Goal: Task Accomplishment & Management: Manage account settings

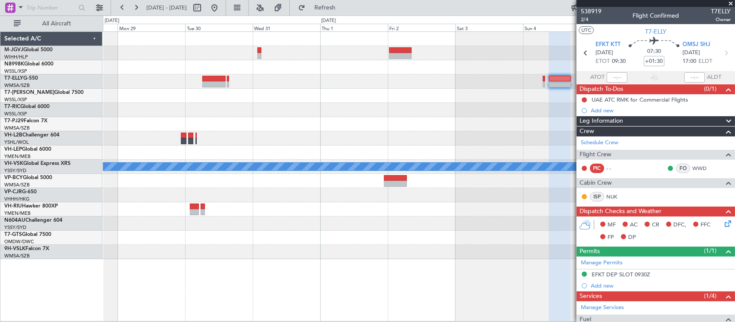
drag, startPoint x: 244, startPoint y: 8, endPoint x: 297, endPoint y: 83, distance: 92.4
click at [221, 8] on button at bounding box center [215, 8] width 14 height 14
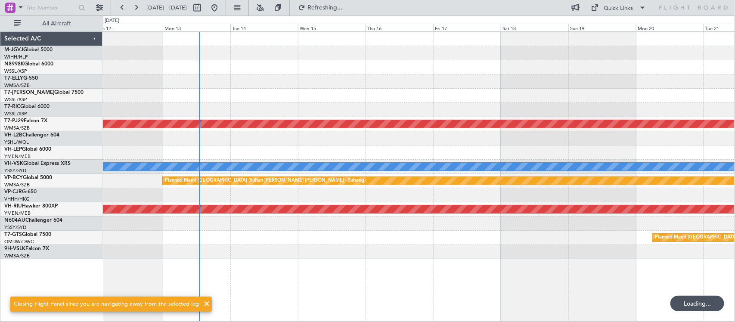
click at [190, 189] on div "Planned Maint [GEOGRAPHIC_DATA] (Sultan [PERSON_NAME] [PERSON_NAME] - Subang) […" at bounding box center [419, 145] width 632 height 227
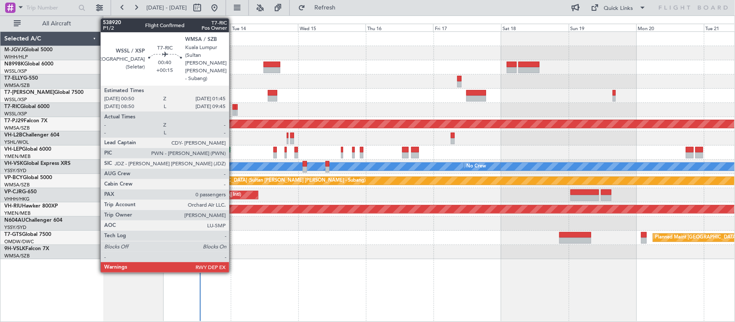
click at [233, 111] on div at bounding box center [234, 113] width 3 height 6
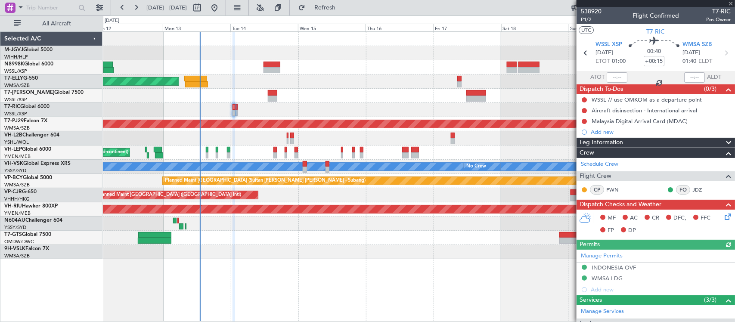
scroll to position [84, 0]
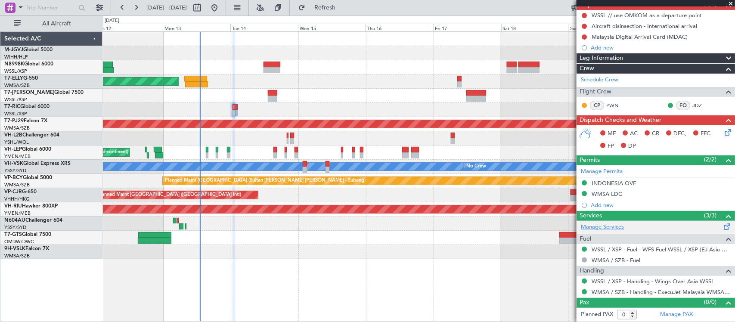
click at [611, 227] on link "Manage Services" at bounding box center [602, 227] width 43 height 9
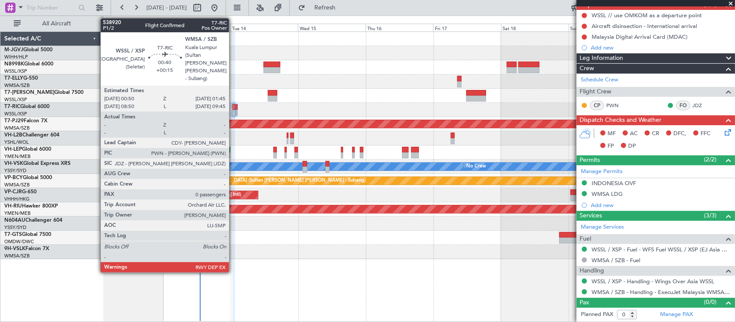
click at [233, 109] on div at bounding box center [234, 107] width 3 height 6
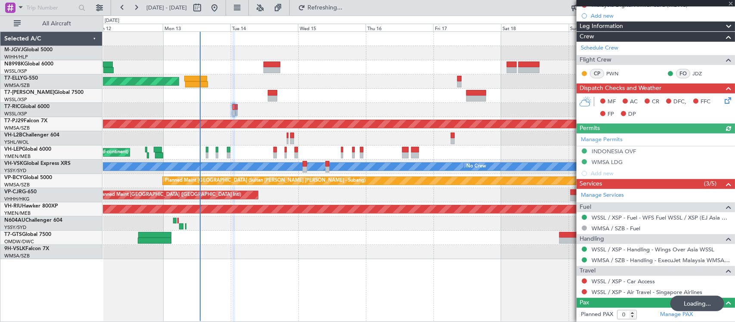
scroll to position [117, 0]
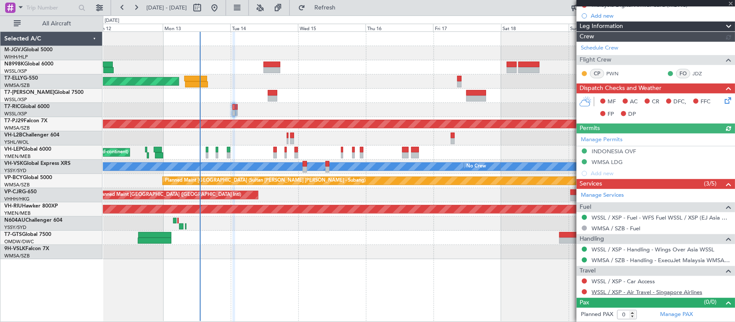
click at [609, 291] on link "WSSL / XSP - Air Travel - Singapore Airlines" at bounding box center [647, 291] width 111 height 7
click at [602, 279] on link "WSSL / XSP - Car Access" at bounding box center [623, 281] width 63 height 7
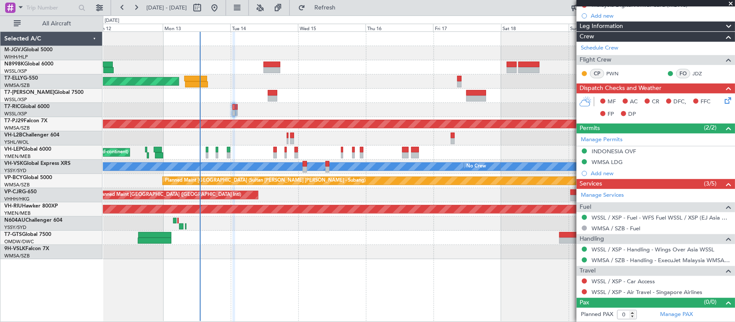
scroll to position [0, 0]
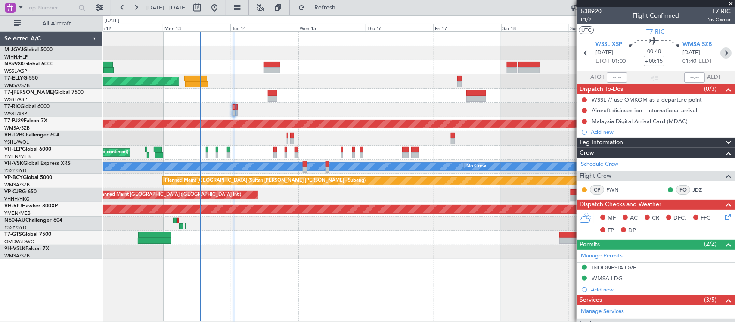
click at [720, 52] on icon at bounding box center [725, 52] width 11 height 11
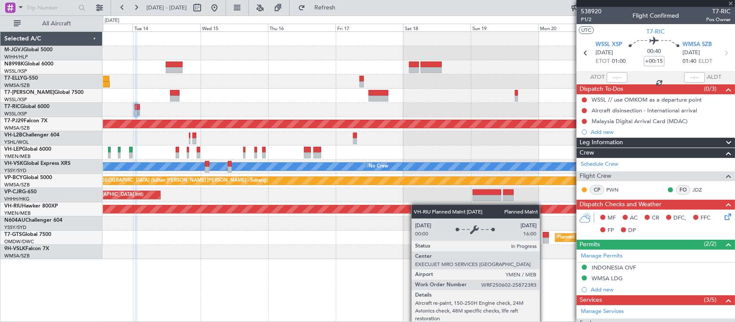
click at [333, 211] on div "Planned Maint [GEOGRAPHIC_DATA] ([GEOGRAPHIC_DATA] Intl) Planned Maint [GEOGRAP…" at bounding box center [419, 145] width 632 height 227
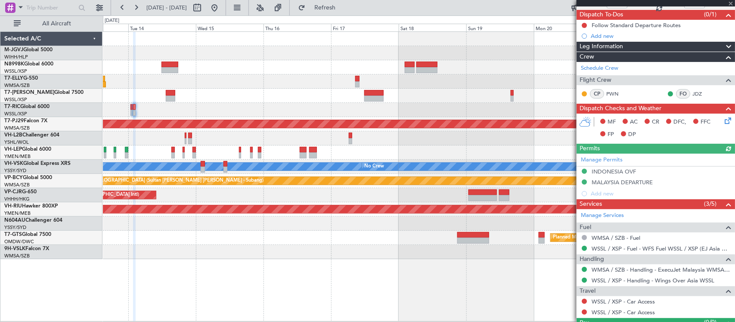
scroll to position [95, 0]
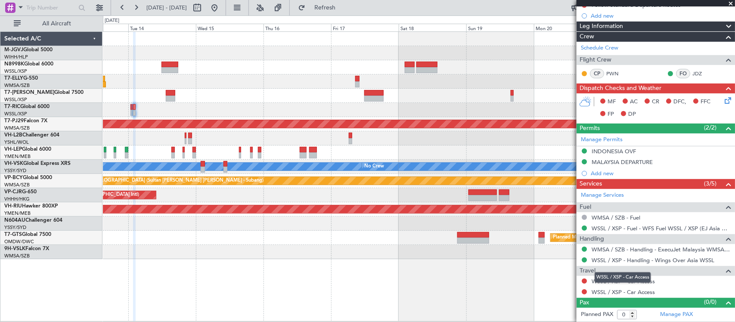
click at [595, 278] on div "WSSL / XSP - Car Access" at bounding box center [623, 277] width 56 height 11
click at [653, 282] on link "WSSL / XSP - Car Access" at bounding box center [623, 281] width 63 height 7
click at [648, 292] on mat-tooltip-component "Complete" at bounding box center [651, 287] width 37 height 23
click at [595, 292] on link "WSSL / XSP - Car Access" at bounding box center [623, 291] width 63 height 7
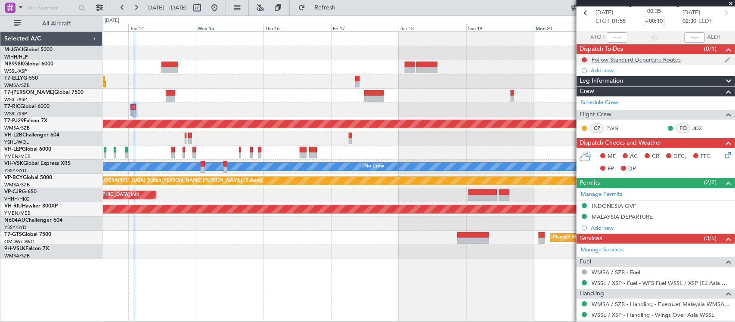
scroll to position [0, 0]
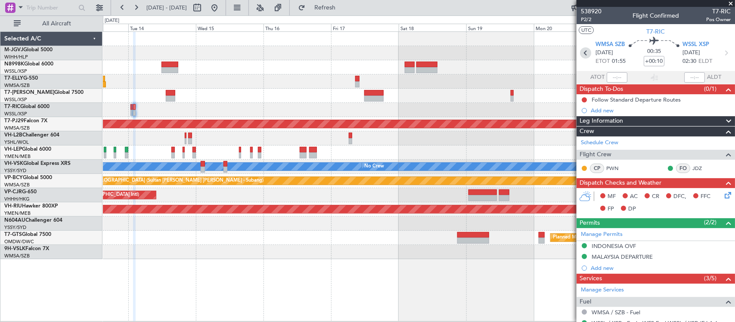
click at [586, 53] on icon at bounding box center [585, 52] width 11 height 11
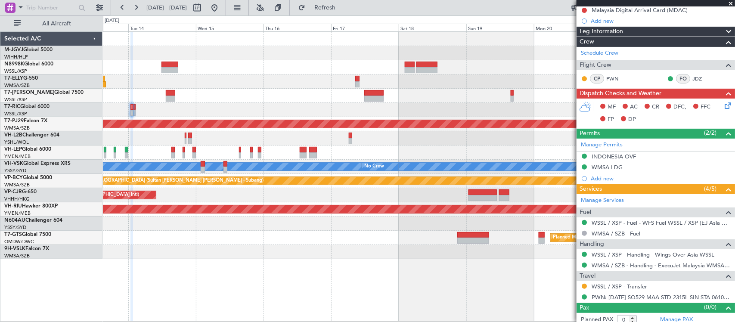
scroll to position [117, 0]
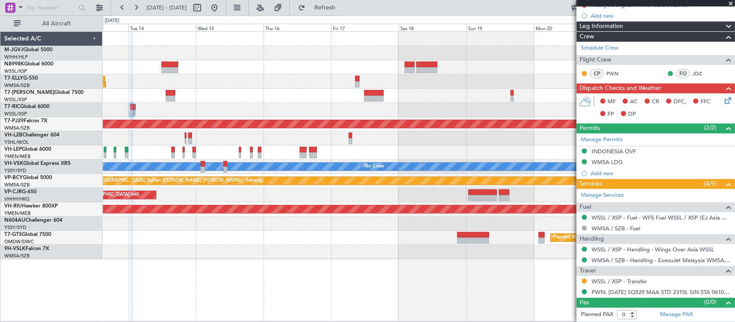
click at [657, 282] on div "PWN: [DATE] SQ529 MAA STD 2315L SIN STA 0610L (+1)" at bounding box center [657, 282] width 0 height 0
click at [603, 277] on div "WSSL / XSP - Transfer" at bounding box center [656, 281] width 158 height 11
click at [603, 282] on link "WSSL / XSP - Transfer" at bounding box center [620, 281] width 56 height 7
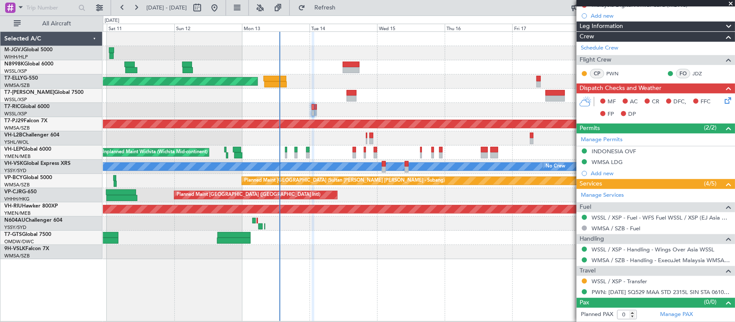
click at [352, 96] on div at bounding box center [419, 96] width 632 height 14
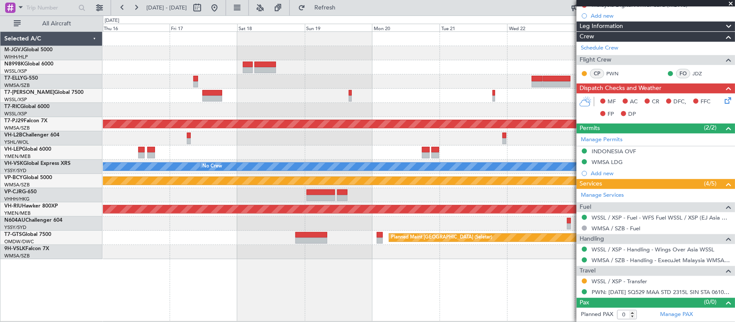
click at [134, 134] on div "Planned Maint [GEOGRAPHIC_DATA] (Sultan [PERSON_NAME] [PERSON_NAME] - Subang) […" at bounding box center [419, 145] width 632 height 227
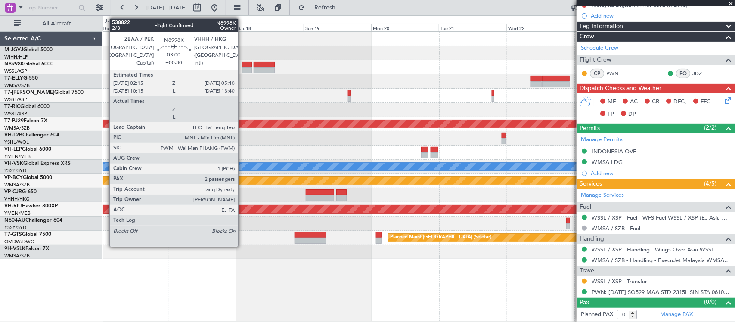
click at [242, 64] on div at bounding box center [247, 65] width 10 height 6
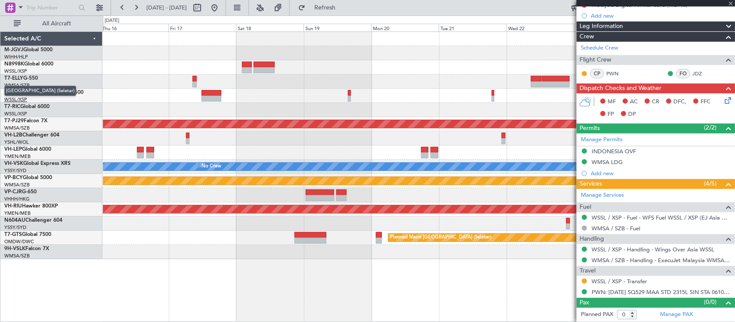
type input "+00:30"
type input "2"
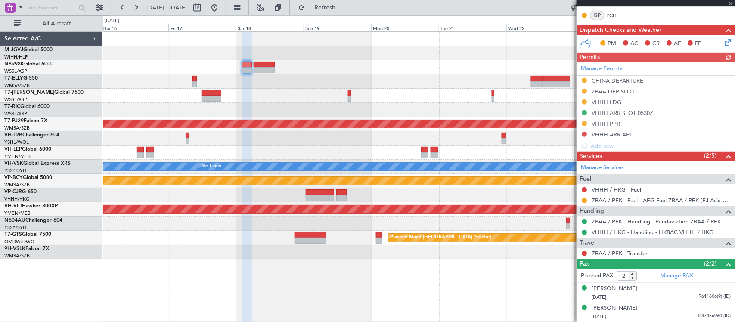
scroll to position [203, 0]
click at [416, 109] on div "Planned Maint [GEOGRAPHIC_DATA] (Sultan [PERSON_NAME] [PERSON_NAME] - Subang) […" at bounding box center [419, 145] width 632 height 227
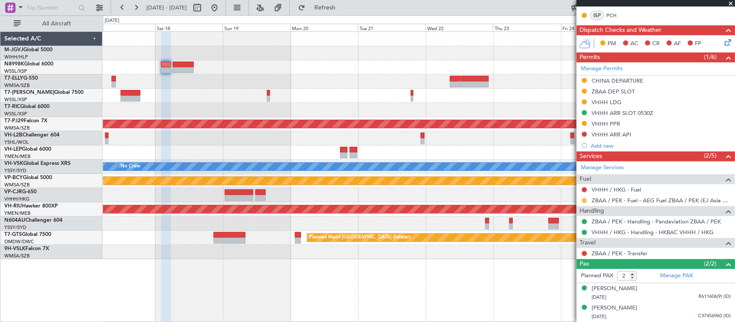
click at [583, 201] on button at bounding box center [584, 200] width 5 height 5
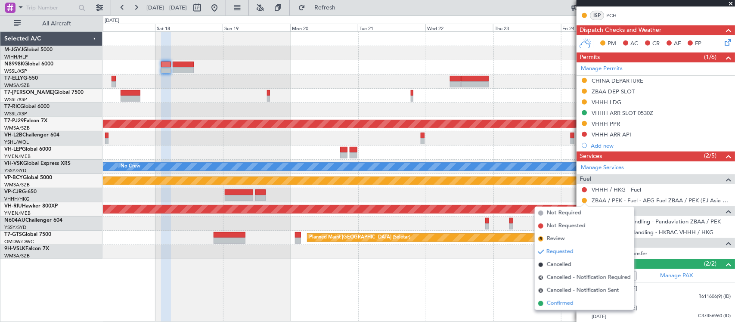
click at [561, 302] on span "Confirmed" at bounding box center [560, 303] width 27 height 9
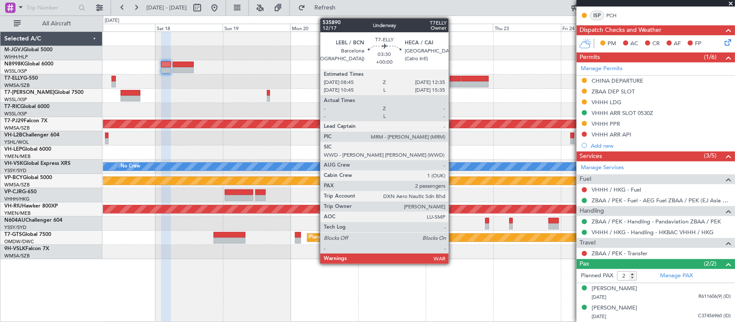
click at [453, 81] on div at bounding box center [455, 79] width 11 height 6
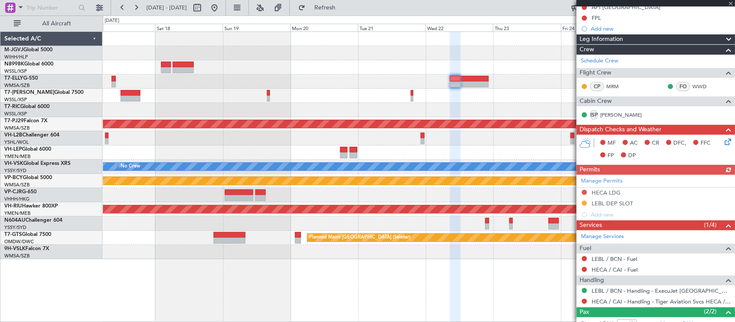
scroll to position [141, 0]
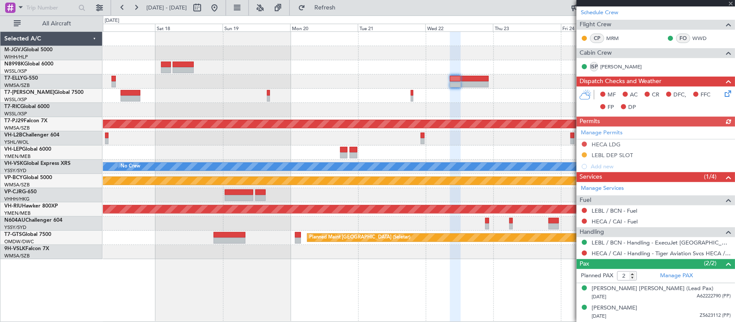
click at [607, 132] on div "Manage Permits HECA LDG LEBL DEP SLOT Add new" at bounding box center [656, 150] width 158 height 46
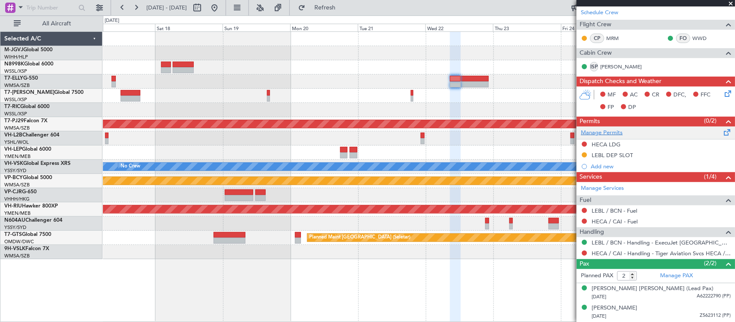
click at [610, 134] on link "Manage Permits" at bounding box center [602, 133] width 42 height 9
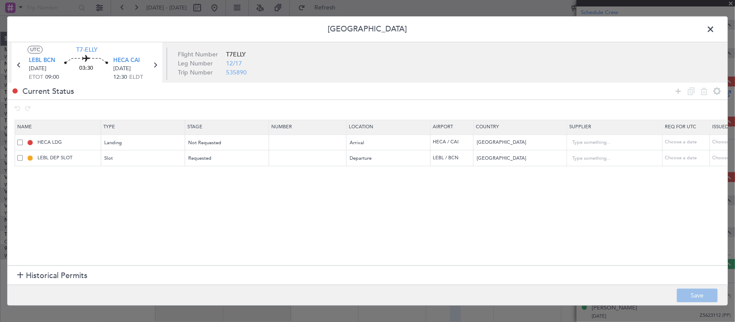
click at [722, 159] on div "Choose a date" at bounding box center [734, 158] width 45 height 7
select select "10"
select select "2025"
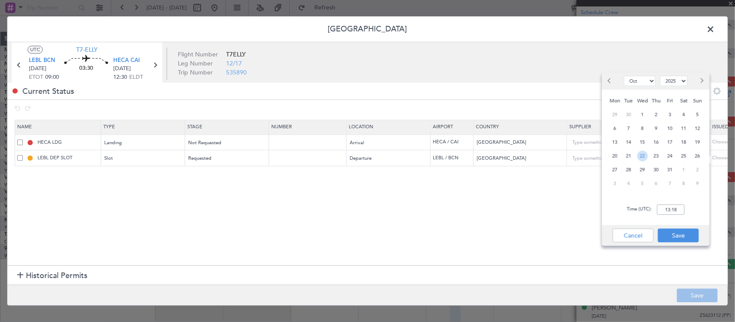
click at [639, 153] on span "22" at bounding box center [642, 156] width 11 height 11
click at [678, 212] on input "00:00" at bounding box center [671, 210] width 28 height 10
type input "09:00"
click at [677, 229] on button "Save" at bounding box center [678, 236] width 41 height 14
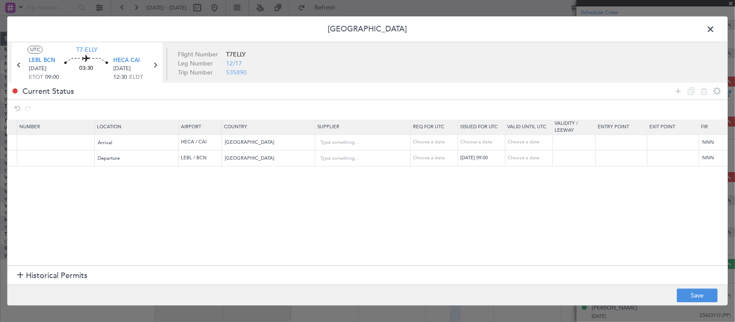
scroll to position [0, 386]
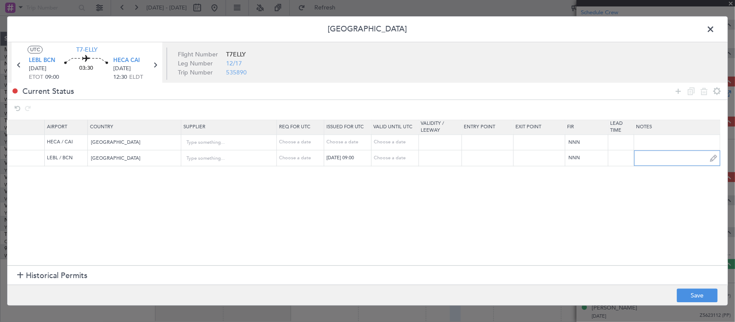
click at [690, 161] on input "text" at bounding box center [677, 158] width 86 height 13
paste input "KT7ELLY T7ELLY 17OCT17OCT 0000500 012GJ5 MADMAD1000 09005CAICAI DD"
type input "KT7ELLY T7ELLY 17OCT17OCT 0000500 012GJ5 MADMAD1000 09005CAICAI DD"
click at [693, 293] on button "Save" at bounding box center [697, 296] width 41 height 14
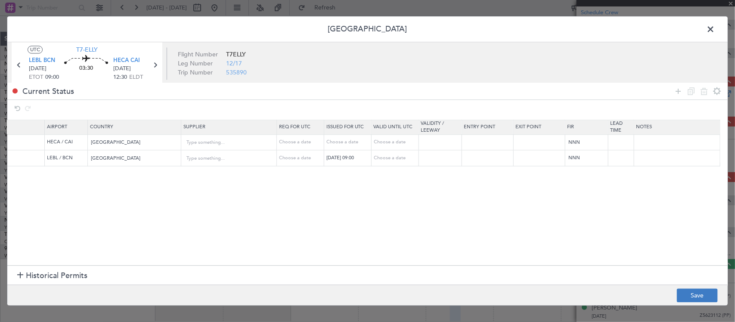
scroll to position [0, 0]
type input "LEBL DEP SLOT 0900Z"
type input "KT7ELLY T7ELLY 17OCT17OCT 0000500 012GJ5 MADMAD1000 09005CAICAI DD"
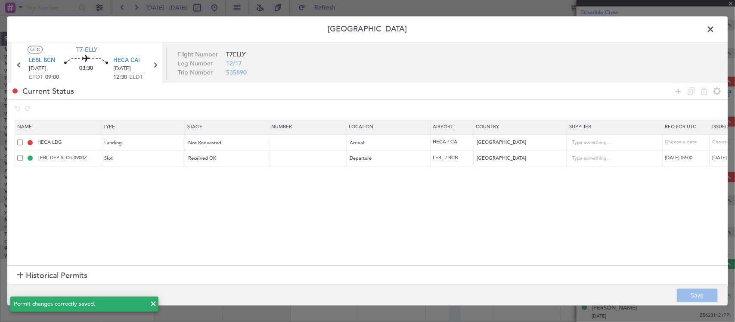
click at [715, 30] on span at bounding box center [715, 31] width 0 height 17
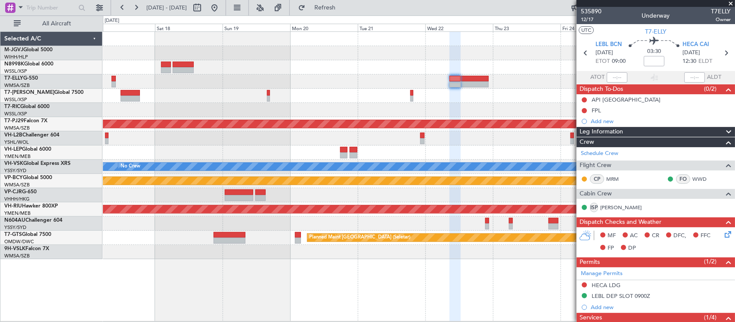
click at [403, 138] on div at bounding box center [419, 138] width 632 height 14
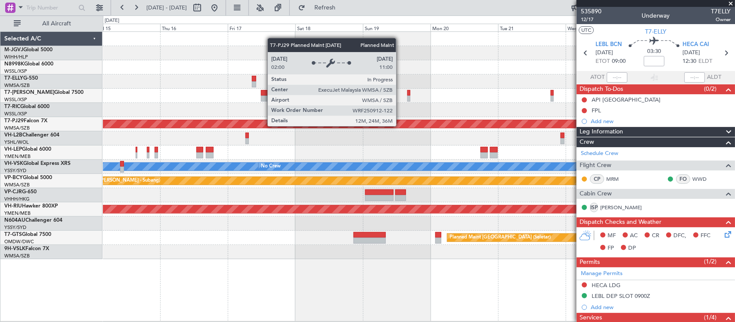
click at [515, 126] on div "Planned Maint [GEOGRAPHIC_DATA] (Sultan [PERSON_NAME] [PERSON_NAME] - Subang)" at bounding box center [418, 124] width 1893 height 8
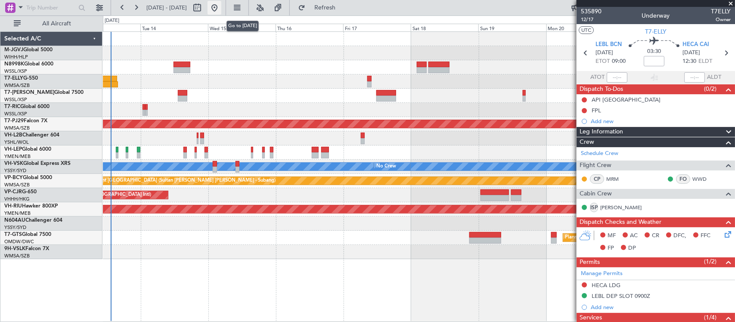
click at [221, 7] on button at bounding box center [215, 8] width 14 height 14
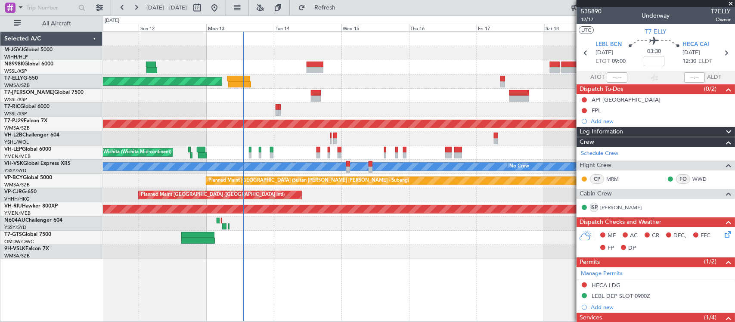
click at [199, 89] on div "Planned Maint [GEOGRAPHIC_DATA] (Seletar) Planned Maint [GEOGRAPHIC_DATA] (Sele…" at bounding box center [419, 145] width 632 height 227
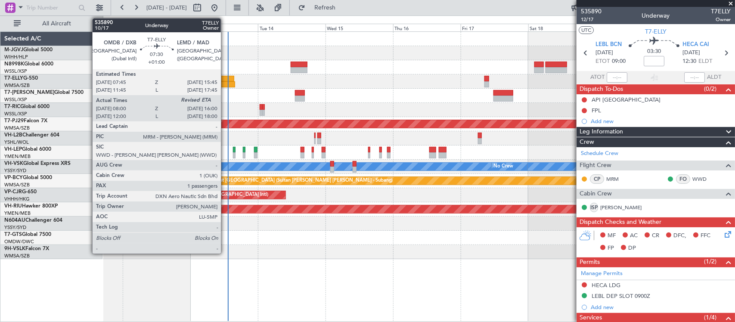
click at [225, 78] on div at bounding box center [222, 79] width 23 height 6
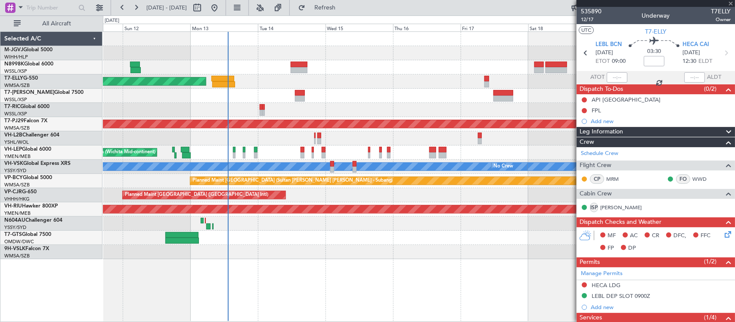
type input "+01:00"
type input "08:15"
type input "1"
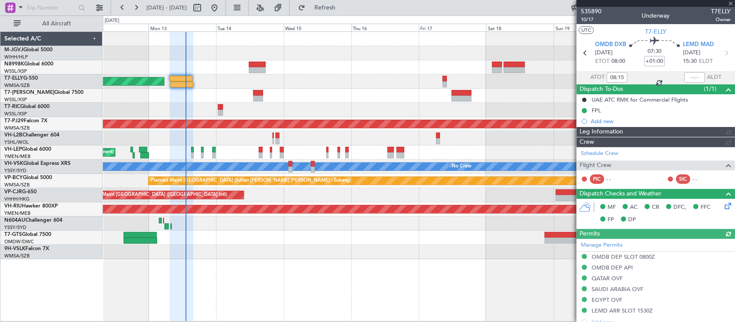
type input "[PERSON_NAME] (BTA)"
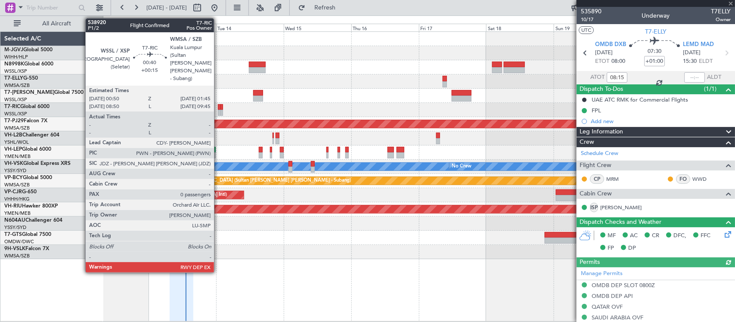
click at [218, 110] on div at bounding box center [219, 113] width 3 height 6
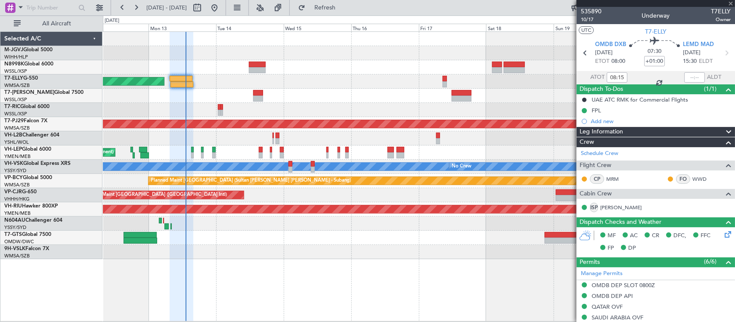
type input "+00:15"
type input "0"
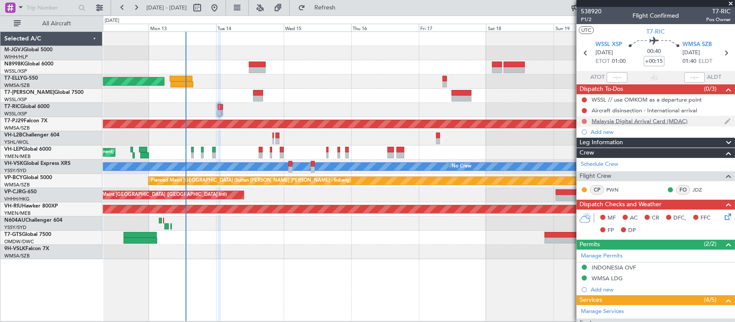
click at [583, 119] on button at bounding box center [584, 121] width 5 height 5
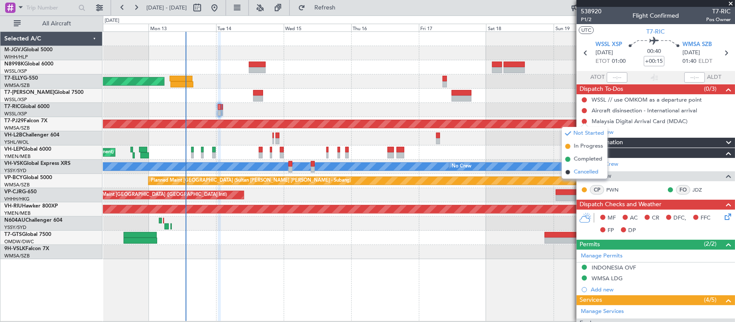
click at [574, 171] on span "Cancelled" at bounding box center [586, 172] width 25 height 9
click at [276, 109] on div at bounding box center [419, 110] width 632 height 14
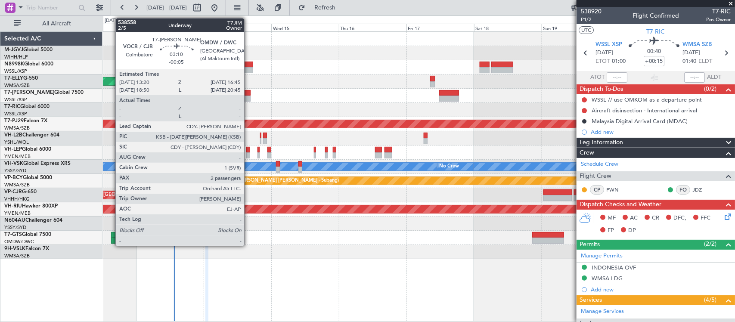
click at [248, 95] on div at bounding box center [246, 93] width 10 height 6
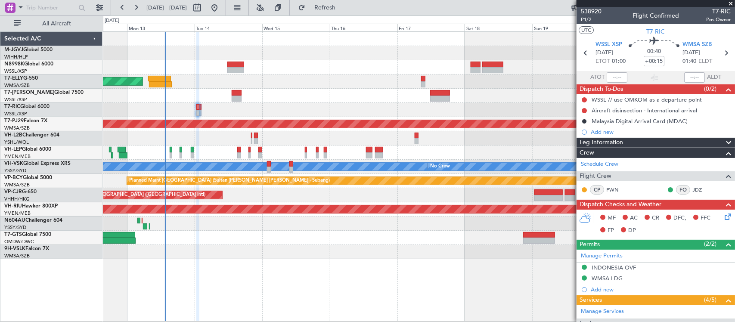
click at [282, 110] on div at bounding box center [419, 110] width 632 height 14
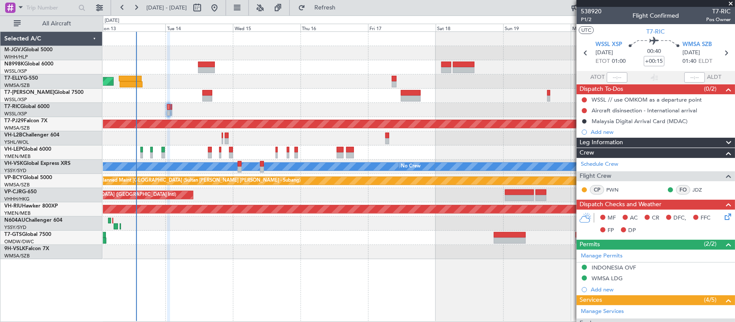
click at [330, 102] on div at bounding box center [419, 96] width 632 height 14
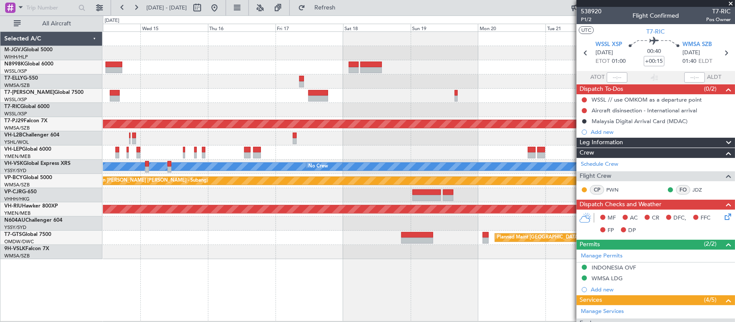
click at [373, 104] on div "Planned Maint [GEOGRAPHIC_DATA] ([GEOGRAPHIC_DATA] Intl) Planned Maint [GEOGRAP…" at bounding box center [419, 145] width 632 height 227
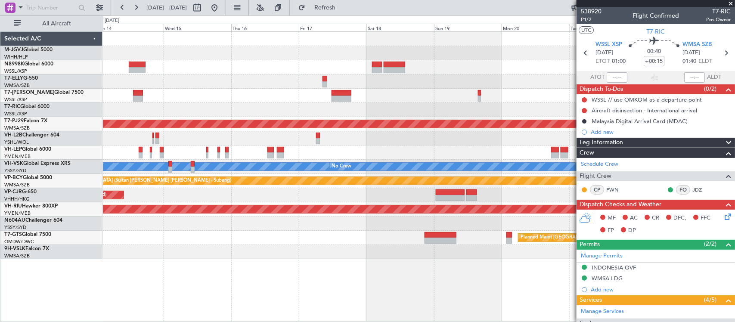
click at [504, 164] on div "[PERSON_NAME] No Crew" at bounding box center [419, 167] width 632 height 14
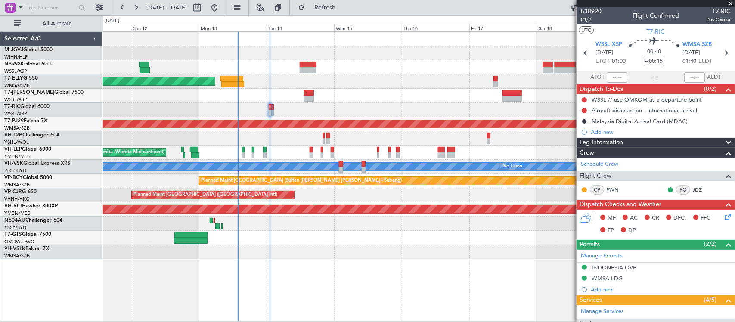
click at [379, 158] on div "Unplanned Maint Wichita (Wichita Mid-continent)" at bounding box center [419, 153] width 632 height 14
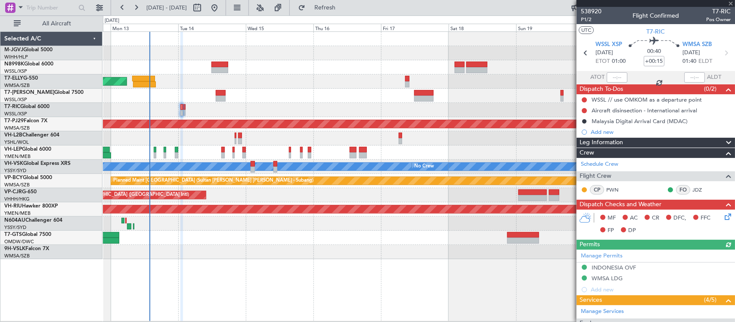
click at [345, 102] on div "Planned Maint [GEOGRAPHIC_DATA] ([GEOGRAPHIC_DATA] Intl) Planned Maint [GEOGRAP…" at bounding box center [419, 145] width 632 height 227
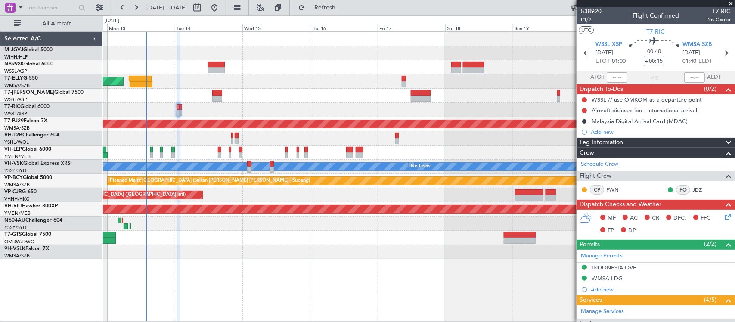
click at [257, 97] on div at bounding box center [419, 96] width 632 height 14
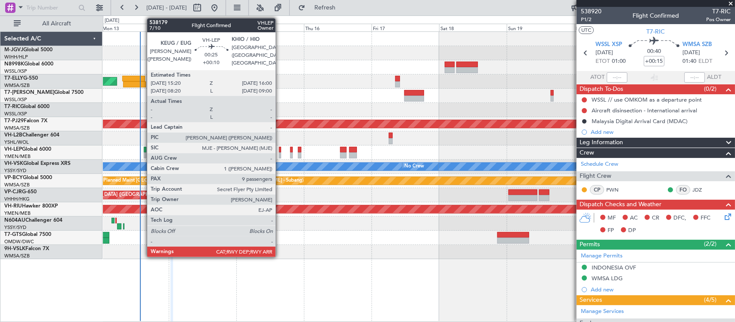
click at [280, 149] on div at bounding box center [280, 150] width 2 height 6
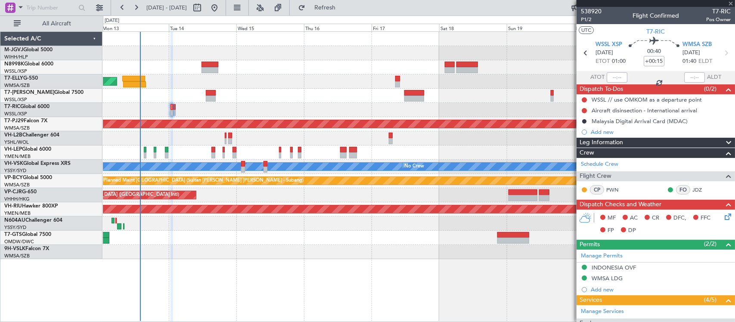
type input "+00:10"
type input "9"
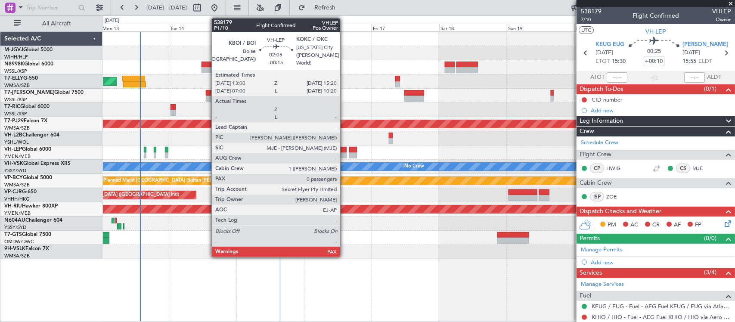
click at [344, 152] on div at bounding box center [343, 155] width 7 height 6
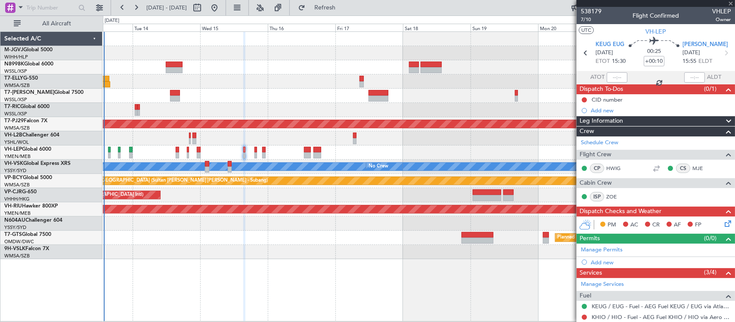
click at [390, 224] on div at bounding box center [419, 224] width 632 height 14
type input "-00:15"
type input "0"
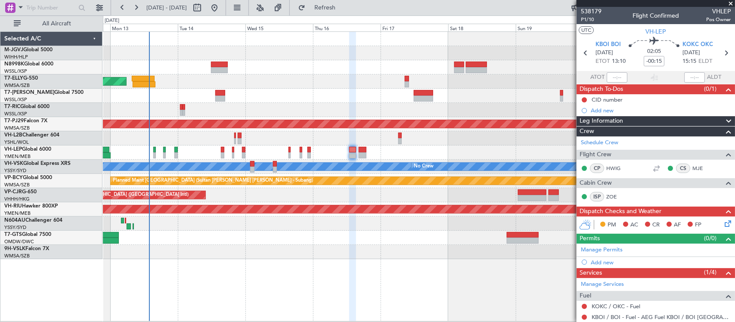
click at [347, 198] on div "Planned Maint [GEOGRAPHIC_DATA] ([GEOGRAPHIC_DATA] Intl)" at bounding box center [419, 195] width 632 height 14
click at [205, 109] on div "Planned Maint [GEOGRAPHIC_DATA] ([GEOGRAPHIC_DATA] Intl) Planned Maint [GEOGRAP…" at bounding box center [419, 145] width 632 height 227
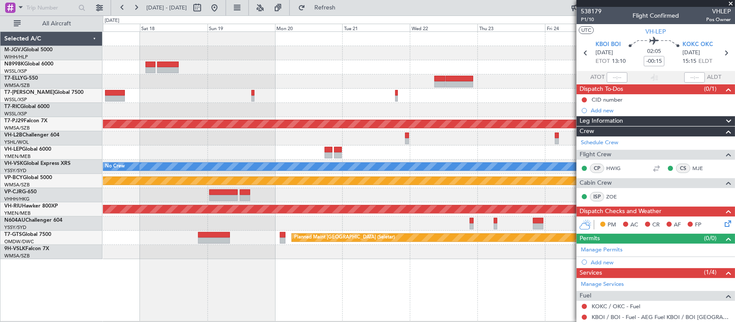
click at [108, 93] on div "Planned Maint [GEOGRAPHIC_DATA] (Sultan [PERSON_NAME] [PERSON_NAME] - Subang) […" at bounding box center [419, 145] width 632 height 227
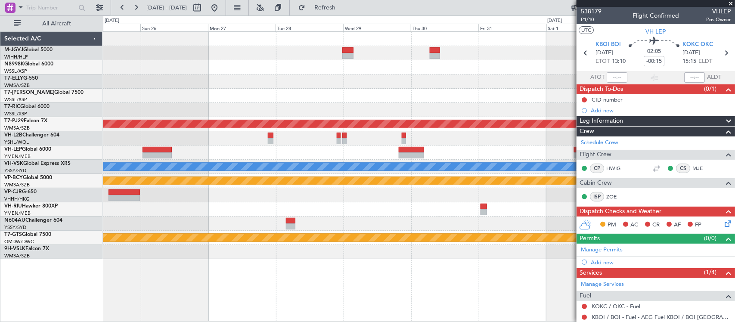
click at [112, 87] on div at bounding box center [419, 81] width 632 height 14
click at [164, 95] on div at bounding box center [419, 96] width 632 height 14
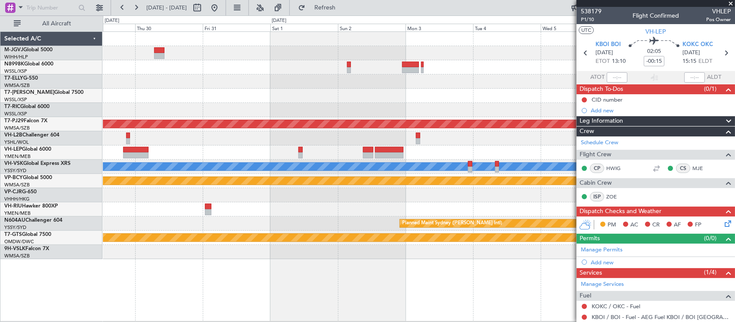
click at [142, 83] on div at bounding box center [419, 81] width 632 height 14
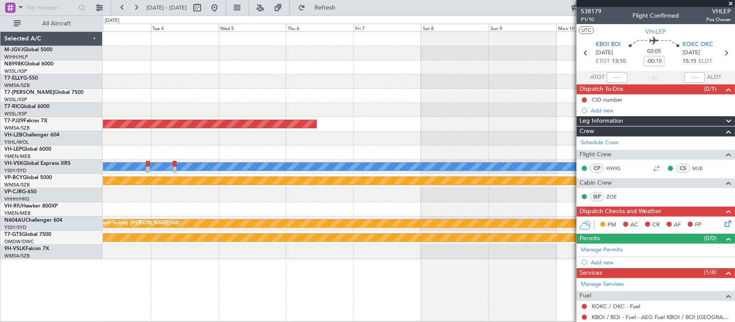
click at [202, 93] on div "Planned Maint [GEOGRAPHIC_DATA] (Sultan [PERSON_NAME] [PERSON_NAME] - Subang) […" at bounding box center [419, 145] width 632 height 227
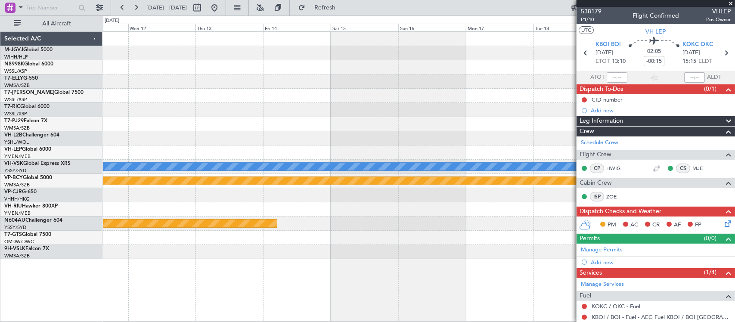
click at [221, 81] on div at bounding box center [419, 81] width 632 height 14
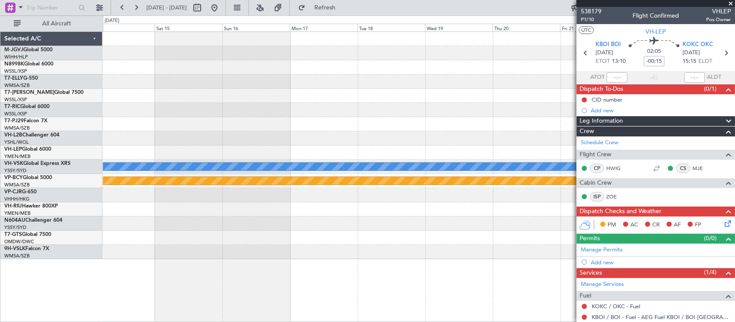
click at [305, 102] on div "[PERSON_NAME] Planned Maint [GEOGRAPHIC_DATA] (Sultan [PERSON_NAME] [PERSON_NAM…" at bounding box center [419, 145] width 632 height 227
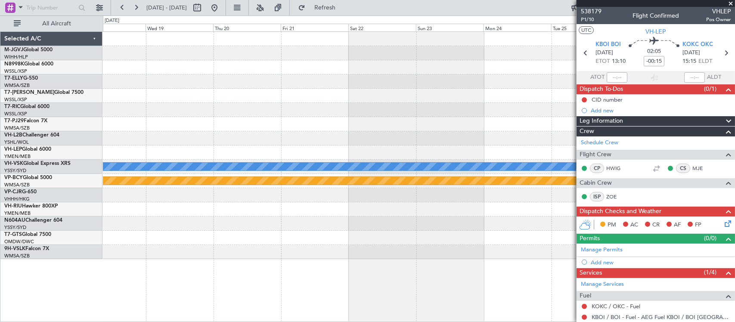
click at [240, 105] on div "[PERSON_NAME] Planned Maint [GEOGRAPHIC_DATA] (Sultan [PERSON_NAME] [PERSON_NAM…" at bounding box center [419, 145] width 632 height 227
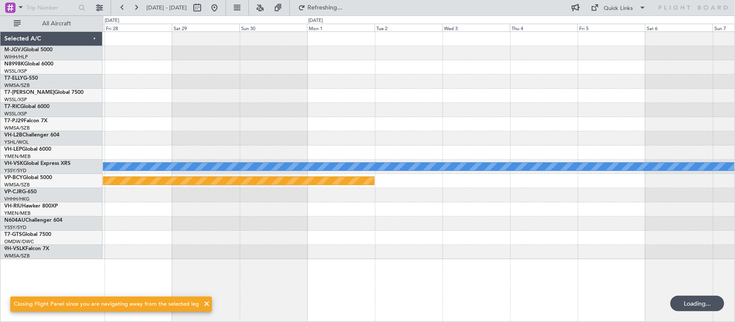
click at [136, 97] on div at bounding box center [419, 96] width 632 height 14
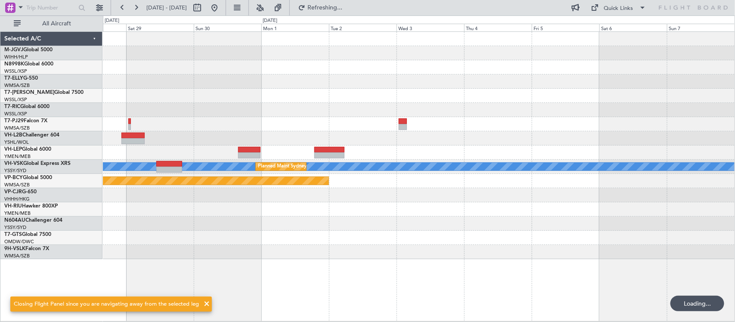
click at [406, 102] on div "[PERSON_NAME] Planned Maint Sydney ([PERSON_NAME] Intl) Planned Maint [GEOGRAPH…" at bounding box center [419, 145] width 632 height 227
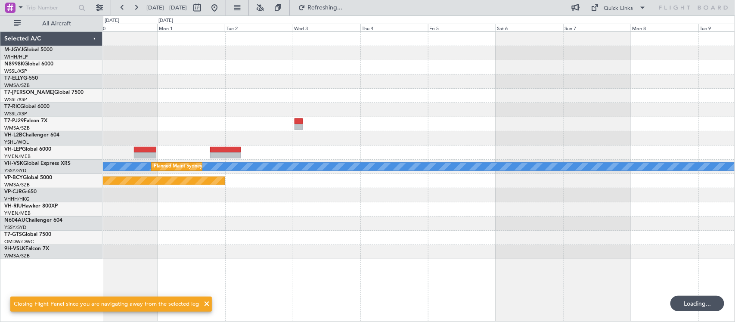
click at [222, 92] on div "[PERSON_NAME] Planned Maint Sydney ([PERSON_NAME] Intl) Planned Maint [GEOGRAPH…" at bounding box center [419, 145] width 632 height 227
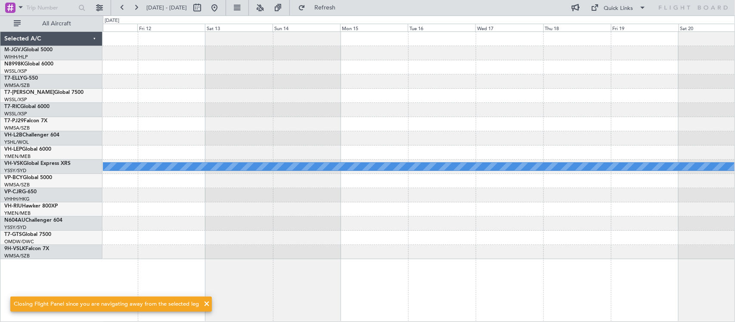
click at [119, 123] on div "MEL" at bounding box center [419, 145] width 632 height 227
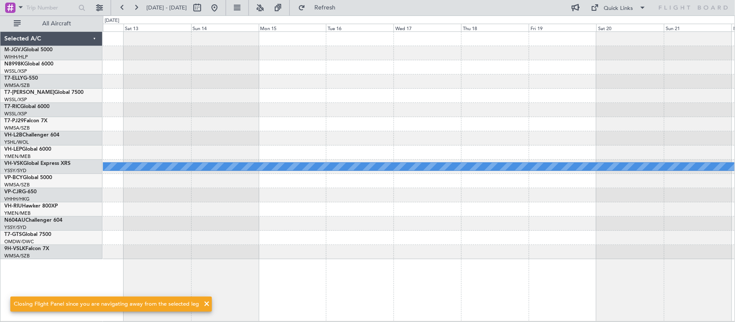
click at [224, 130] on div "MEL" at bounding box center [419, 145] width 632 height 227
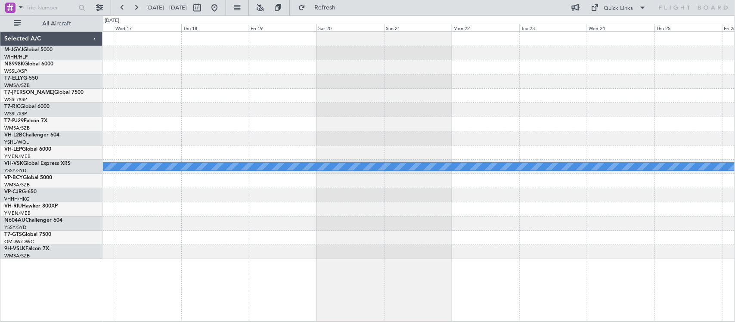
click at [264, 131] on div "MEL" at bounding box center [419, 145] width 632 height 227
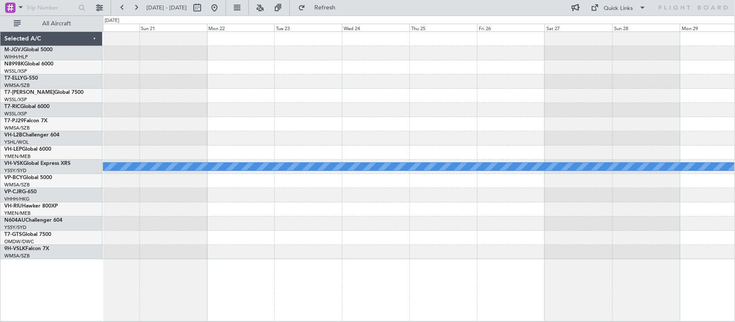
click at [152, 112] on div "MEL" at bounding box center [419, 145] width 632 height 227
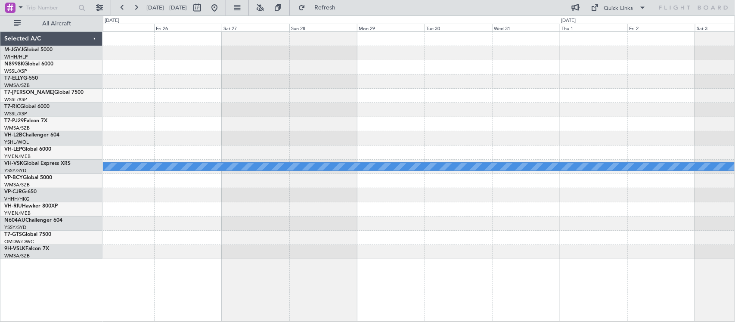
click at [273, 128] on div at bounding box center [419, 124] width 632 height 14
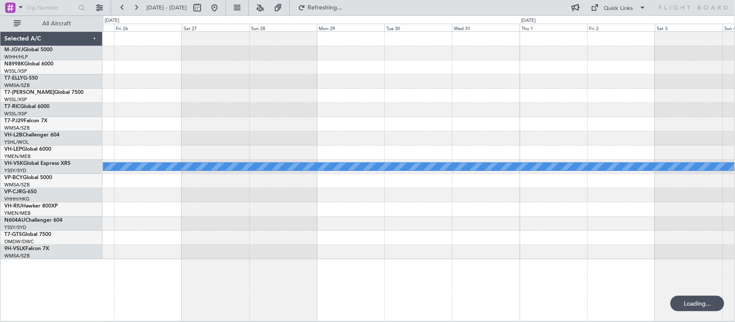
click at [374, 151] on div "MEL" at bounding box center [419, 145] width 632 height 227
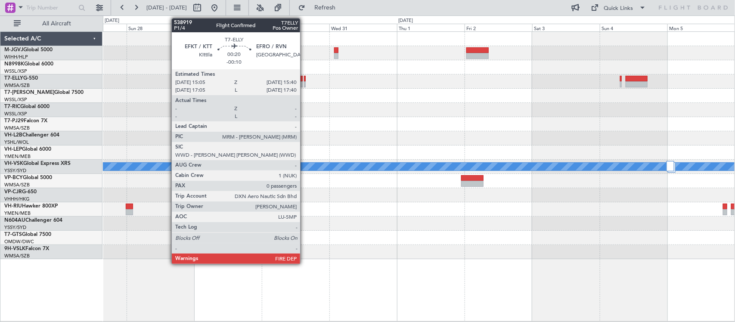
click at [305, 83] on div at bounding box center [305, 84] width 2 height 6
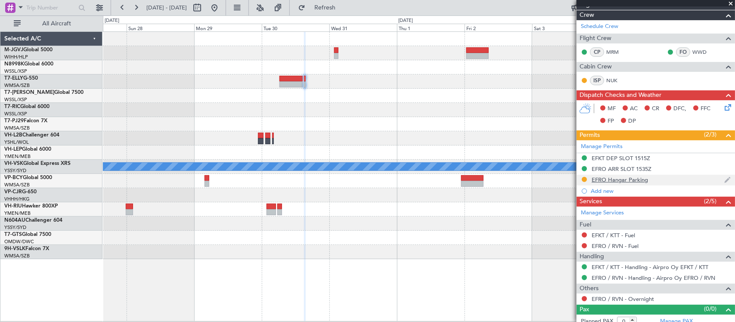
scroll to position [113, 0]
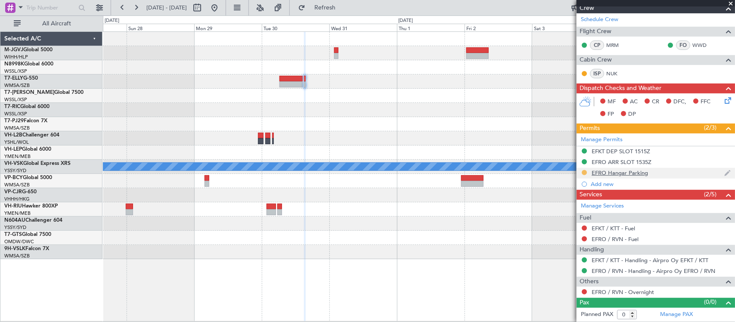
click at [584, 173] on button at bounding box center [584, 172] width 5 height 5
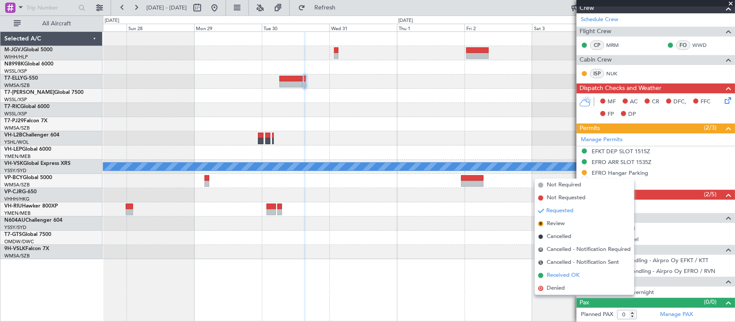
click at [563, 275] on span "Received OK" at bounding box center [563, 275] width 33 height 9
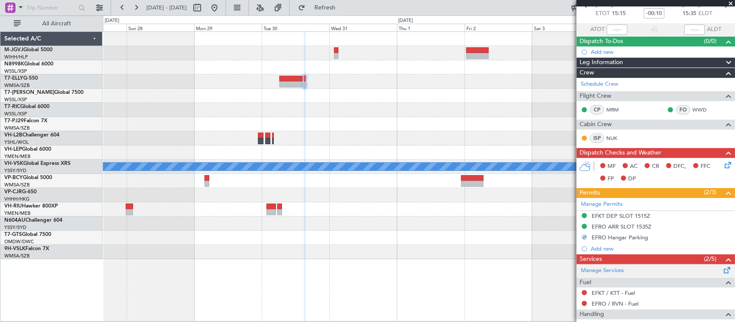
scroll to position [0, 0]
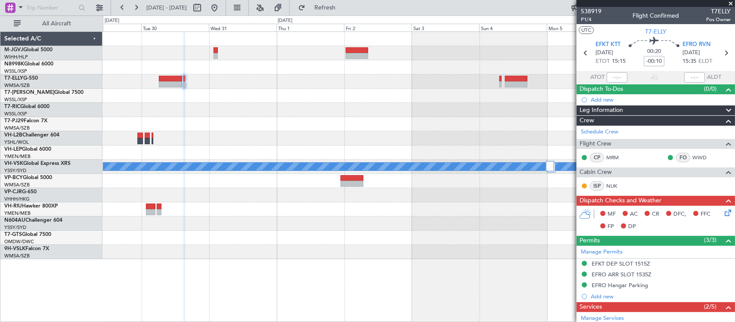
click at [379, 184] on div at bounding box center [419, 181] width 632 height 14
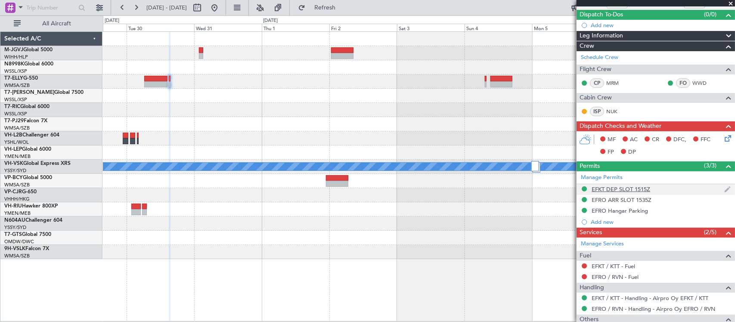
scroll to position [113, 0]
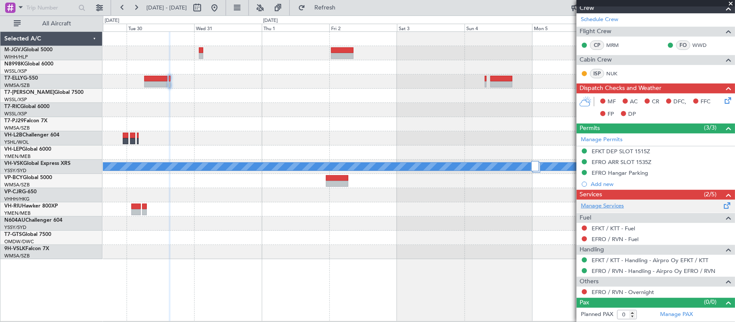
click at [603, 207] on link "Manage Services" at bounding box center [602, 206] width 43 height 9
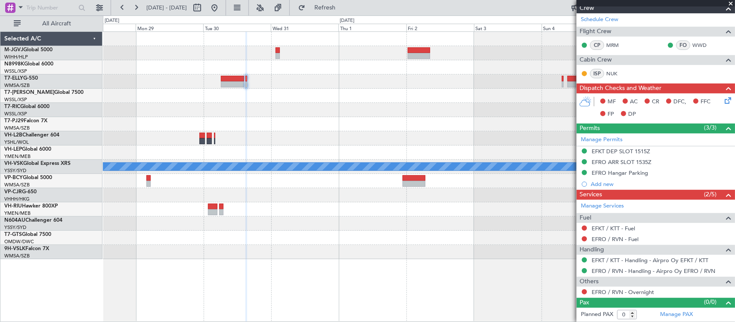
click at [308, 152] on div "MEL" at bounding box center [419, 145] width 632 height 227
click at [248, 80] on div at bounding box center [419, 81] width 632 height 14
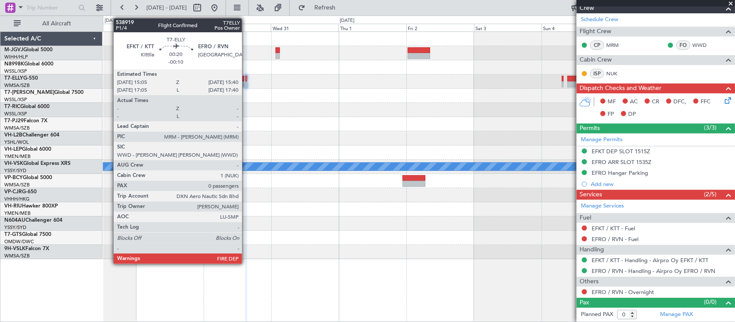
click at [246, 80] on div at bounding box center [246, 79] width 2 height 6
click at [246, 82] on div at bounding box center [246, 84] width 2 height 6
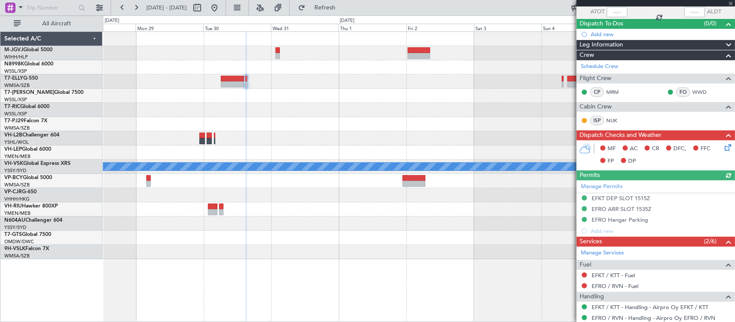
scroll to position [124, 0]
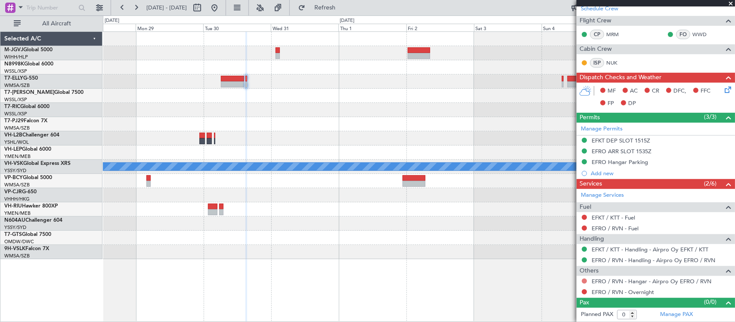
click at [583, 281] on button at bounding box center [584, 281] width 5 height 5
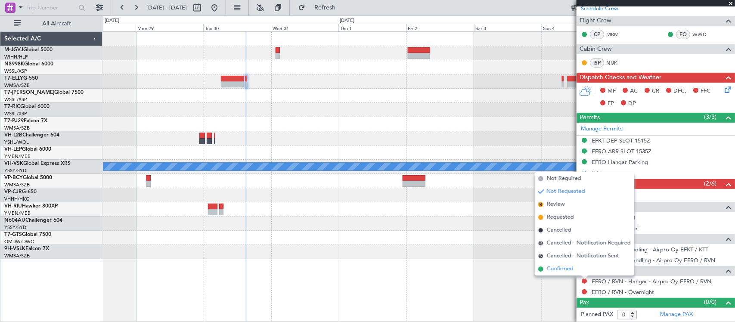
click at [583, 267] on li "Confirmed" at bounding box center [584, 269] width 99 height 13
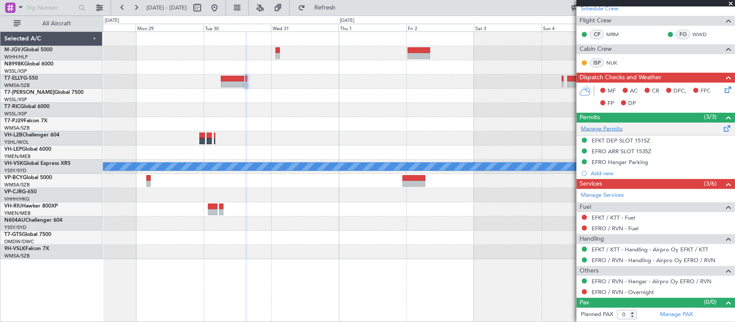
click at [613, 127] on link "Manage Permits" at bounding box center [602, 129] width 42 height 9
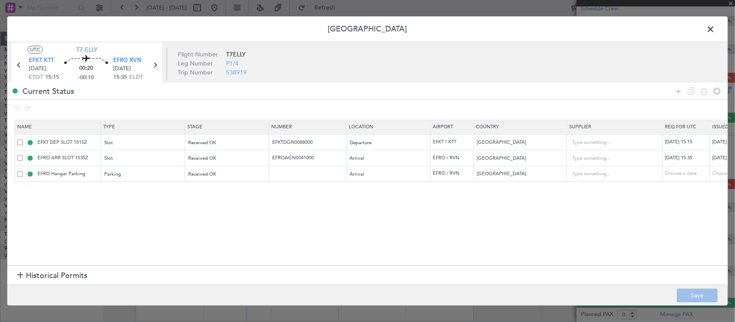
click at [715, 27] on span at bounding box center [715, 31] width 0 height 17
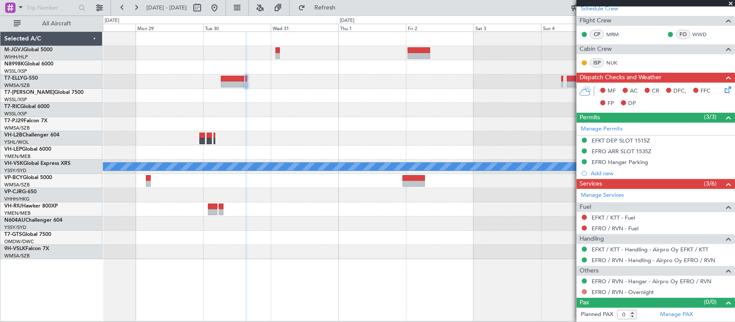
click at [585, 291] on button at bounding box center [584, 291] width 5 height 5
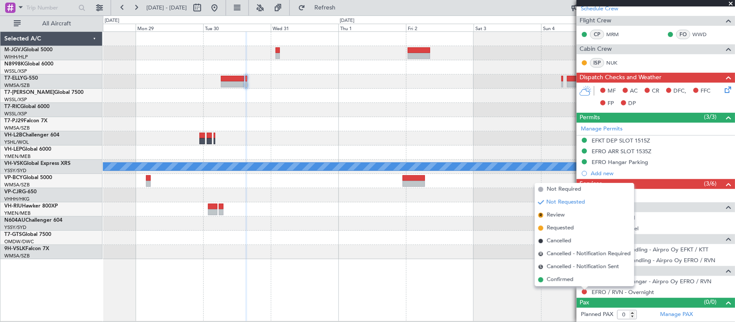
click at [563, 282] on span "Confirmed" at bounding box center [560, 280] width 27 height 9
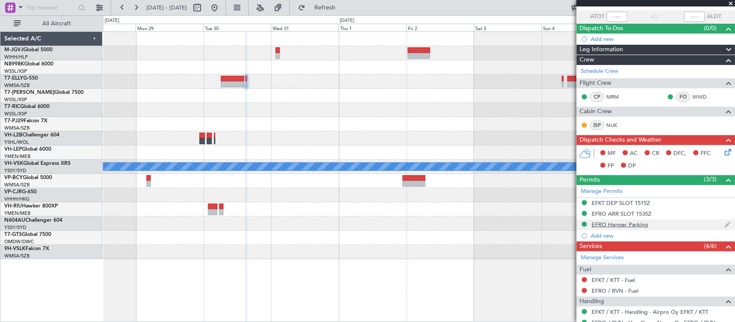
scroll to position [0, 0]
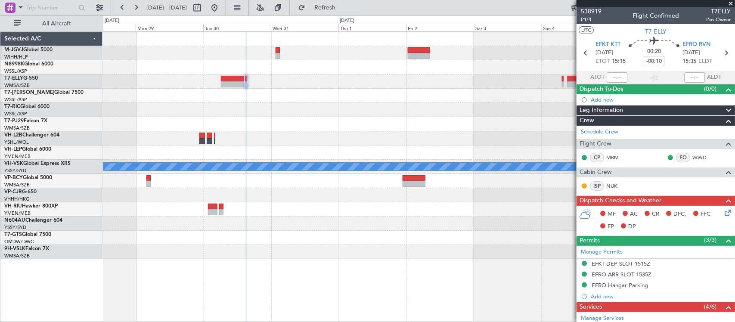
click at [388, 98] on div at bounding box center [419, 96] width 632 height 14
click at [221, 7] on button at bounding box center [215, 8] width 14 height 14
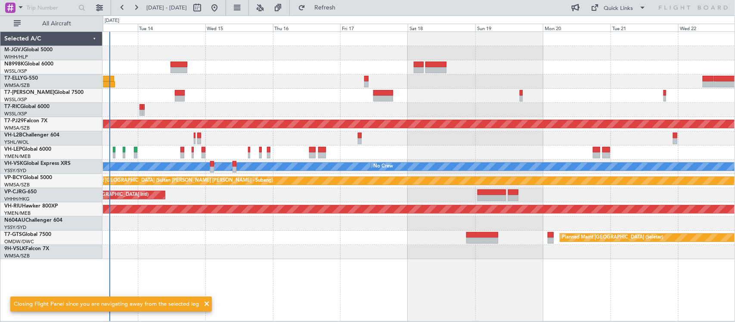
click at [272, 59] on div "Planned Maint [GEOGRAPHIC_DATA] ([GEOGRAPHIC_DATA] Intl) Planned Maint [GEOGRAP…" at bounding box center [419, 145] width 632 height 227
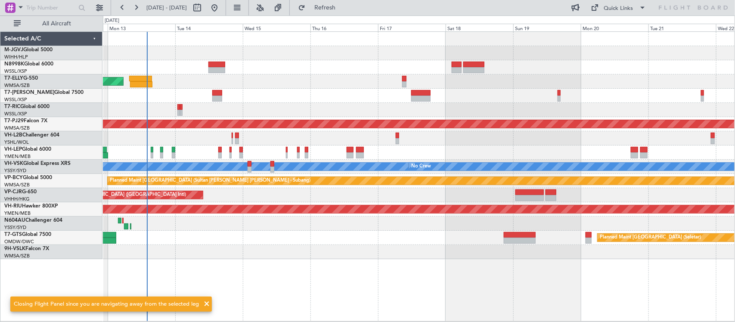
click at [370, 73] on div at bounding box center [419, 67] width 632 height 14
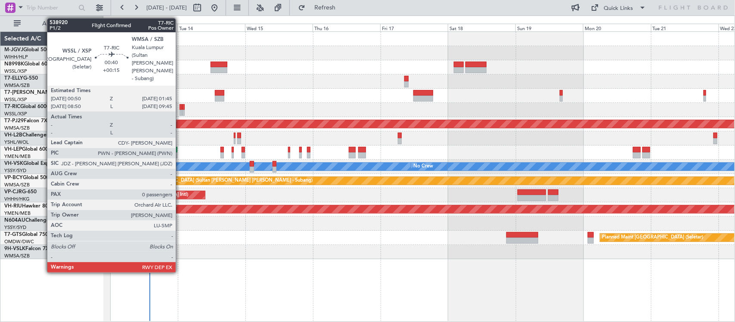
click at [180, 110] on div at bounding box center [181, 113] width 3 height 6
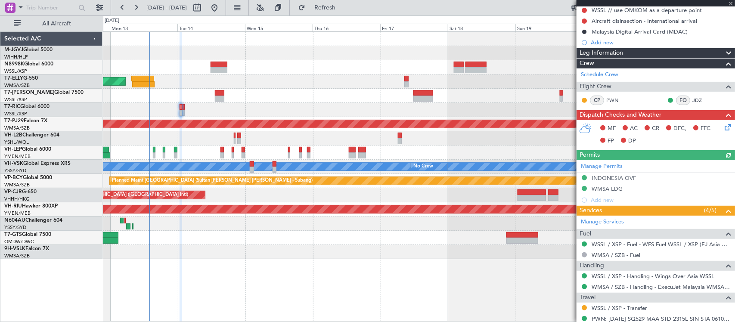
scroll to position [117, 0]
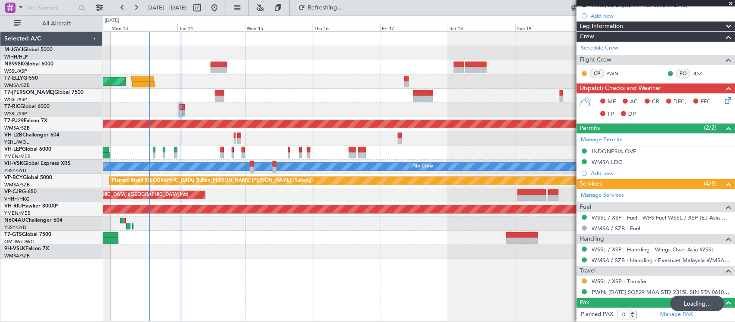
click at [600, 138] on link "Manage Permits" at bounding box center [602, 140] width 42 height 9
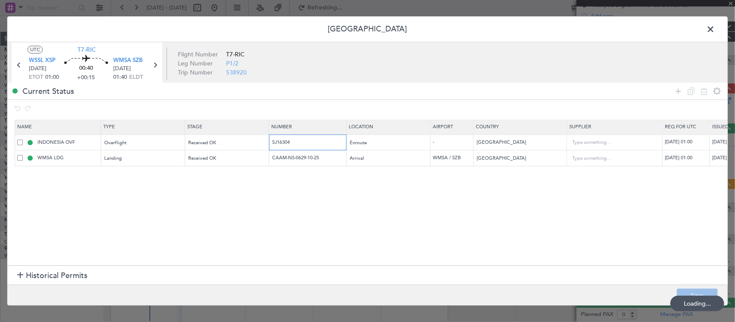
click at [285, 143] on input "SJ16304" at bounding box center [308, 142] width 75 height 7
click at [294, 155] on input "CAAM-NS-0629-10-25" at bounding box center [308, 158] width 75 height 7
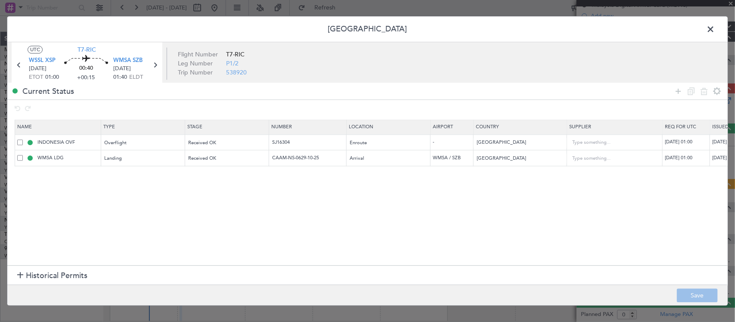
click at [715, 28] on span at bounding box center [715, 31] width 0 height 17
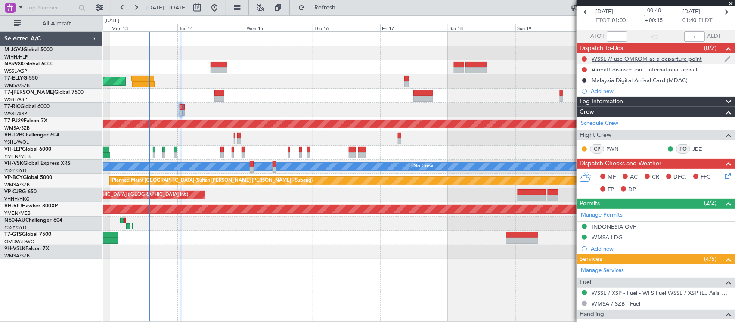
scroll to position [0, 0]
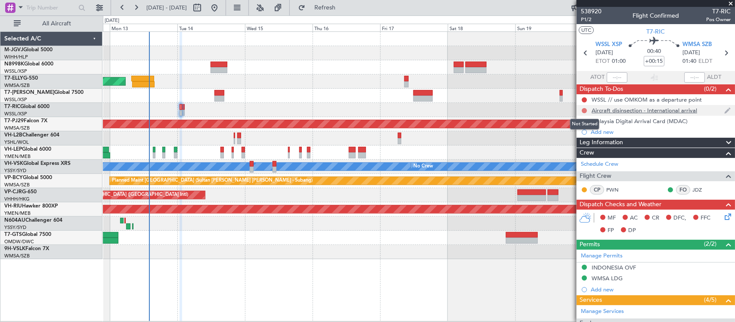
click at [584, 108] on button at bounding box center [584, 110] width 5 height 5
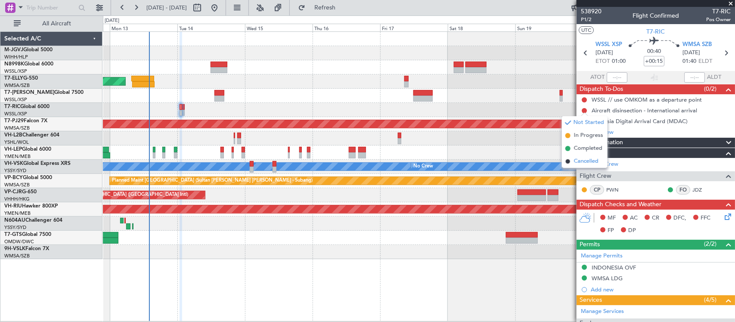
click at [577, 161] on span "Cancelled" at bounding box center [586, 161] width 25 height 9
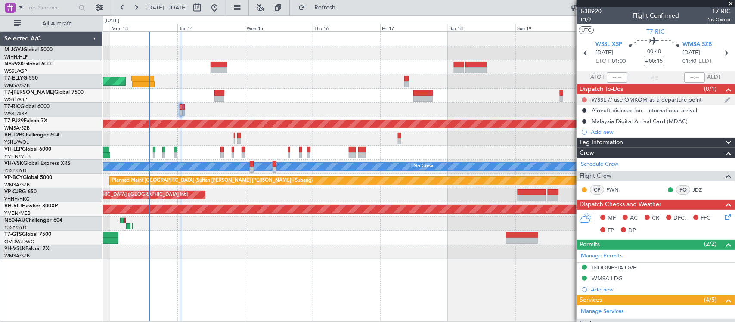
click at [583, 100] on button at bounding box center [584, 99] width 5 height 5
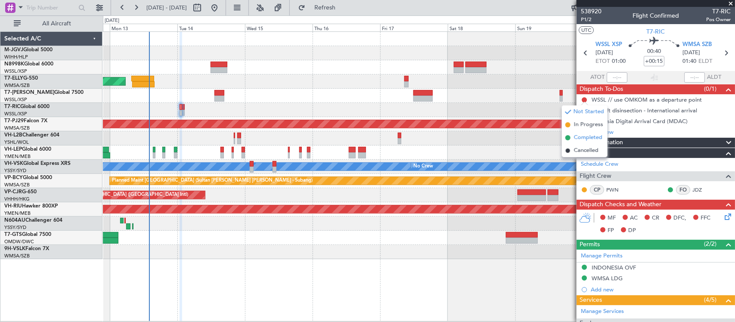
click at [589, 140] on span "Completed" at bounding box center [588, 137] width 28 height 9
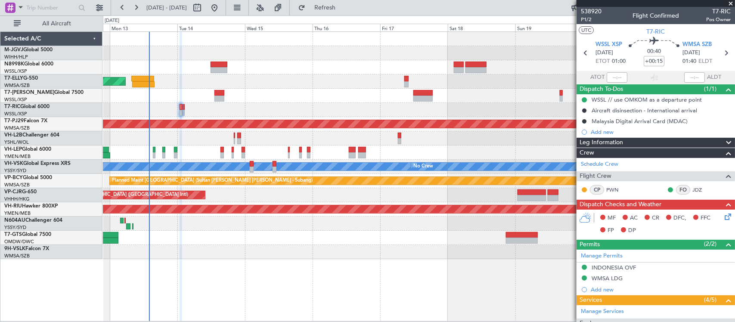
click at [723, 218] on icon at bounding box center [726, 215] width 7 height 7
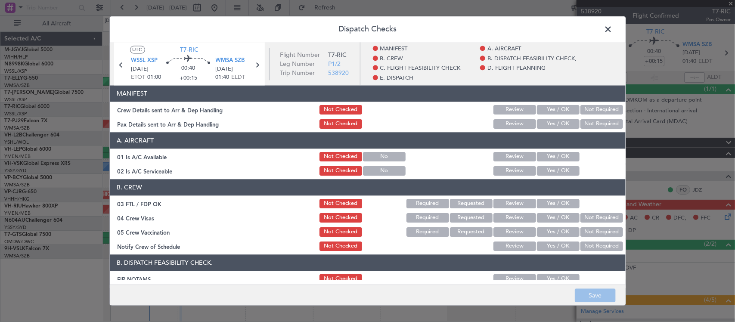
click at [550, 109] on button "Yes / OK" at bounding box center [558, 109] width 43 height 9
click at [587, 122] on button "Not Required" at bounding box center [601, 123] width 43 height 9
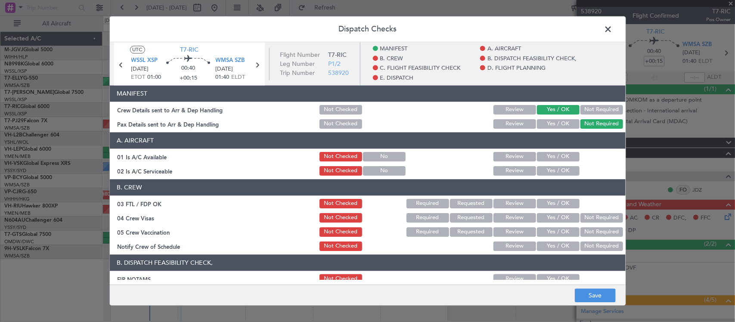
click at [548, 160] on button "Yes / OK" at bounding box center [558, 156] width 43 height 9
click at [549, 171] on button "Yes / OK" at bounding box center [558, 170] width 43 height 9
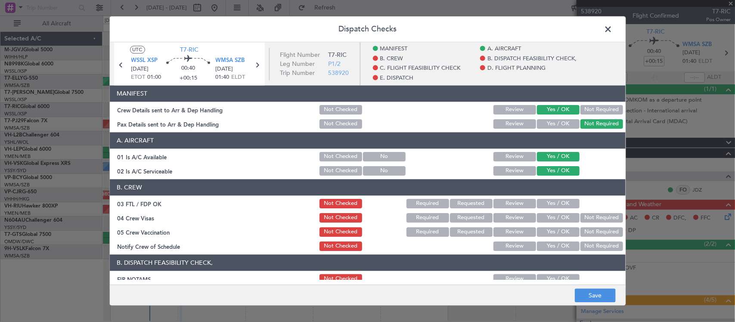
click at [553, 205] on button "Yes / OK" at bounding box center [558, 203] width 43 height 9
click at [580, 216] on button "Not Required" at bounding box center [601, 217] width 43 height 9
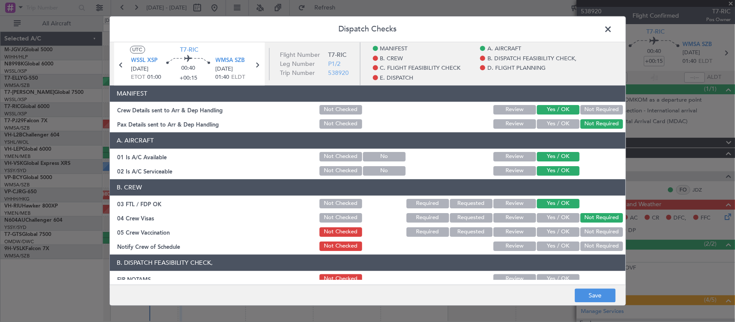
click at [581, 229] on button "Not Required" at bounding box center [601, 231] width 43 height 9
click at [560, 243] on button "Yes / OK" at bounding box center [558, 246] width 43 height 9
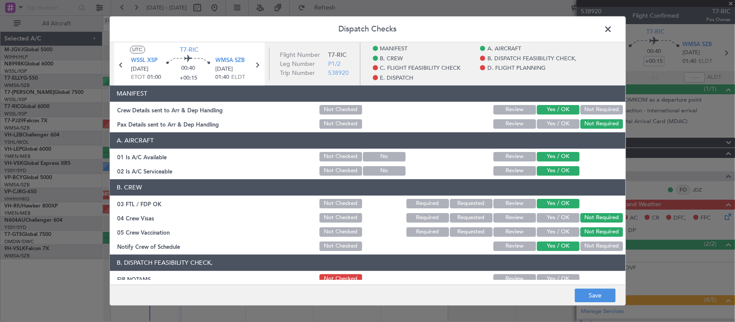
click at [555, 277] on button "Yes / OK" at bounding box center [558, 278] width 43 height 9
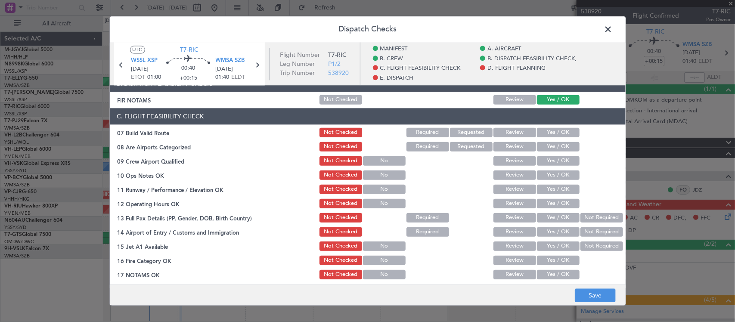
click at [552, 130] on button "Yes / OK" at bounding box center [558, 132] width 43 height 9
click at [557, 147] on button "Yes / OK" at bounding box center [558, 146] width 43 height 9
click at [554, 166] on div "Yes / OK" at bounding box center [557, 161] width 43 height 12
click at [555, 164] on button "Yes / OK" at bounding box center [558, 160] width 43 height 9
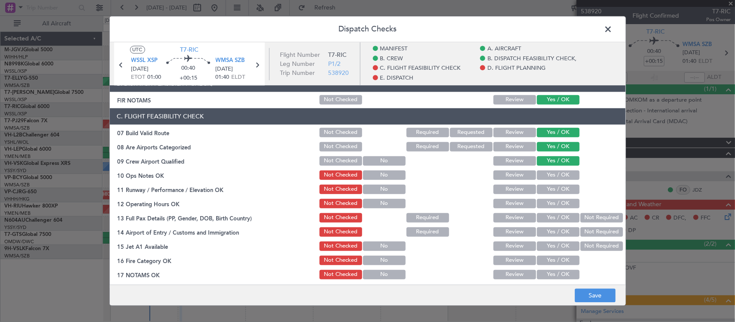
click at [555, 174] on button "Yes / OK" at bounding box center [558, 175] width 43 height 9
click at [555, 186] on button "Yes / OK" at bounding box center [558, 189] width 43 height 9
click at [555, 202] on button "Yes / OK" at bounding box center [558, 203] width 43 height 9
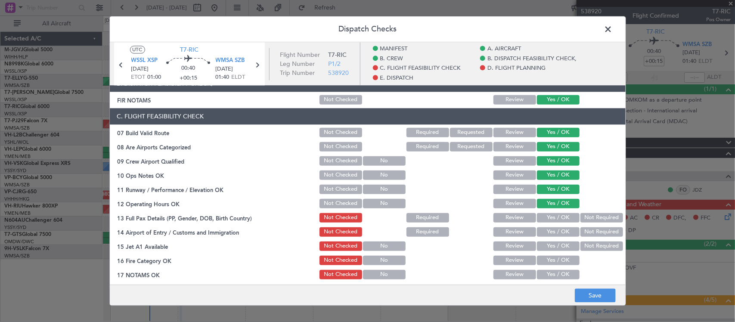
click at [581, 220] on button "Not Required" at bounding box center [601, 217] width 43 height 9
click at [565, 232] on button "Yes / OK" at bounding box center [558, 231] width 43 height 9
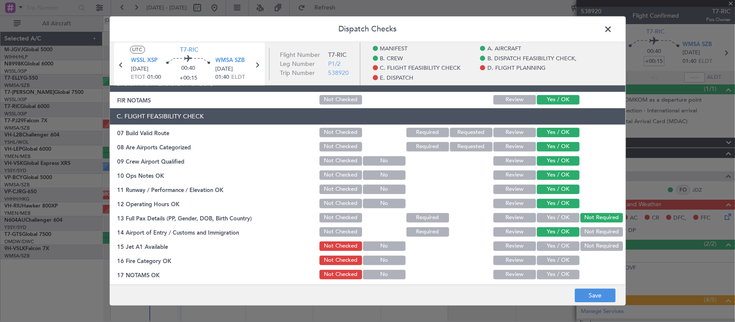
click at [558, 245] on button "Yes / OK" at bounding box center [558, 246] width 43 height 9
click at [583, 233] on button "Not Required" at bounding box center [601, 231] width 43 height 9
click at [554, 258] on button "Yes / OK" at bounding box center [558, 260] width 43 height 9
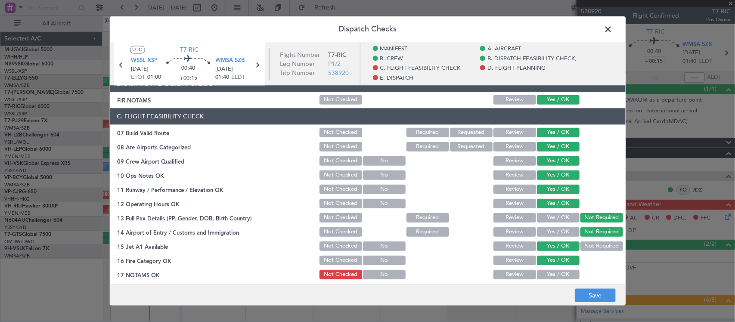
click at [552, 276] on button "Yes / OK" at bounding box center [558, 274] width 43 height 9
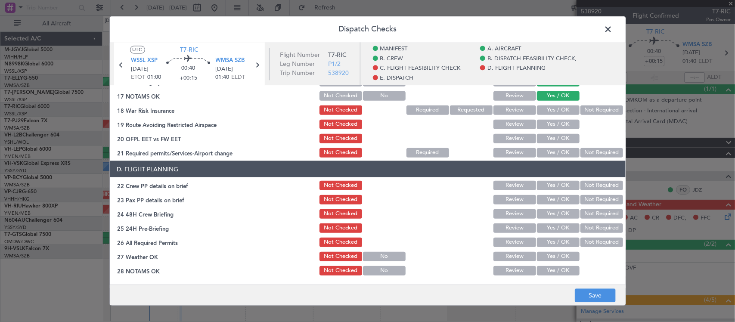
scroll to position [359, 0]
click at [583, 108] on button "Not Required" at bounding box center [601, 109] width 43 height 9
click at [547, 126] on button "Yes / OK" at bounding box center [558, 123] width 43 height 9
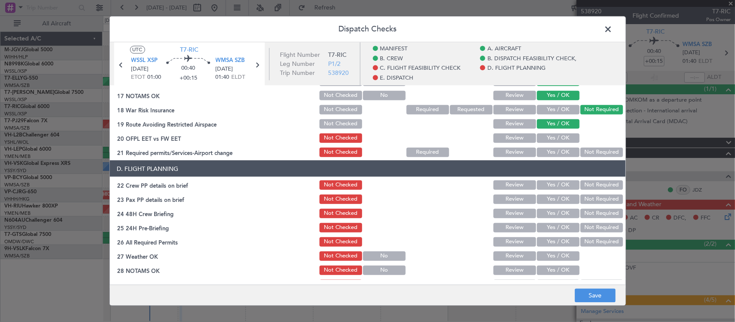
click at [549, 136] on button "Yes / OK" at bounding box center [558, 137] width 43 height 9
click at [591, 149] on button "Not Required" at bounding box center [601, 151] width 43 height 9
click at [557, 181] on button "Yes / OK" at bounding box center [558, 184] width 43 height 9
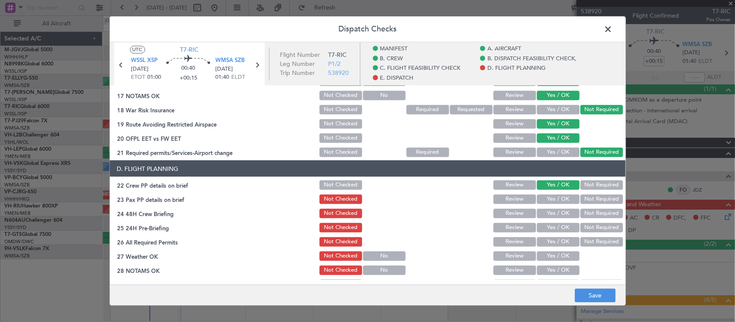
click at [559, 199] on button "Yes / OK" at bounding box center [558, 198] width 43 height 9
click at [583, 212] on button "Not Required" at bounding box center [601, 212] width 43 height 9
click at [553, 227] on button "Yes / OK" at bounding box center [558, 227] width 43 height 9
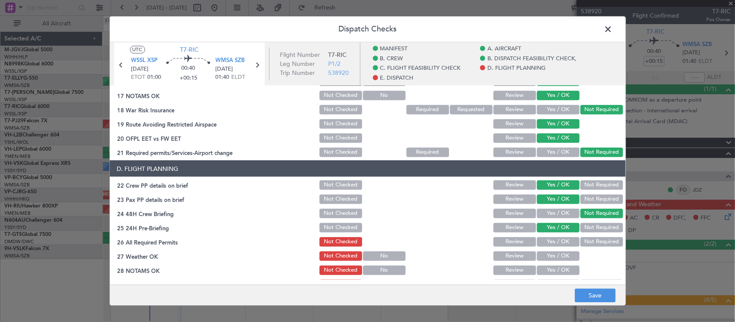
click at [552, 241] on button "Yes / OK" at bounding box center [558, 241] width 43 height 9
drag, startPoint x: 556, startPoint y: 252, endPoint x: 556, endPoint y: 260, distance: 7.3
click at [556, 254] on button "Yes / OK" at bounding box center [558, 255] width 43 height 9
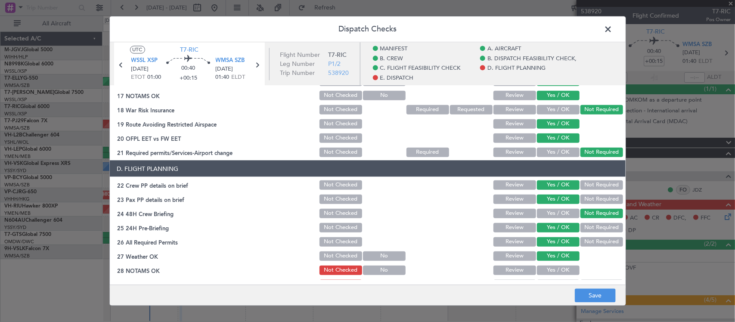
click at [552, 268] on button "Yes / OK" at bounding box center [558, 269] width 43 height 9
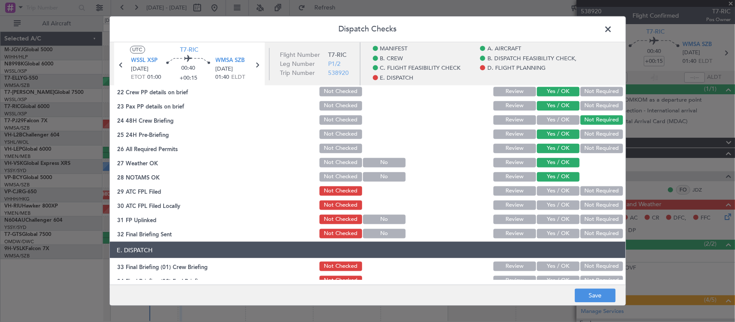
scroll to position [538, 0]
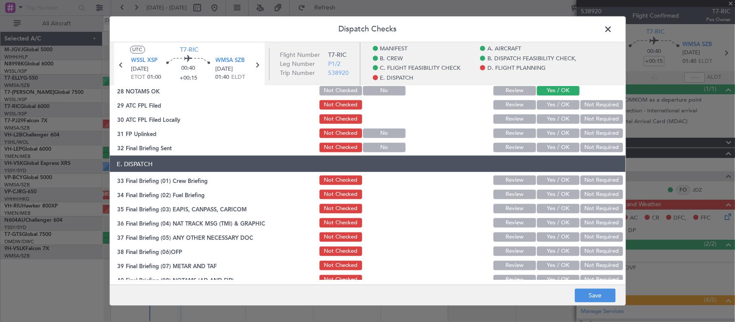
click at [547, 102] on button "Yes / OK" at bounding box center [558, 104] width 43 height 9
click at [584, 117] on button "Not Required" at bounding box center [601, 118] width 43 height 9
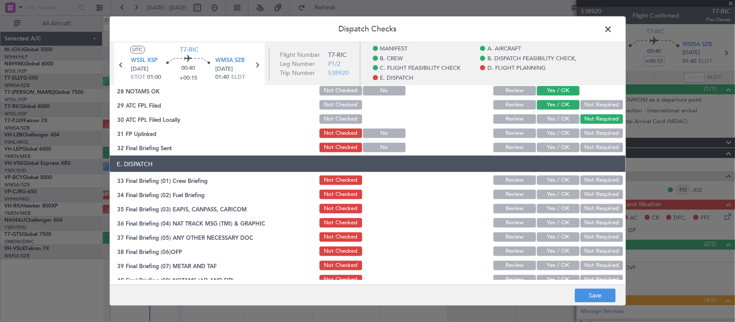
click at [505, 129] on button "Review" at bounding box center [514, 132] width 43 height 9
click at [554, 148] on button "Yes / OK" at bounding box center [558, 147] width 43 height 9
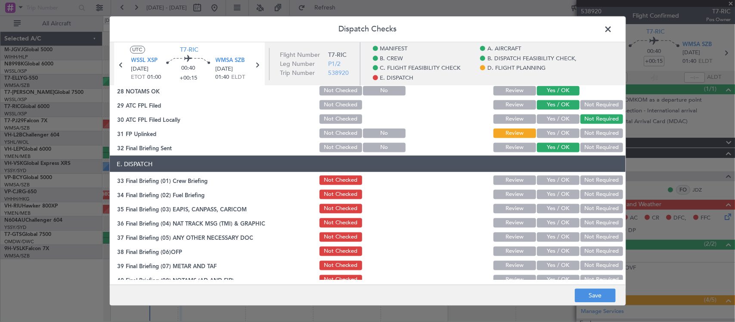
click at [540, 128] on button "Yes / OK" at bounding box center [558, 132] width 43 height 9
click at [524, 141] on div "Review" at bounding box center [513, 147] width 43 height 12
click at [521, 149] on button "Review" at bounding box center [514, 147] width 43 height 9
click at [554, 179] on button "Yes / OK" at bounding box center [558, 179] width 43 height 9
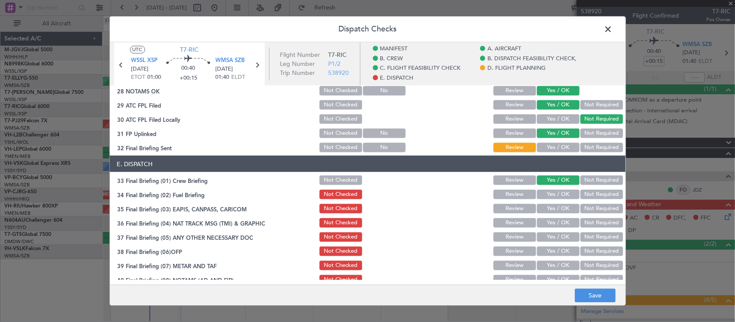
click at [554, 192] on button "Yes / OK" at bounding box center [558, 193] width 43 height 9
click at [592, 212] on button "Not Required" at bounding box center [601, 208] width 43 height 9
click at [592, 223] on button "Not Required" at bounding box center [601, 222] width 43 height 9
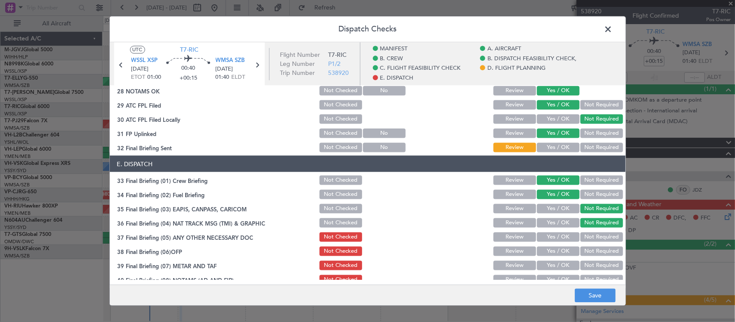
click at [592, 238] on button "Not Required" at bounding box center [601, 236] width 43 height 9
click at [564, 250] on button "Yes / OK" at bounding box center [558, 250] width 43 height 9
drag, startPoint x: 563, startPoint y: 261, endPoint x: 561, endPoint y: 268, distance: 7.1
click at [563, 262] on button "Yes / OK" at bounding box center [558, 265] width 43 height 9
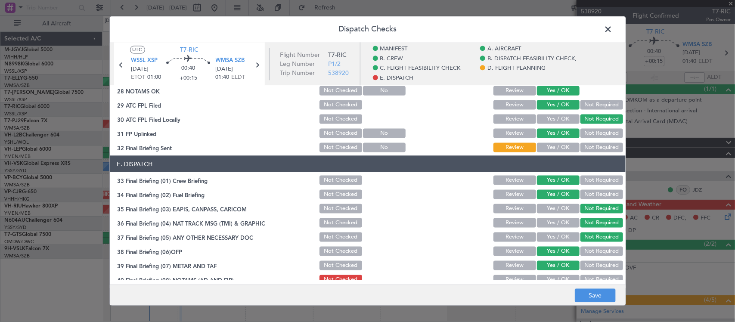
click at [559, 274] on div "Yes / OK" at bounding box center [557, 279] width 43 height 12
click at [559, 276] on button "Yes / OK" at bounding box center [558, 279] width 43 height 9
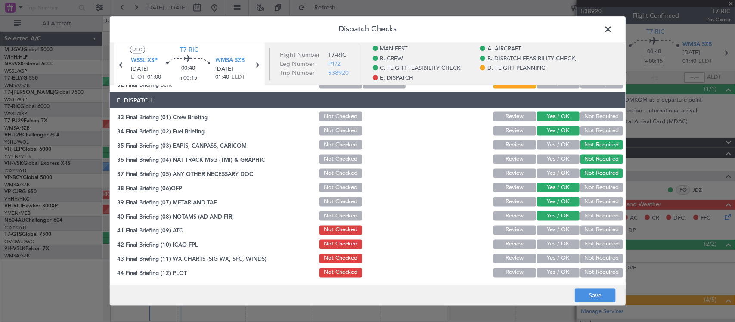
click at [561, 230] on button "Yes / OK" at bounding box center [558, 229] width 43 height 9
click at [562, 242] on button "Yes / OK" at bounding box center [558, 243] width 43 height 9
click at [562, 254] on button "Yes / OK" at bounding box center [558, 258] width 43 height 9
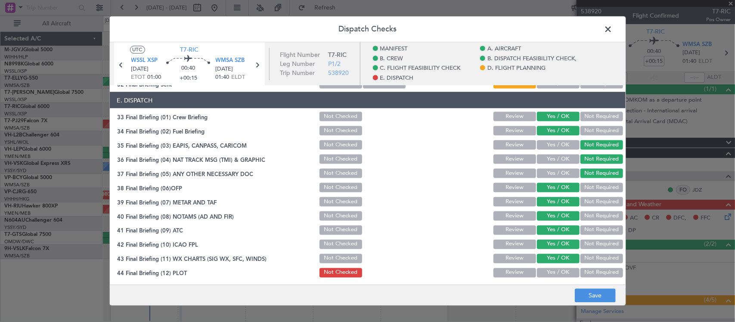
click at [562, 270] on button "Yes / OK" at bounding box center [558, 272] width 43 height 9
click at [594, 296] on button "Save" at bounding box center [595, 296] width 41 height 14
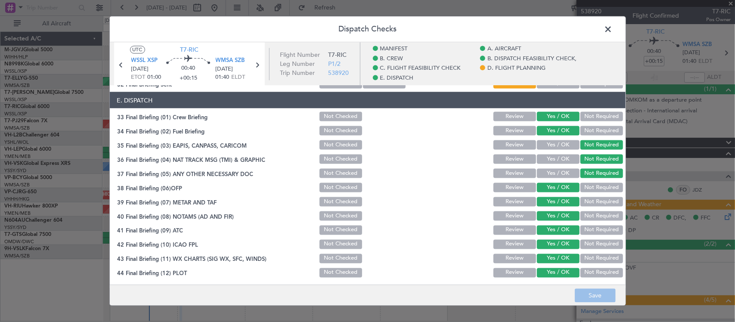
drag, startPoint x: 606, startPoint y: 25, endPoint x: 590, endPoint y: 37, distance: 20.0
click at [613, 25] on span at bounding box center [613, 31] width 0 height 17
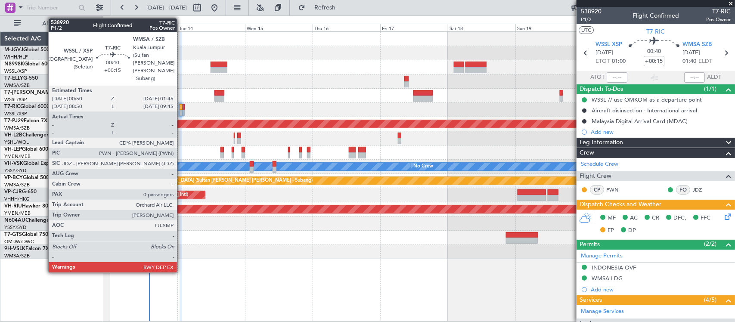
click at [181, 109] on div at bounding box center [181, 107] width 3 height 6
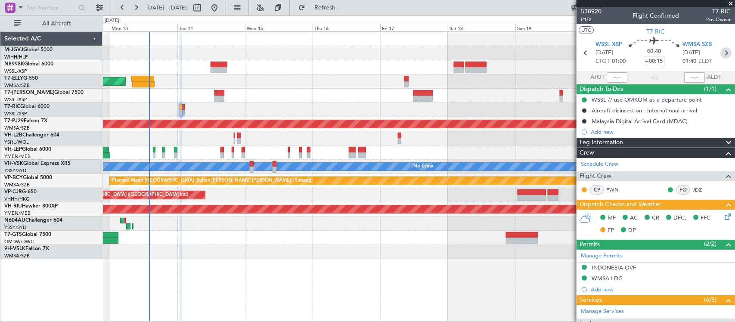
click at [720, 51] on icon at bounding box center [725, 52] width 11 height 11
type input "+00:10"
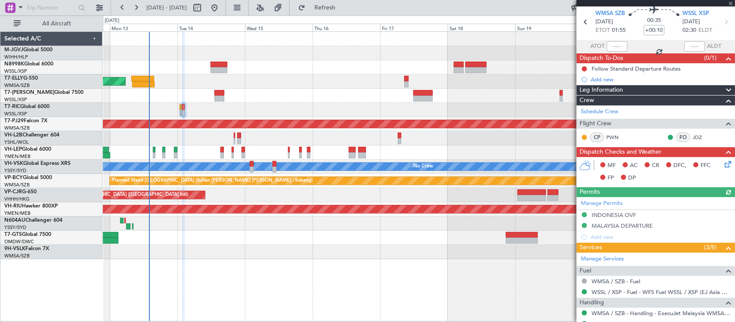
scroll to position [5, 0]
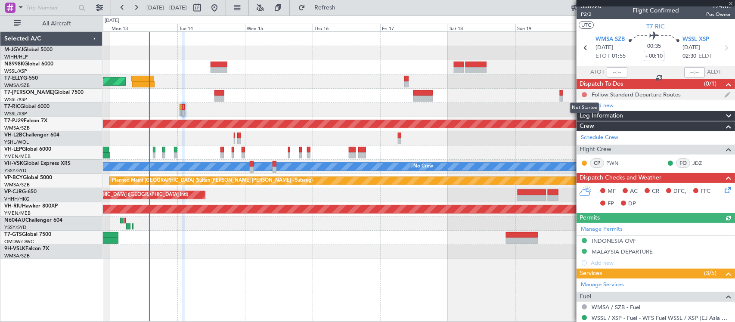
click at [583, 95] on button at bounding box center [584, 94] width 5 height 5
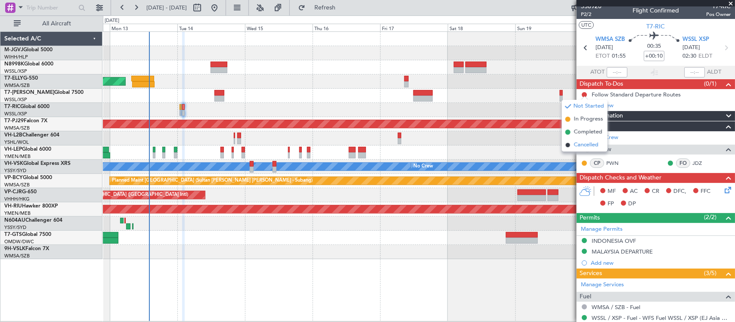
click at [587, 144] on span "Cancelled" at bounding box center [586, 145] width 25 height 9
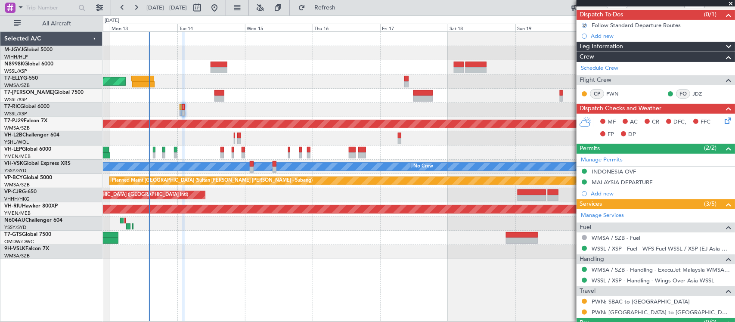
scroll to position [95, 0]
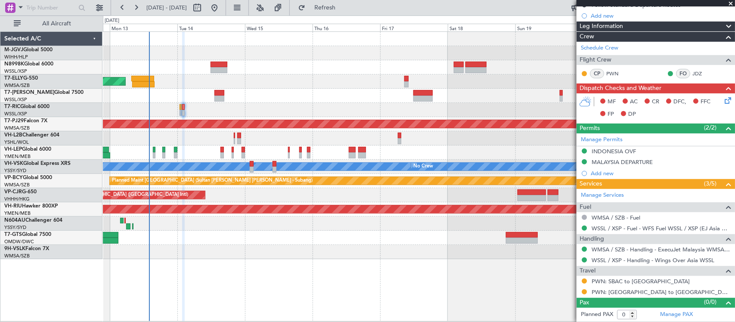
click at [723, 101] on icon at bounding box center [726, 99] width 7 height 7
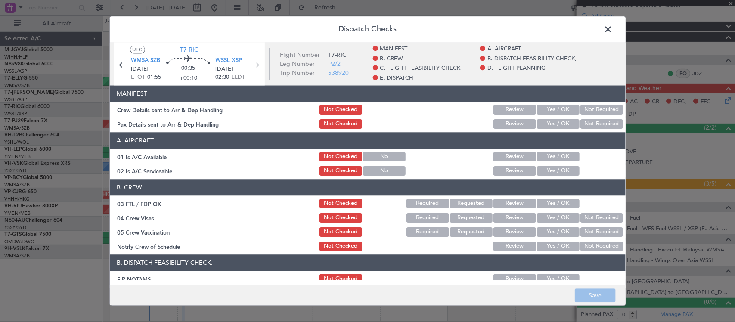
click at [545, 109] on button "Yes / OK" at bounding box center [558, 109] width 43 height 9
click at [580, 126] on button "Not Required" at bounding box center [601, 123] width 43 height 9
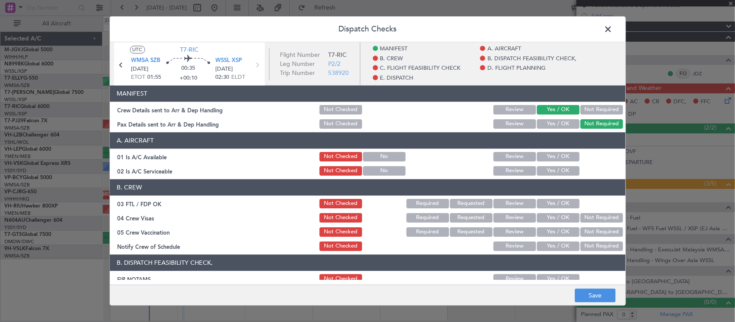
click at [549, 156] on button "Yes / OK" at bounding box center [558, 156] width 43 height 9
click at [549, 171] on button "Yes / OK" at bounding box center [558, 170] width 43 height 9
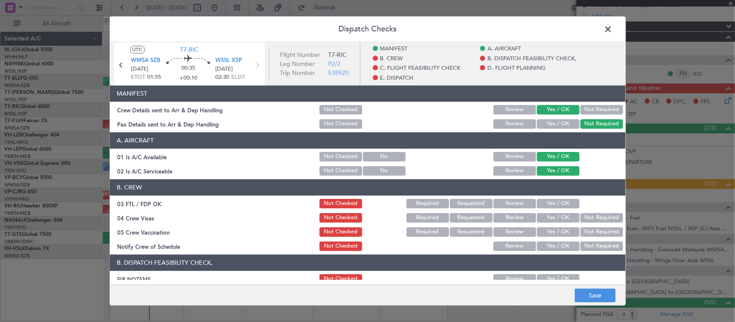
click at [550, 205] on button "Yes / OK" at bounding box center [558, 203] width 43 height 9
click at [580, 216] on button "Not Required" at bounding box center [601, 217] width 43 height 9
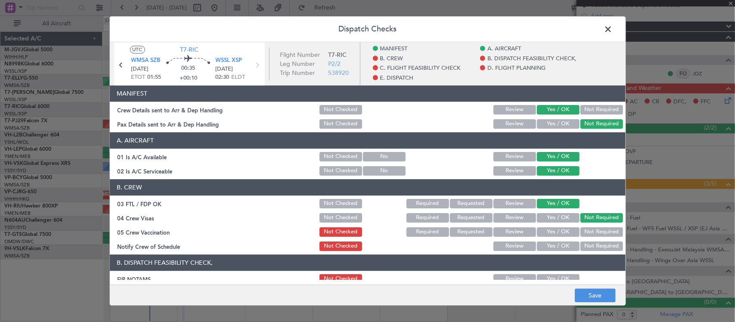
click at [580, 233] on button "Not Required" at bounding box center [601, 231] width 43 height 9
click at [550, 249] on button "Yes / OK" at bounding box center [558, 246] width 43 height 9
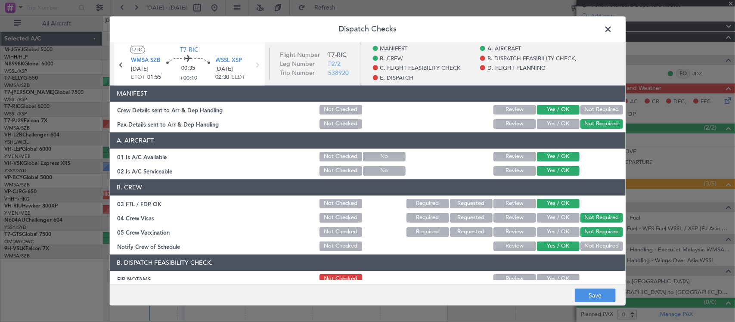
click at [544, 275] on button "Yes / OK" at bounding box center [558, 278] width 43 height 9
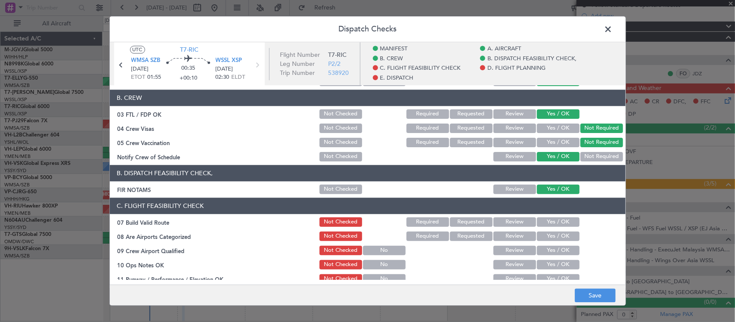
scroll to position [179, 0]
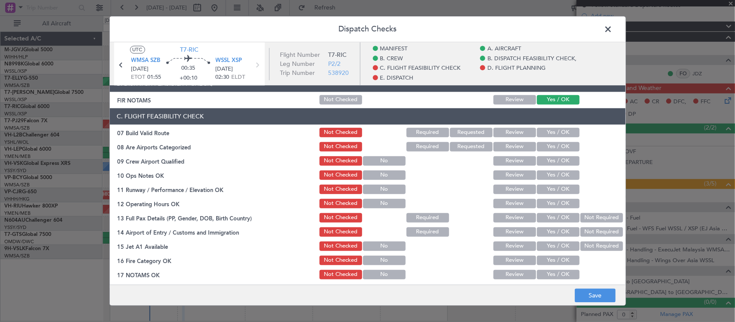
drag, startPoint x: 563, startPoint y: 133, endPoint x: 563, endPoint y: 141, distance: 7.8
click at [563, 133] on button "Yes / OK" at bounding box center [558, 132] width 43 height 9
click at [561, 146] on button "Yes / OK" at bounding box center [558, 146] width 43 height 9
click at [560, 160] on button "Yes / OK" at bounding box center [558, 160] width 43 height 9
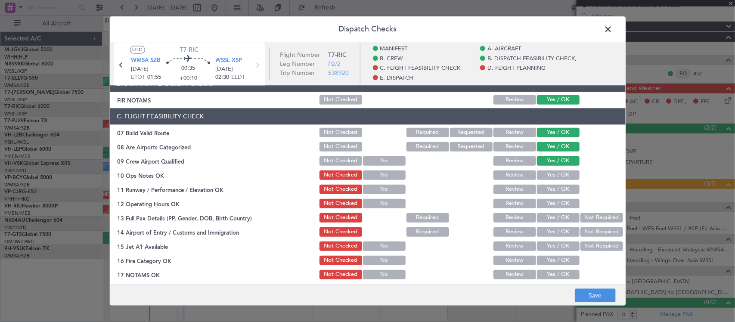
click at [560, 179] on button "Yes / OK" at bounding box center [558, 175] width 43 height 9
click at [561, 190] on button "Yes / OK" at bounding box center [558, 189] width 43 height 9
click at [561, 202] on button "Yes / OK" at bounding box center [558, 203] width 43 height 9
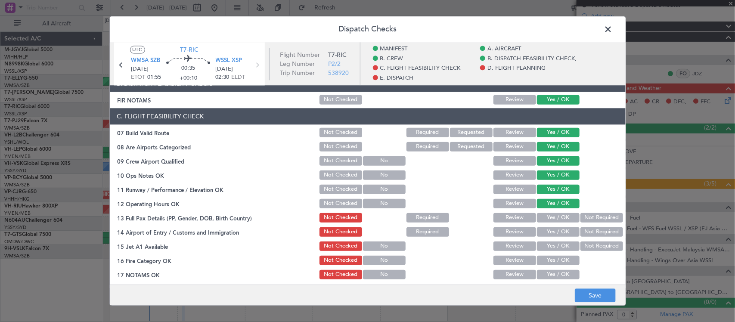
click at [581, 219] on button "Not Required" at bounding box center [601, 217] width 43 height 9
drag, startPoint x: 579, startPoint y: 227, endPoint x: 562, endPoint y: 240, distance: 20.9
click at [580, 229] on button "Not Required" at bounding box center [601, 231] width 43 height 9
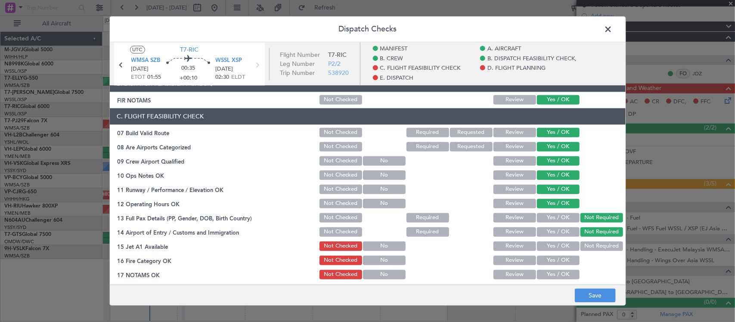
click at [562, 233] on button "Yes / OK" at bounding box center [558, 231] width 43 height 9
drag, startPoint x: 560, startPoint y: 245, endPoint x: 558, endPoint y: 251, distance: 6.3
click at [560, 246] on button "Yes / OK" at bounding box center [558, 246] width 43 height 9
click at [556, 257] on button "Yes / OK" at bounding box center [558, 260] width 43 height 9
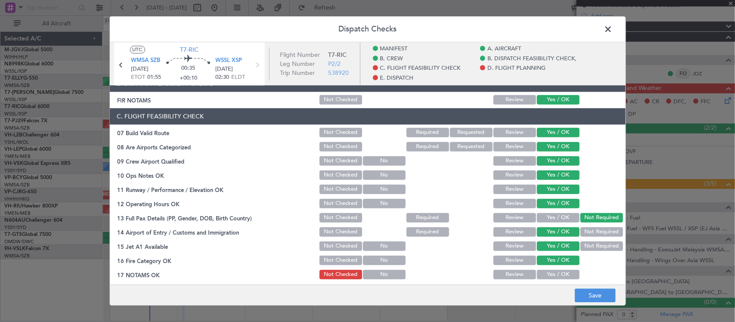
click at [553, 273] on button "Yes / OK" at bounding box center [558, 274] width 43 height 9
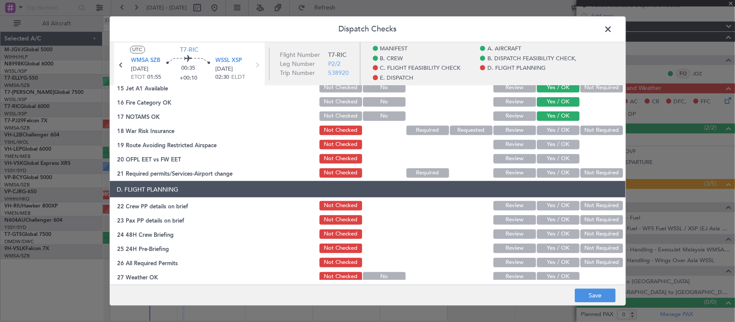
scroll to position [359, 0]
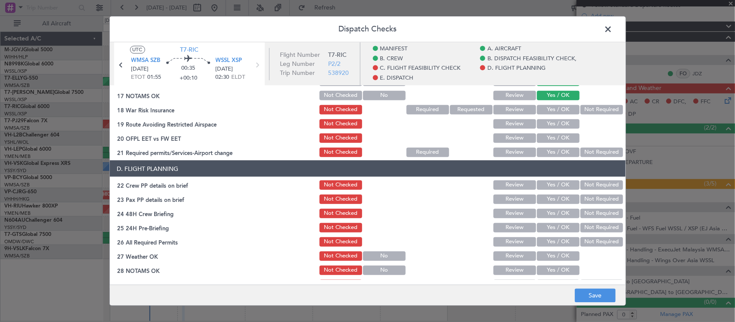
click at [584, 110] on button "Not Required" at bounding box center [601, 109] width 43 height 9
click at [552, 120] on button "Yes / OK" at bounding box center [558, 123] width 43 height 9
click at [556, 134] on button "Yes / OK" at bounding box center [558, 137] width 43 height 9
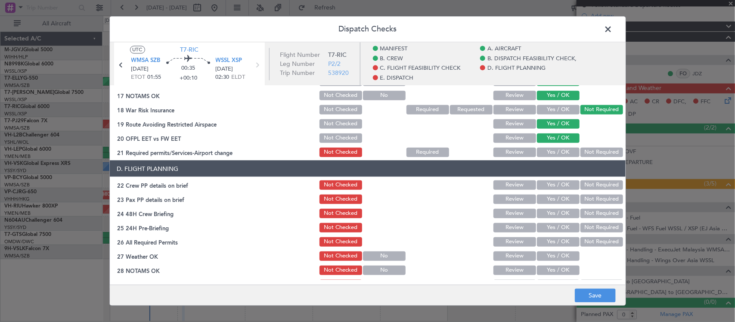
click at [580, 150] on button "Not Required" at bounding box center [601, 151] width 43 height 9
click at [562, 185] on button "Yes / OK" at bounding box center [558, 184] width 43 height 9
click at [563, 201] on button "Yes / OK" at bounding box center [558, 198] width 43 height 9
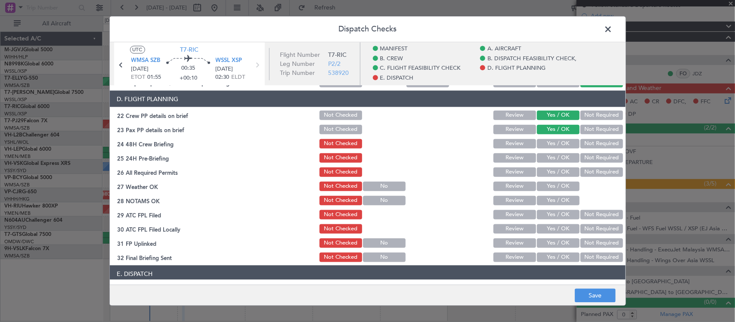
scroll to position [448, 0]
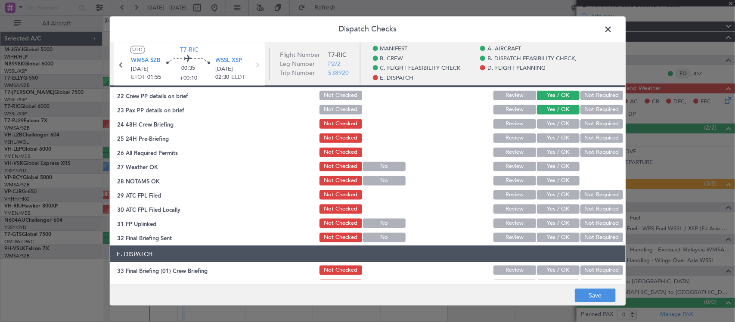
click at [590, 112] on button "Not Required" at bounding box center [601, 109] width 43 height 9
click at [580, 123] on button "Not Required" at bounding box center [601, 123] width 43 height 9
click at [554, 138] on button "Yes / OK" at bounding box center [558, 137] width 43 height 9
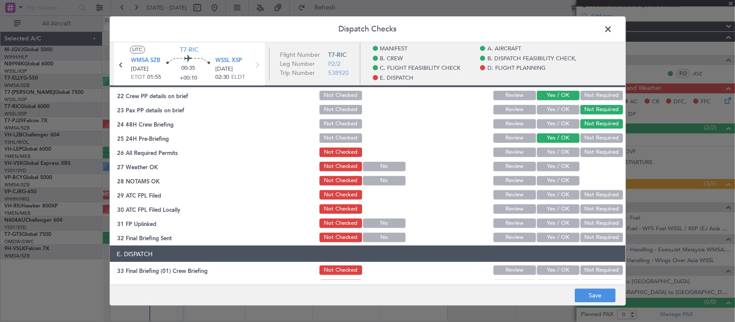
click at [550, 152] on button "Yes / OK" at bounding box center [558, 151] width 43 height 9
click at [552, 167] on button "Yes / OK" at bounding box center [558, 165] width 43 height 9
click at [553, 181] on button "Yes / OK" at bounding box center [558, 180] width 43 height 9
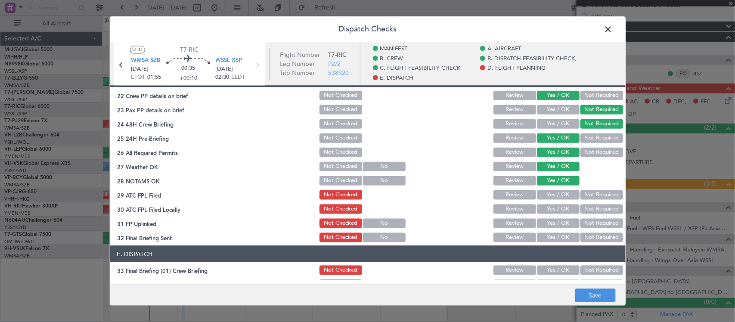
click at [562, 194] on button "Yes / OK" at bounding box center [558, 194] width 43 height 9
click at [586, 209] on button "Not Required" at bounding box center [601, 208] width 43 height 9
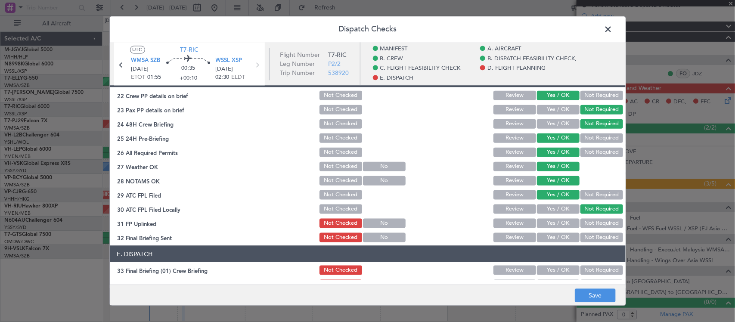
drag, startPoint x: 548, startPoint y: 215, endPoint x: 551, endPoint y: 211, distance: 5.5
click at [548, 214] on section "D. FLIGHT PLANNING 22 Crew PP details on brief Not Checked Review Yes / OK Not …" at bounding box center [368, 157] width 516 height 173
click at [560, 223] on button "Yes / OK" at bounding box center [558, 222] width 43 height 9
click at [507, 237] on button "Review" at bounding box center [514, 237] width 43 height 9
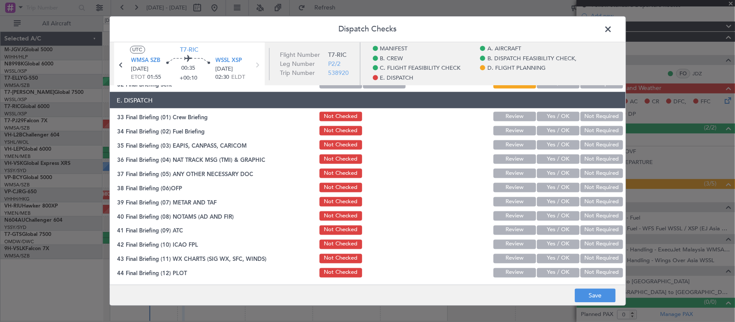
click at [561, 119] on button "Yes / OK" at bounding box center [558, 116] width 43 height 9
click at [560, 133] on button "Yes / OK" at bounding box center [558, 130] width 43 height 9
click at [580, 144] on button "Not Required" at bounding box center [601, 144] width 43 height 9
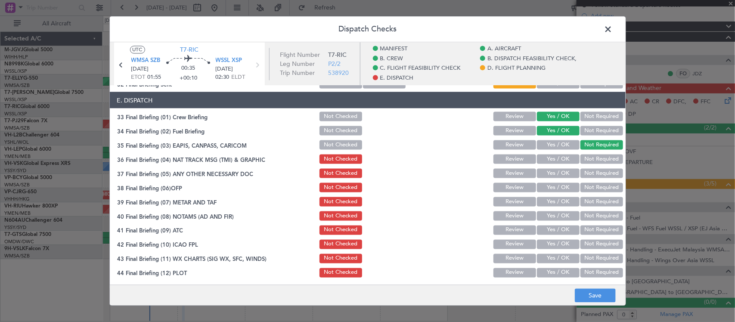
click at [582, 158] on button "Not Required" at bounding box center [601, 158] width 43 height 9
click at [582, 175] on button "Not Required" at bounding box center [601, 172] width 43 height 9
click at [554, 189] on button "Yes / OK" at bounding box center [558, 187] width 43 height 9
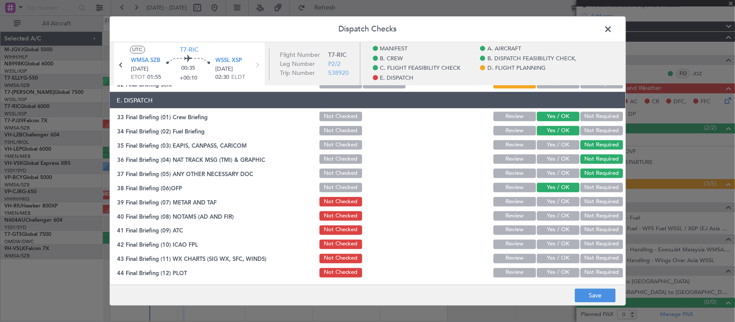
click at [554, 205] on div "Yes / OK" at bounding box center [557, 201] width 43 height 12
click at [554, 204] on button "Yes / OK" at bounding box center [558, 201] width 43 height 9
click at [555, 212] on button "Yes / OK" at bounding box center [558, 215] width 43 height 9
click at [555, 233] on button "Yes / OK" at bounding box center [558, 229] width 43 height 9
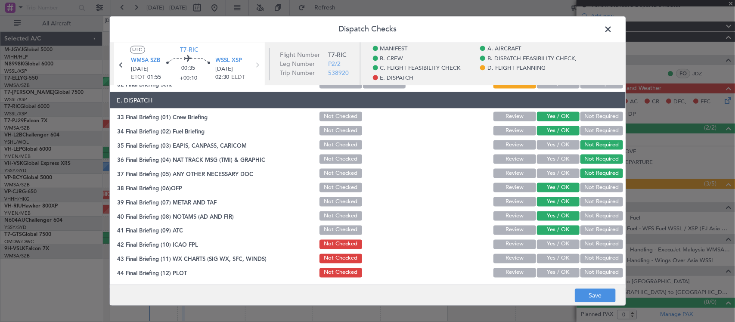
click at [556, 242] on button "Yes / OK" at bounding box center [558, 243] width 43 height 9
click at [556, 264] on div "Yes / OK" at bounding box center [557, 258] width 43 height 12
click at [558, 261] on button "Yes / OK" at bounding box center [558, 258] width 43 height 9
click at [556, 270] on button "Yes / OK" at bounding box center [558, 272] width 43 height 9
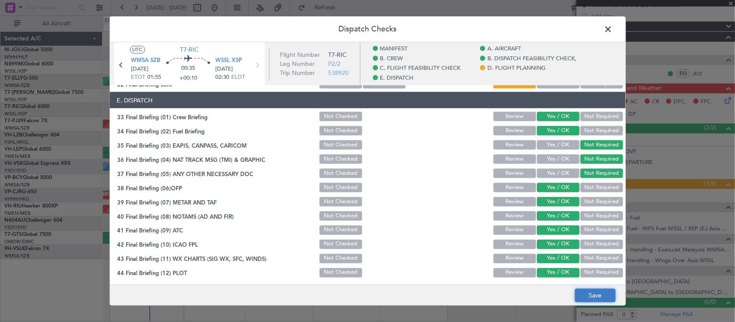
click at [597, 295] on button "Save" at bounding box center [595, 296] width 41 height 14
drag, startPoint x: 611, startPoint y: 28, endPoint x: 577, endPoint y: 47, distance: 39.5
click at [613, 28] on span at bounding box center [613, 31] width 0 height 17
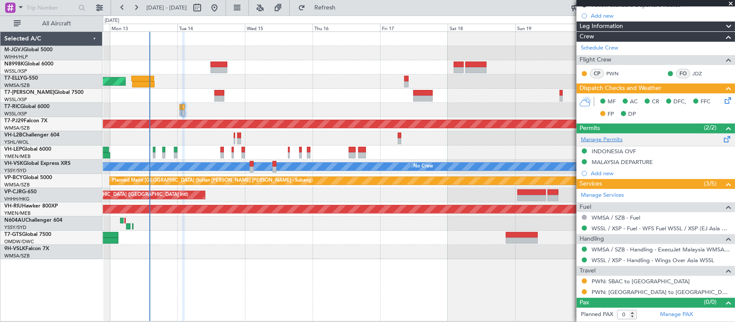
click at [614, 139] on link "Manage Permits" at bounding box center [602, 140] width 42 height 9
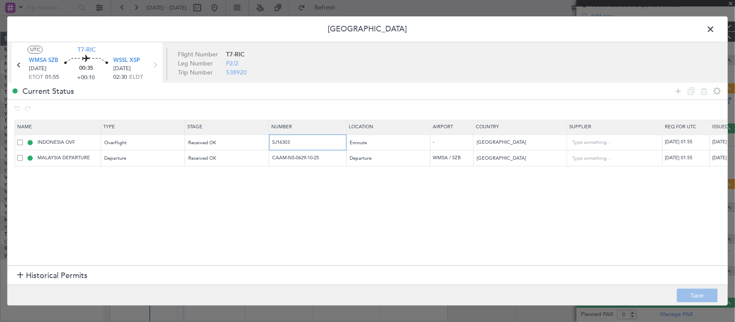
click at [298, 143] on input "SJ16303" at bounding box center [308, 142] width 75 height 7
click at [314, 157] on input "CAAM-NS-0629-10-25" at bounding box center [308, 158] width 75 height 7
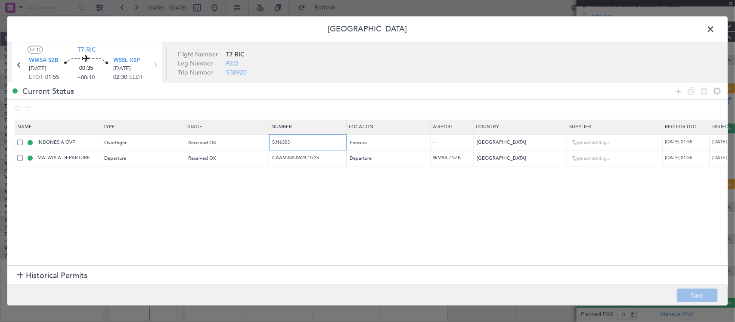
click at [283, 145] on input "SJ16303" at bounding box center [308, 142] width 75 height 7
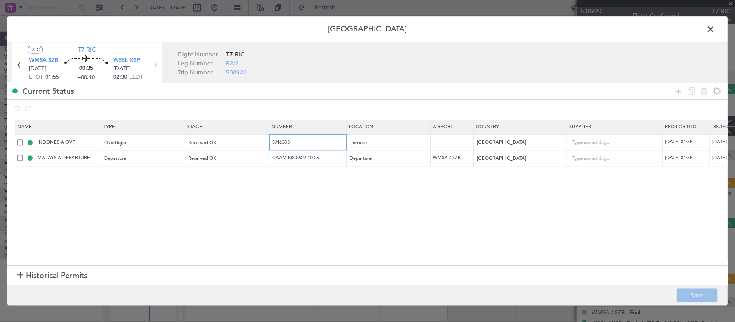
scroll to position [95, 0]
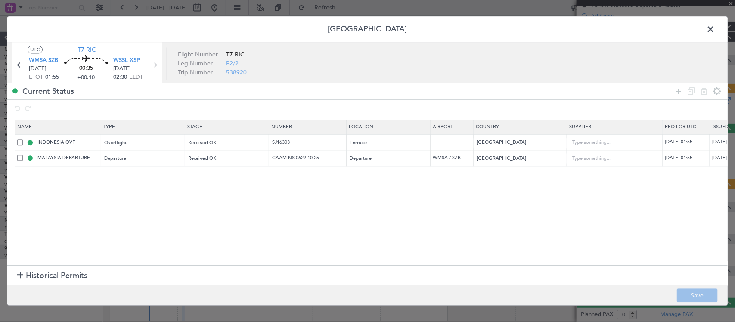
click at [715, 29] on span at bounding box center [715, 31] width 0 height 17
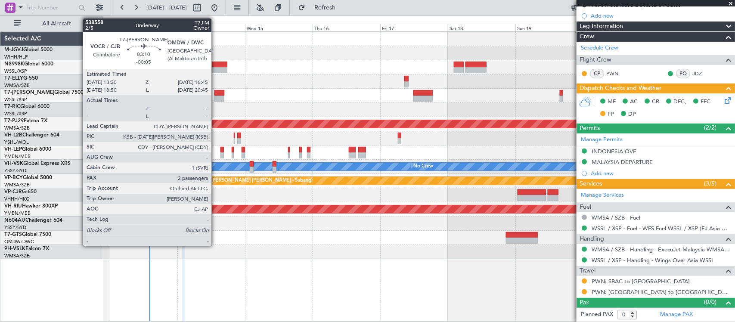
click at [216, 96] on div at bounding box center [219, 99] width 10 height 6
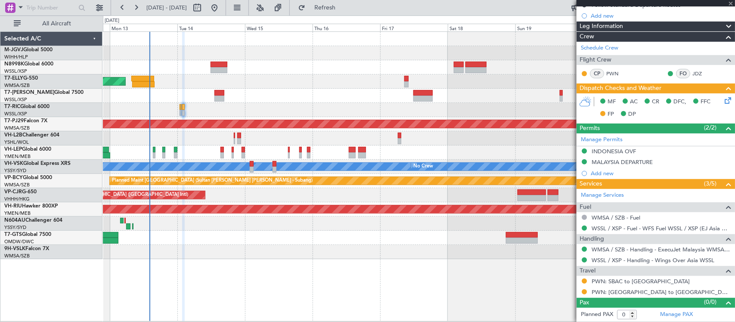
type input "-00:05"
type input "2"
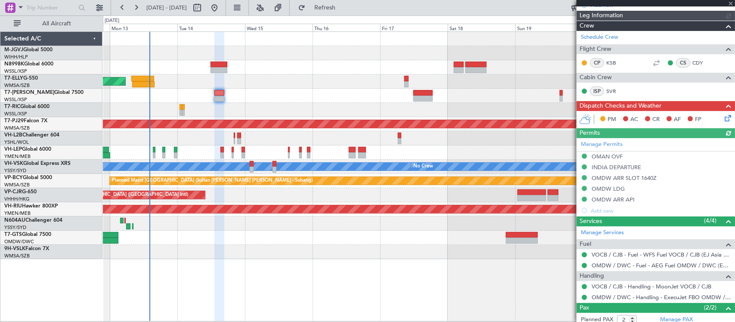
scroll to position [150, 0]
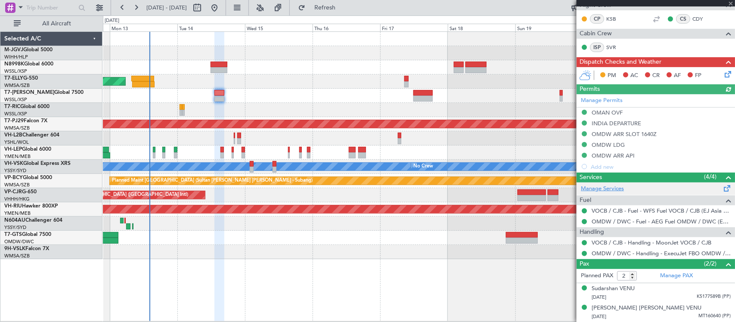
click at [623, 187] on link "Manage Services" at bounding box center [602, 189] width 43 height 9
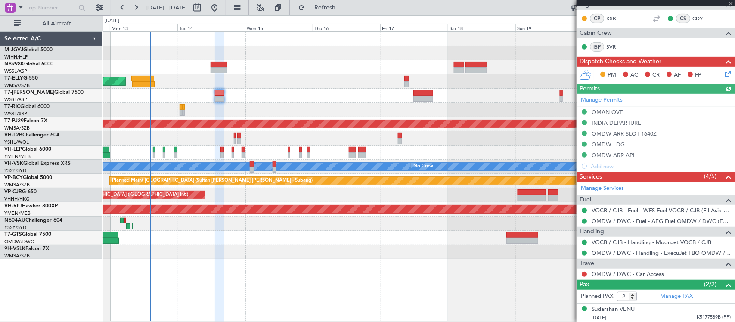
scroll to position [171, 0]
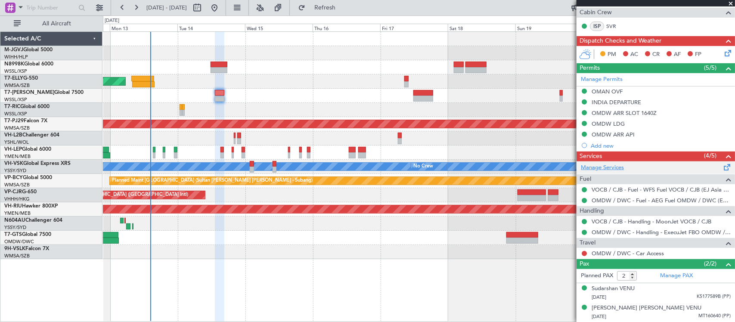
click at [605, 170] on link "Manage Services" at bounding box center [602, 168] width 43 height 9
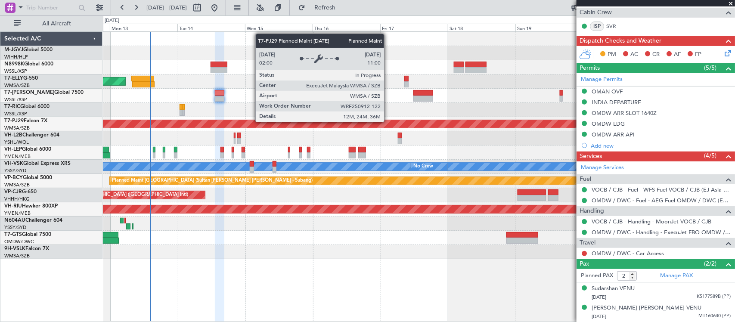
click at [363, 122] on div "Planned Maint [GEOGRAPHIC_DATA] (Sultan [PERSON_NAME] [PERSON_NAME] - Subang)" at bounding box center [419, 124] width 1895 height 8
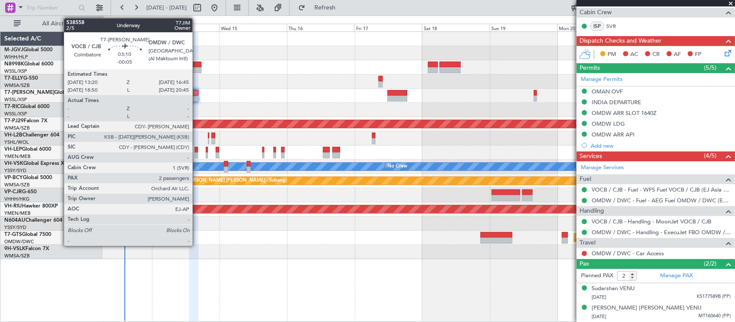
click at [197, 95] on div at bounding box center [194, 93] width 10 height 6
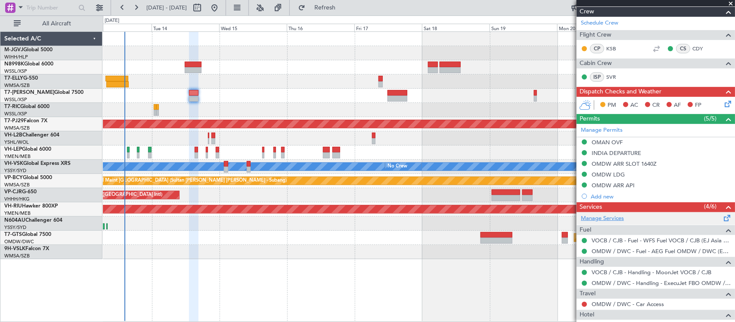
scroll to position [192, 0]
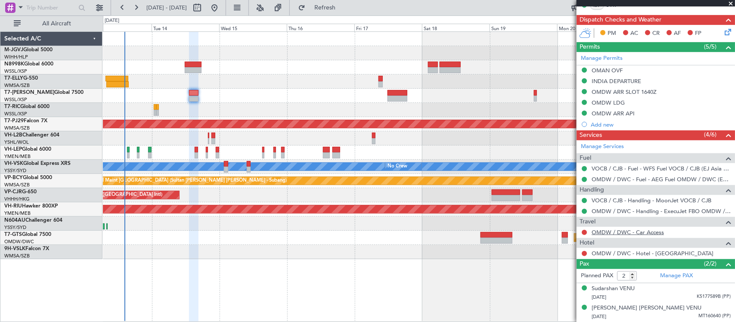
click at [608, 233] on link "OMDW / DWC - Car Access" at bounding box center [628, 232] width 72 height 7
click at [629, 255] on link "OMDW / DWC - Hotel - Marriott Marquis Dubai Creek" at bounding box center [653, 253] width 122 height 7
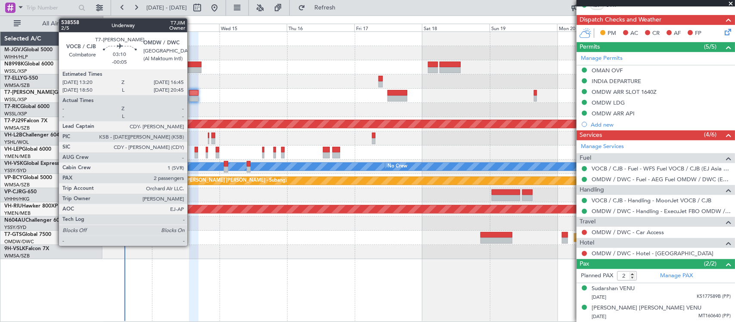
click at [192, 97] on div at bounding box center [194, 99] width 10 height 6
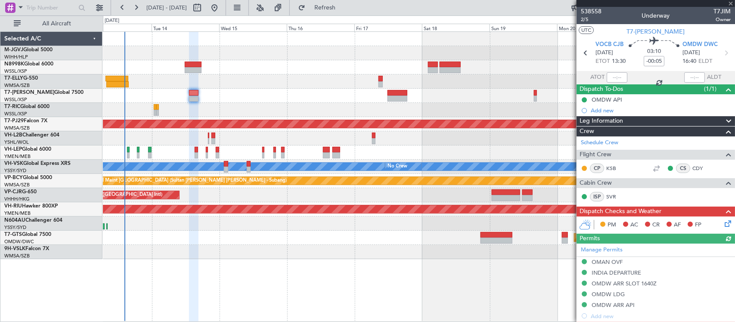
scroll to position [179, 0]
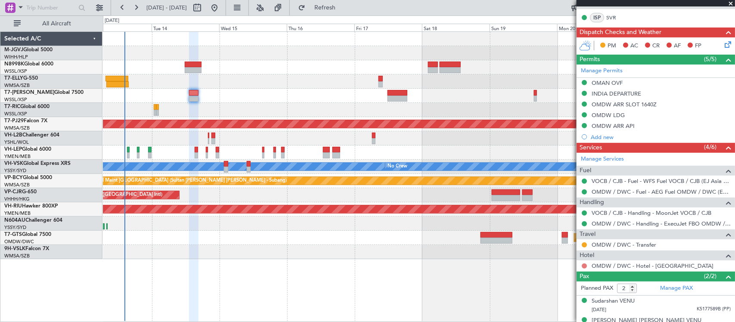
click at [584, 267] on button at bounding box center [584, 266] width 5 height 5
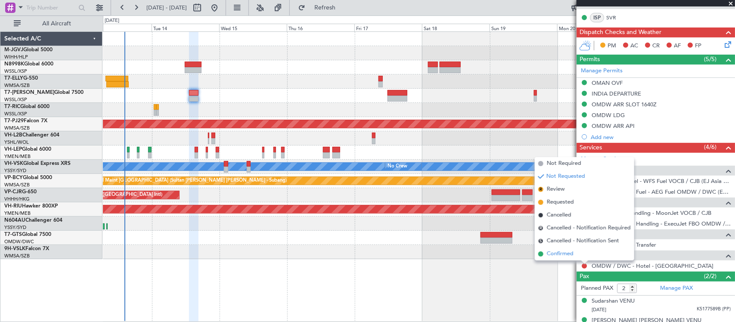
click at [574, 255] on span "Confirmed" at bounding box center [560, 254] width 27 height 9
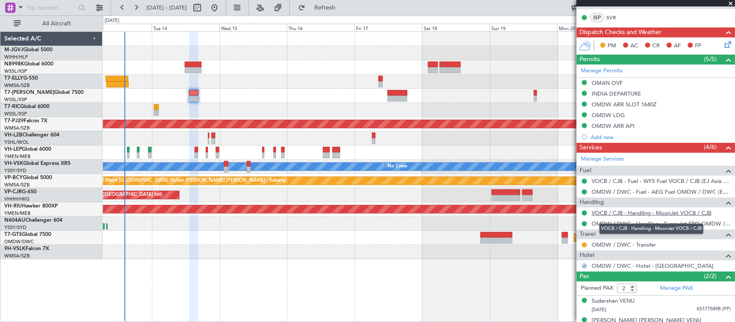
scroll to position [0, 0]
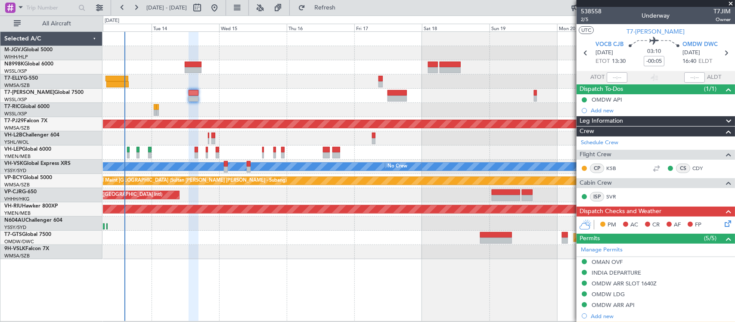
click at [361, 153] on div "Unplanned Maint Wichita (Wichita Mid-continent)" at bounding box center [419, 153] width 632 height 14
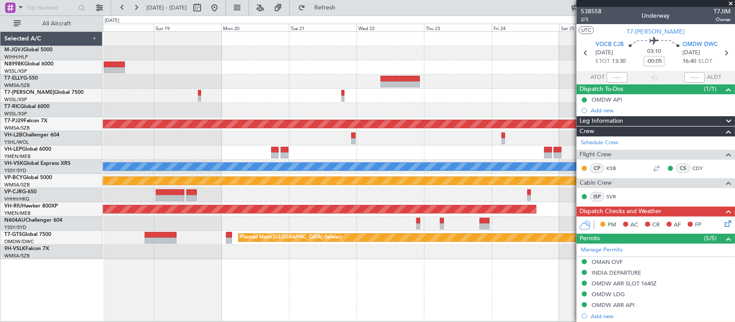
click at [271, 152] on div at bounding box center [274, 150] width 7 height 6
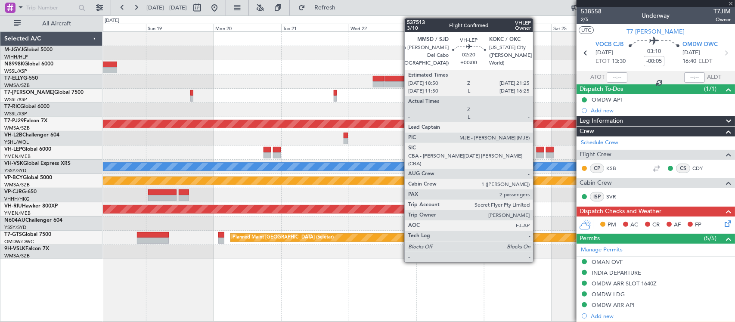
type input "3"
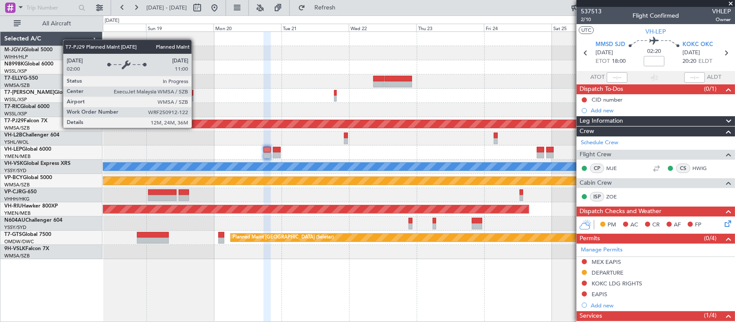
click at [421, 132] on div "Planned Maint [GEOGRAPHIC_DATA] (Sultan [PERSON_NAME] [PERSON_NAME] - Subang) […" at bounding box center [419, 145] width 632 height 227
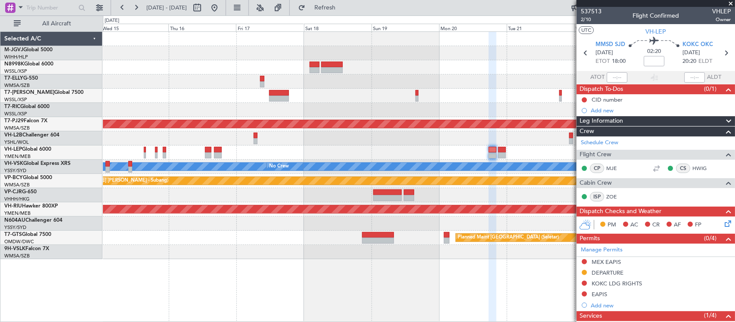
click at [233, 154] on div "Planned Maint Dubai (Dubai Intl) Planned Maint Kuala Lumpur (Sultan Abdul Aziz …" at bounding box center [419, 145] width 632 height 227
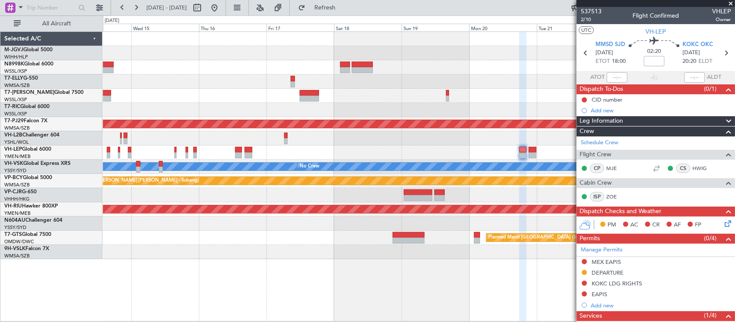
click at [425, 236] on div "Planned Maint [GEOGRAPHIC_DATA] (Seletar)" at bounding box center [419, 238] width 632 height 14
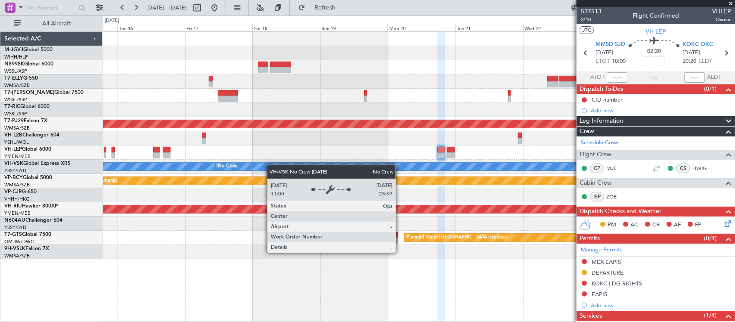
click at [235, 165] on div "Planned Maint [GEOGRAPHIC_DATA] (Sultan [PERSON_NAME] [PERSON_NAME] - Subang) […" at bounding box center [419, 145] width 632 height 227
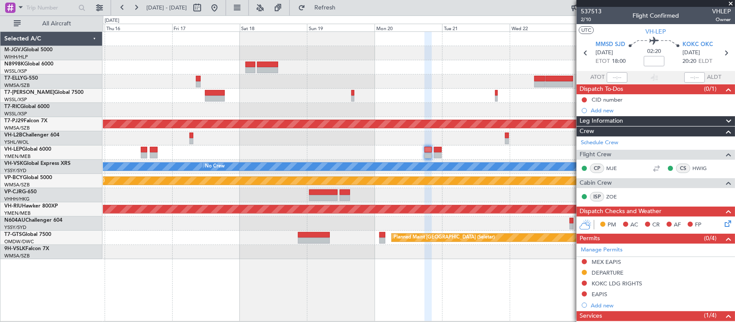
click at [367, 122] on div "Planned Maint [GEOGRAPHIC_DATA] (Sultan [PERSON_NAME] [PERSON_NAME] - Subang)" at bounding box center [419, 124] width 632 height 14
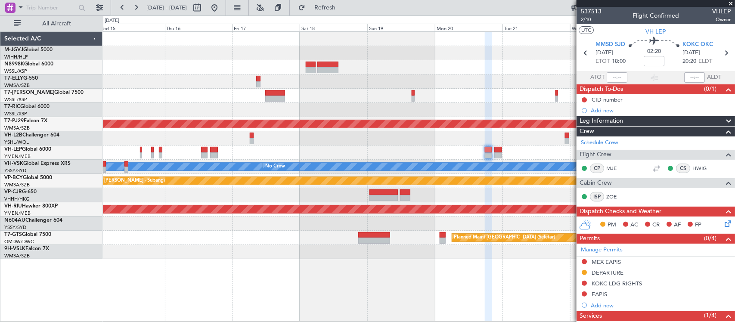
click at [468, 146] on div at bounding box center [419, 153] width 632 height 14
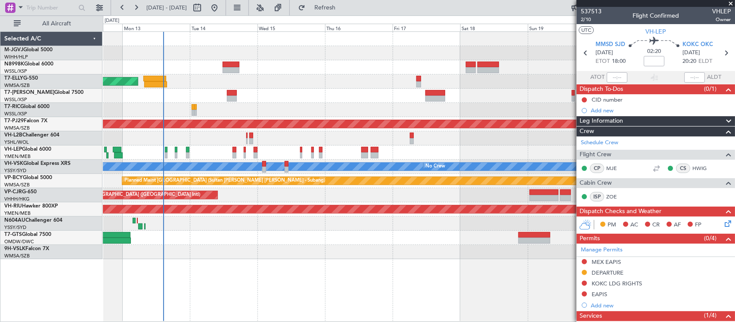
click at [325, 138] on div at bounding box center [419, 138] width 632 height 14
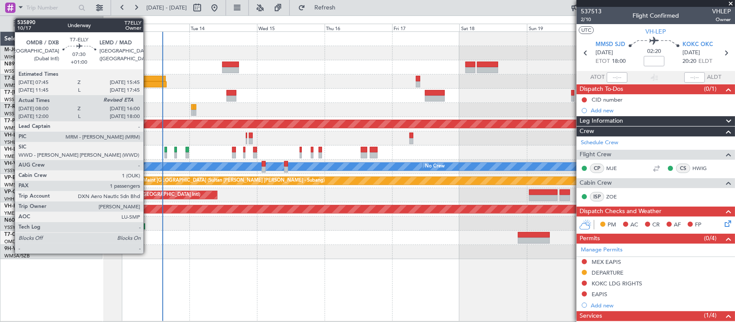
click at [148, 78] on div at bounding box center [154, 79] width 23 height 6
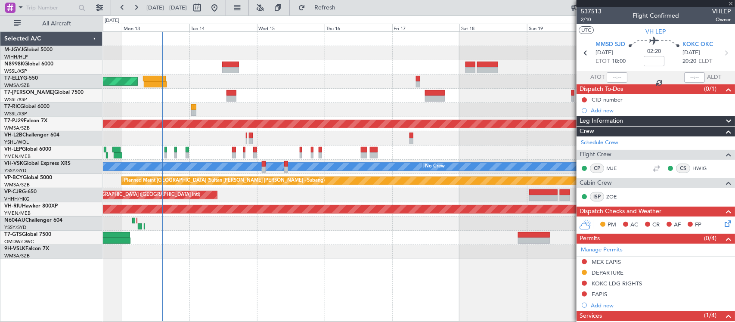
type input "+01:00"
type input "08:15"
type input "1"
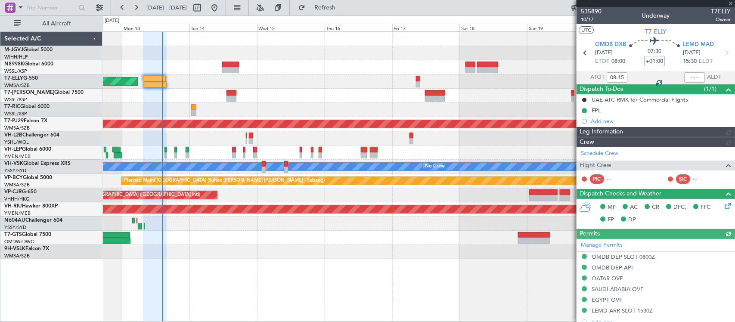
type input "[PERSON_NAME] (BTA)"
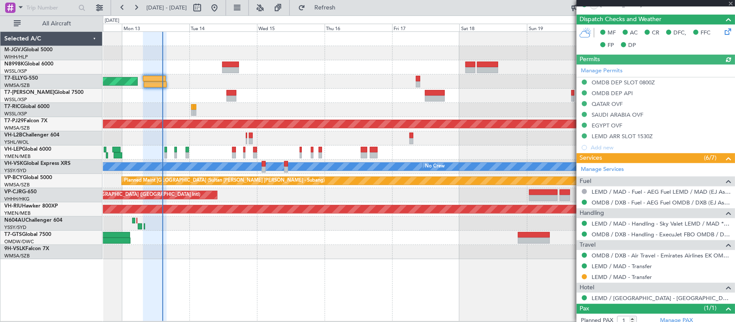
scroll to position [229, 0]
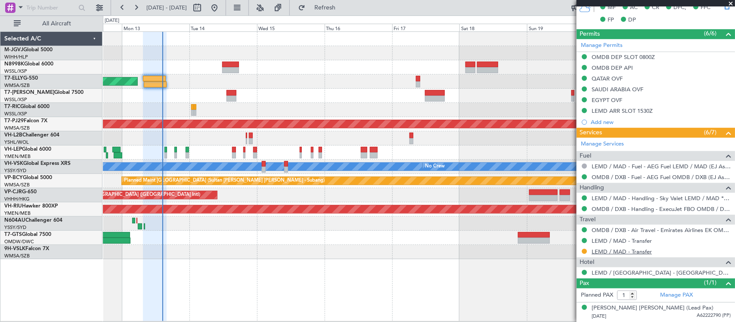
click at [627, 251] on link "LEMD / MAD - Transfer" at bounding box center [622, 251] width 60 height 7
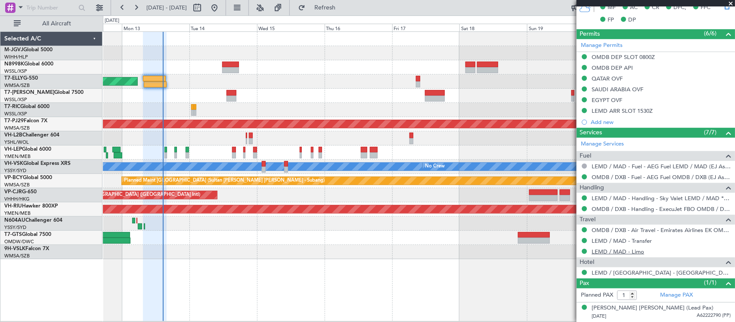
type input "[PERSON_NAME] (BTA)"
click at [190, 112] on div at bounding box center [419, 110] width 632 height 14
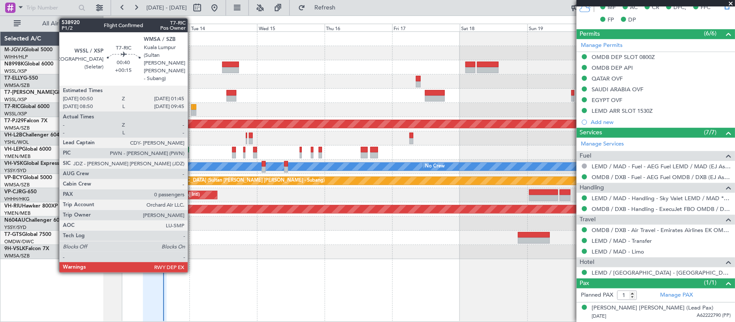
click at [192, 112] on div at bounding box center [192, 113] width 3 height 6
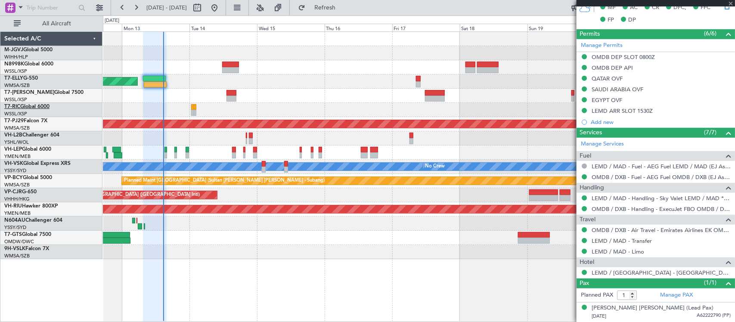
type input "+00:15"
type input "0"
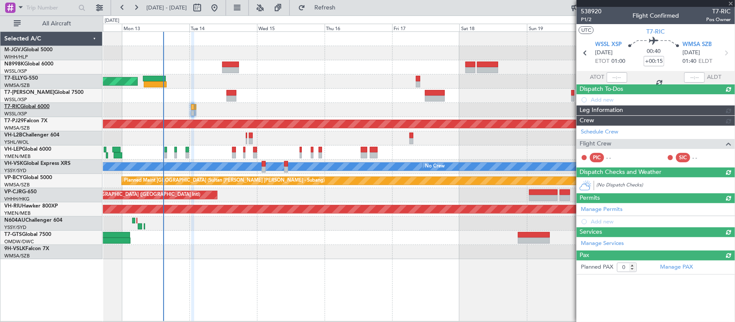
scroll to position [0, 0]
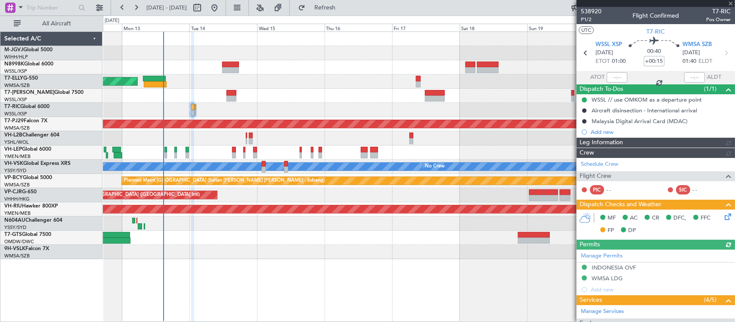
type input "[PERSON_NAME] (BTA)"
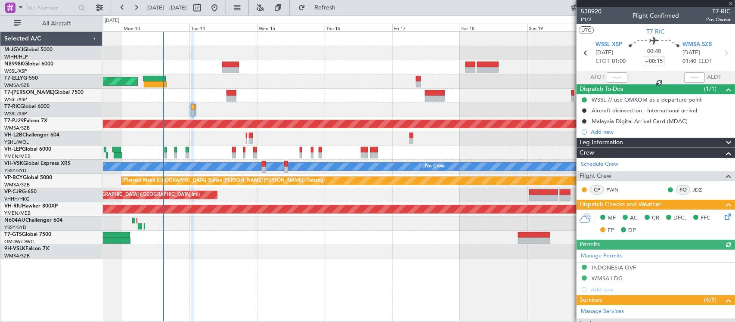
scroll to position [117, 0]
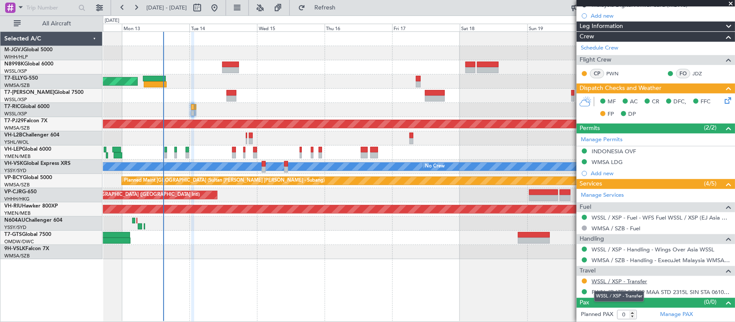
click at [618, 282] on link "WSSL / XSP - Transfer" at bounding box center [620, 281] width 56 height 7
type input "[PERSON_NAME] (BTA)"
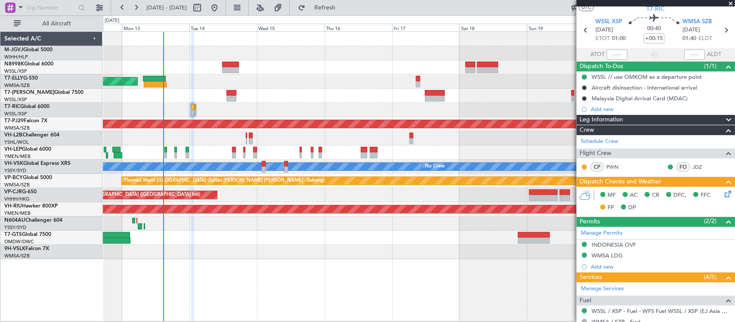
scroll to position [0, 0]
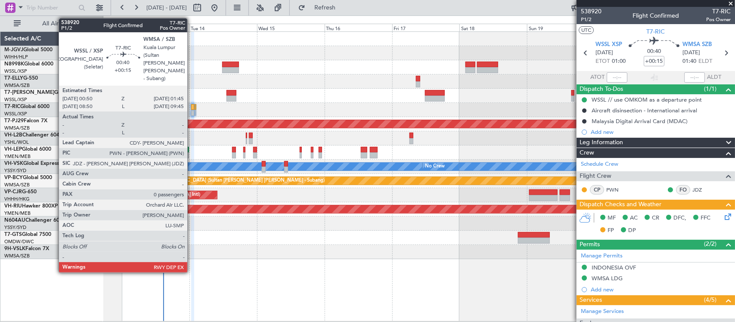
click at [192, 112] on div at bounding box center [192, 113] width 3 height 6
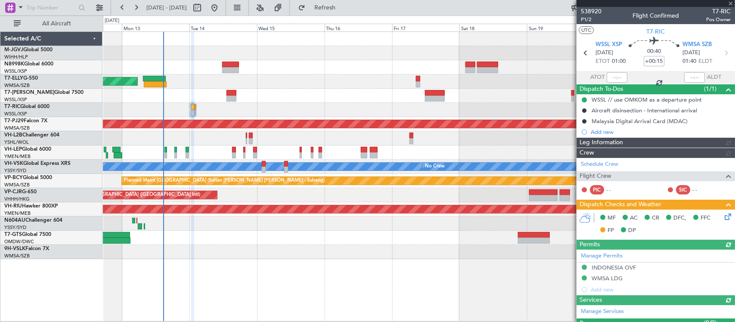
type input "[PERSON_NAME] (BTA)"
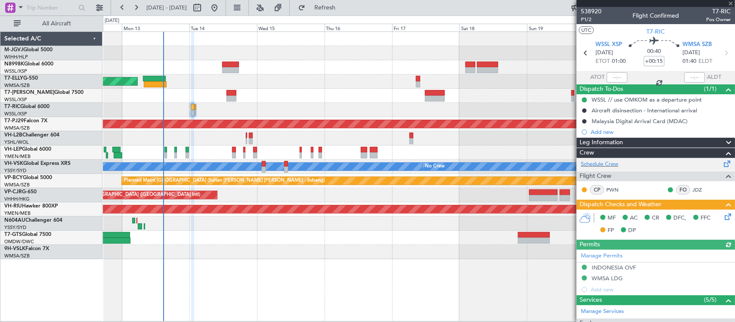
scroll to position [90, 0]
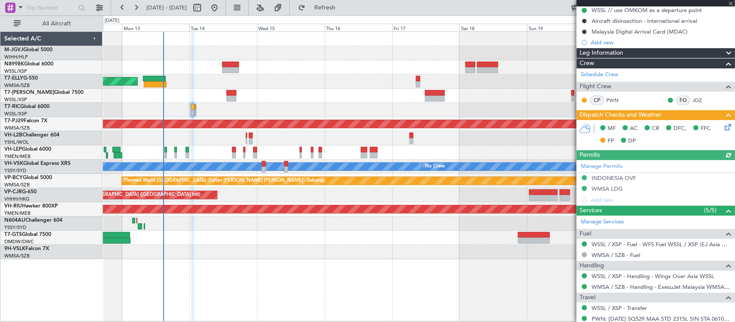
click at [723, 125] on icon at bounding box center [726, 125] width 7 height 7
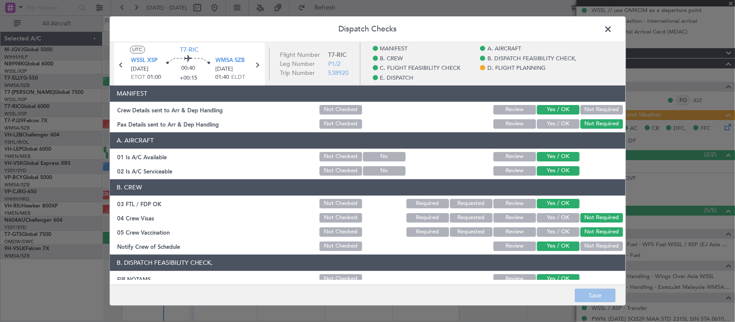
scroll to position [538, 0]
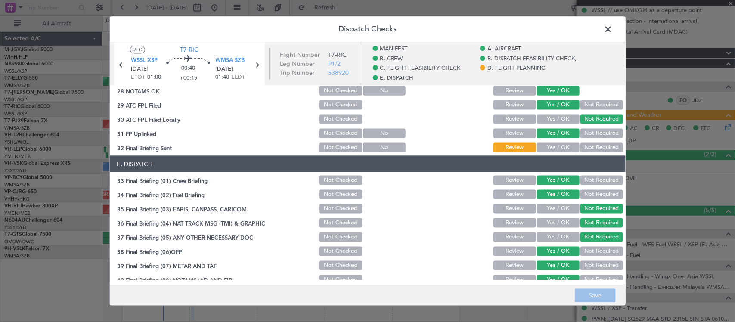
click at [556, 146] on button "Yes / OK" at bounding box center [558, 147] width 43 height 9
click at [595, 285] on footer "Save" at bounding box center [368, 295] width 516 height 21
click at [595, 291] on button "Save" at bounding box center [595, 296] width 41 height 14
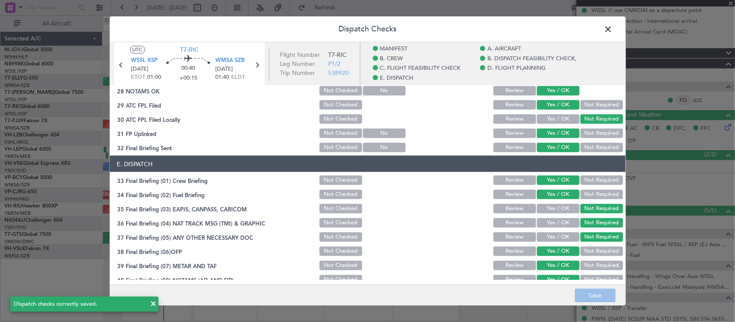
click at [613, 28] on span at bounding box center [613, 31] width 0 height 17
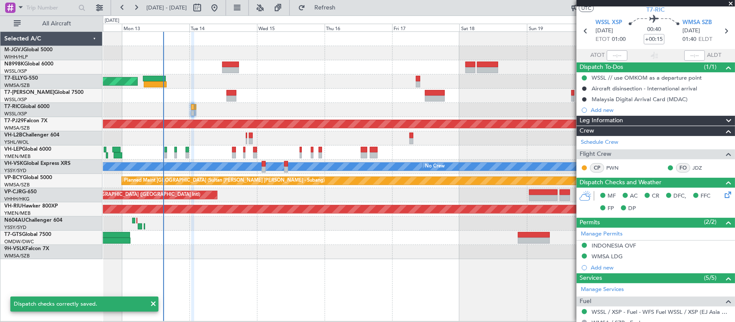
scroll to position [0, 0]
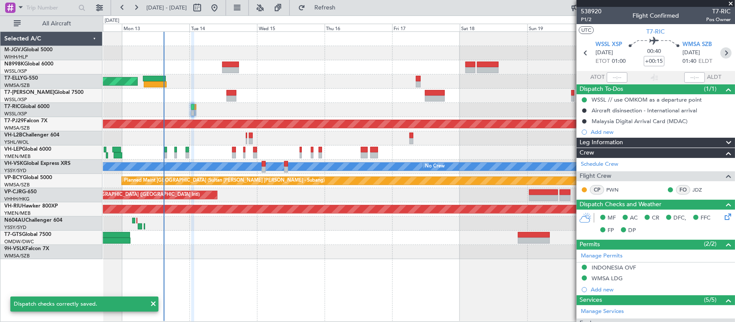
click at [722, 50] on icon at bounding box center [725, 52] width 11 height 11
type input "+00:10"
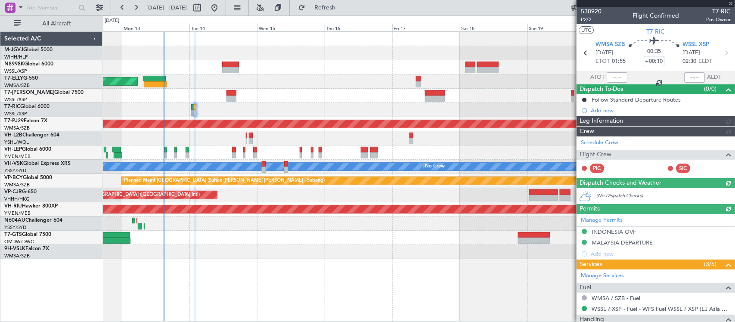
type input "[PERSON_NAME] (BTA)"
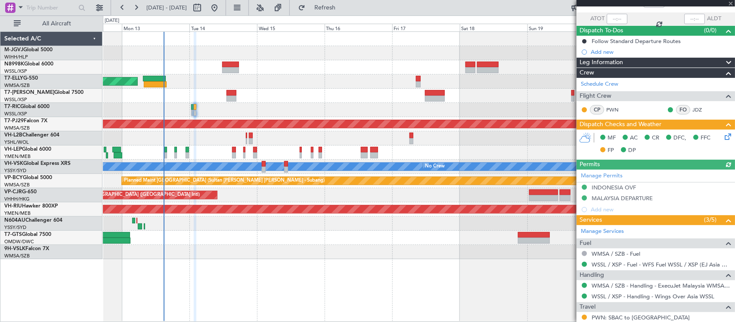
scroll to position [95, 0]
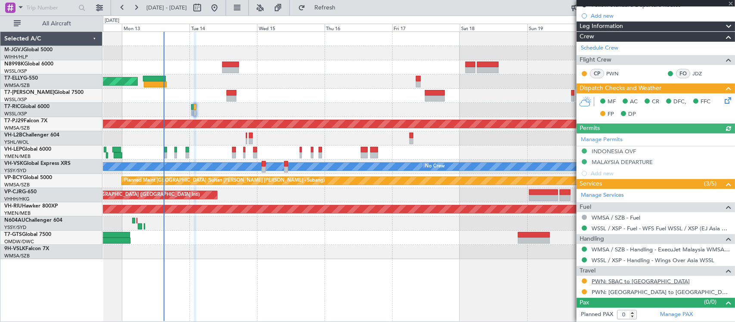
click at [609, 279] on link "PWN: SBAC to [GEOGRAPHIC_DATA]" at bounding box center [641, 281] width 98 height 7
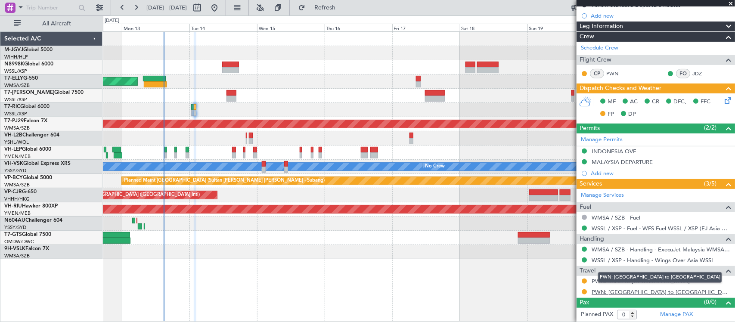
click at [692, 291] on link "PWN: [GEOGRAPHIC_DATA] to [GEOGRAPHIC_DATA]" at bounding box center [661, 291] width 139 height 7
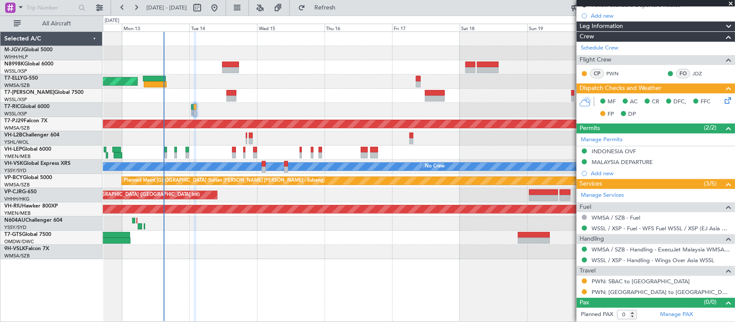
click at [713, 100] on div "FFC" at bounding box center [701, 102] width 24 height 13
click at [723, 99] on icon at bounding box center [726, 99] width 7 height 7
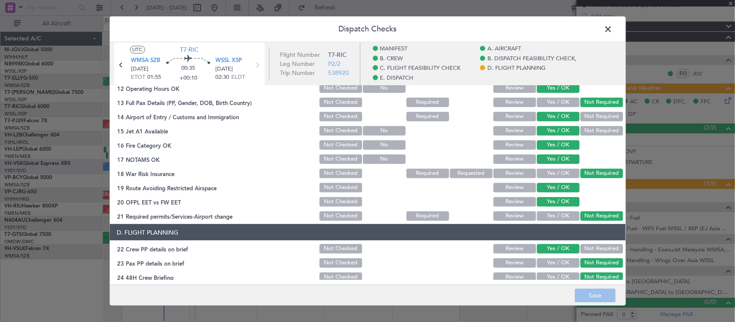
scroll to position [538, 0]
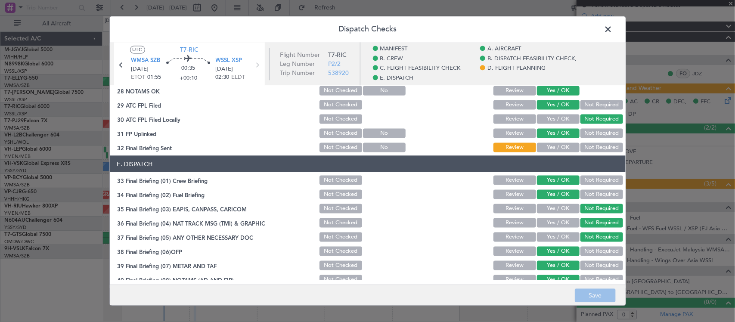
click at [544, 145] on button "Yes / OK" at bounding box center [558, 147] width 43 height 9
click at [596, 297] on button "Save" at bounding box center [595, 296] width 41 height 14
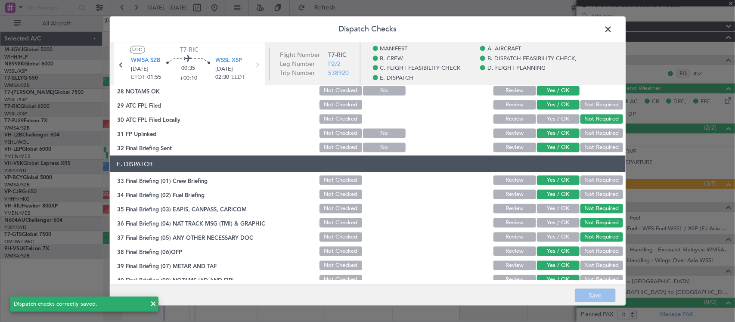
click at [613, 26] on span at bounding box center [613, 31] width 0 height 17
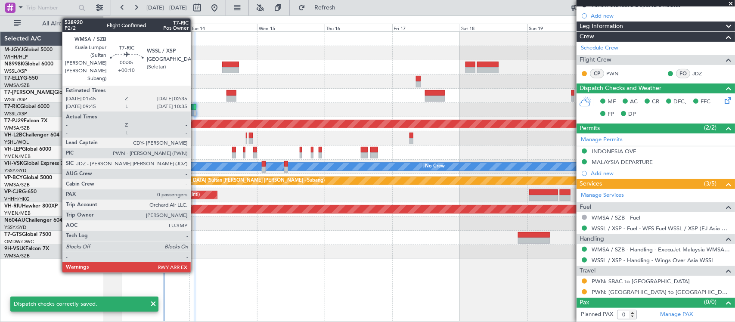
click at [195, 112] on div at bounding box center [195, 113] width 3 height 6
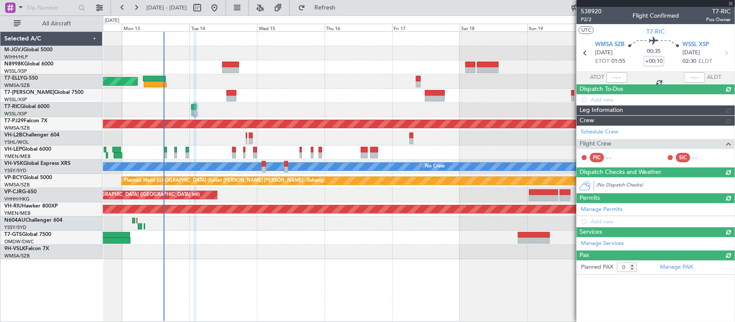
scroll to position [0, 0]
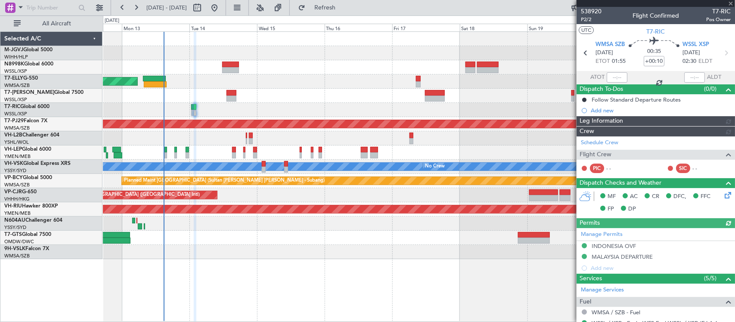
type input "[PERSON_NAME] (BTA)"
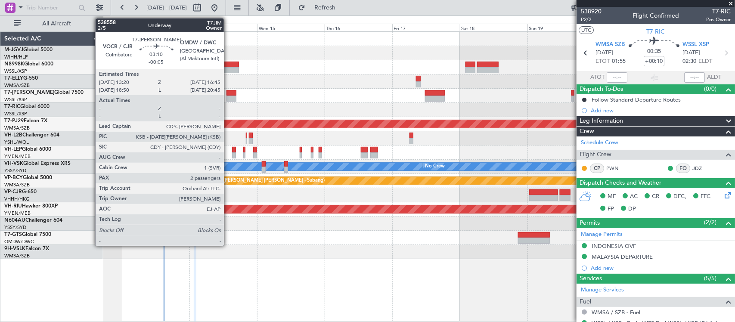
click at [228, 92] on div at bounding box center [231, 93] width 10 height 6
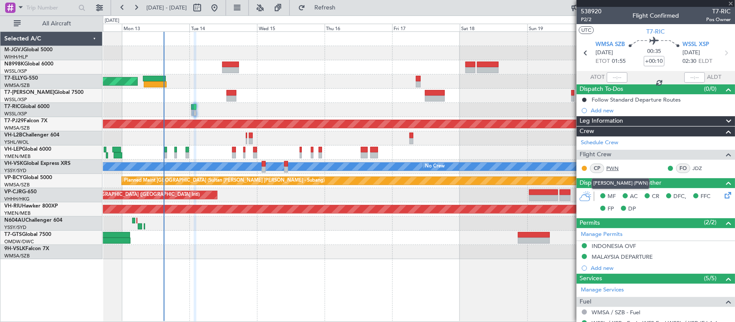
type input "-00:05"
type input "2"
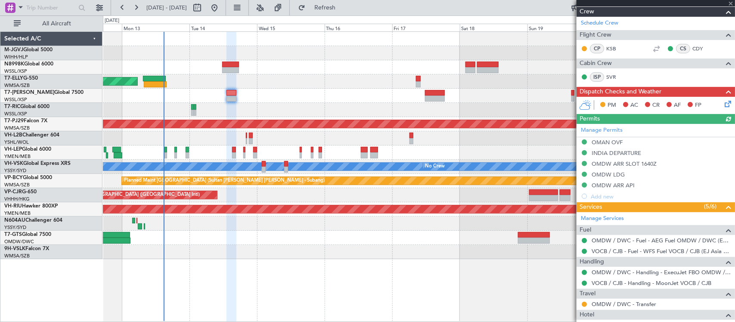
scroll to position [192, 0]
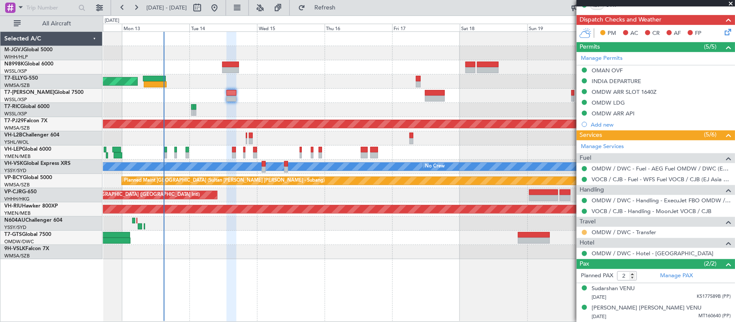
click at [583, 230] on button at bounding box center [584, 232] width 5 height 5
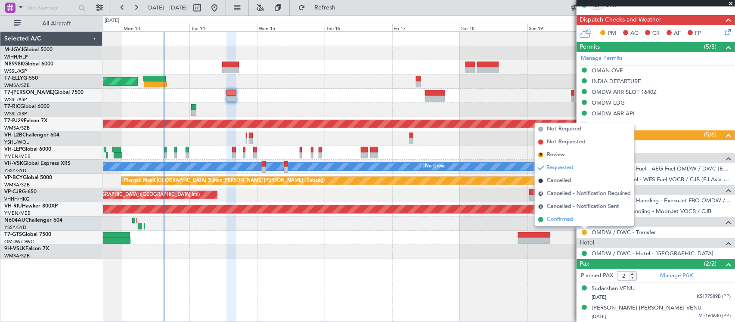
click at [581, 218] on li "Confirmed" at bounding box center [584, 219] width 99 height 13
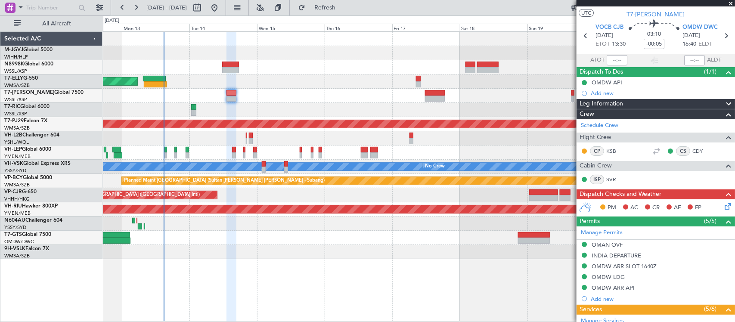
scroll to position [0, 0]
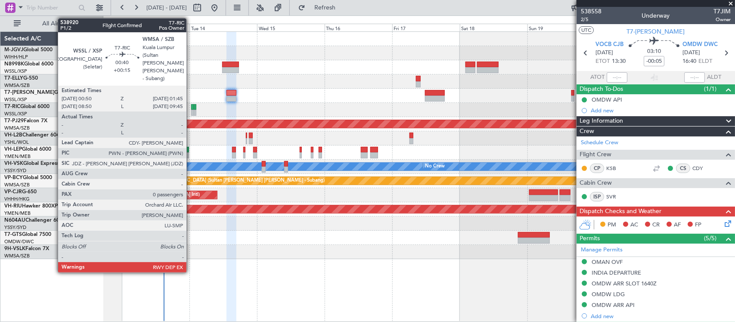
click at [191, 110] on div at bounding box center [192, 113] width 3 height 6
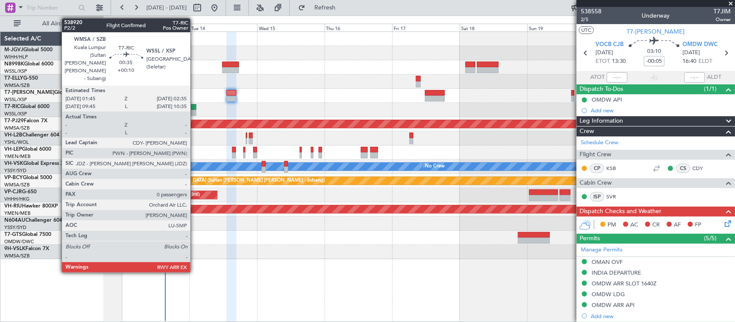
click at [195, 111] on div at bounding box center [195, 113] width 3 height 6
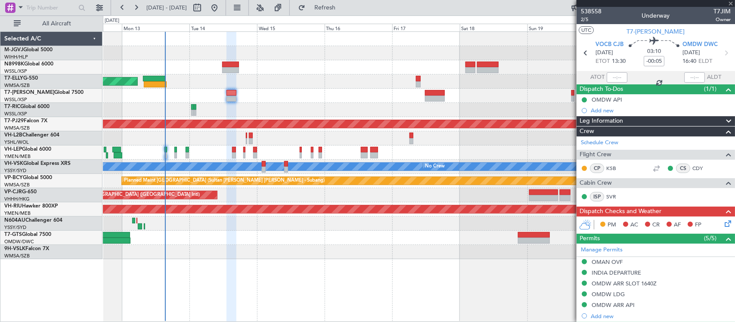
type input "+00:10"
type input "0"
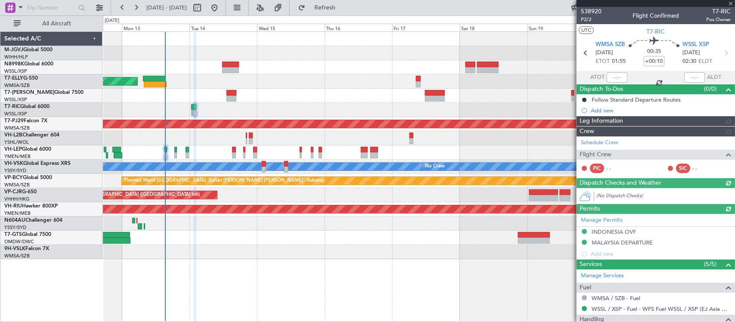
type input "[PERSON_NAME] (BTA)"
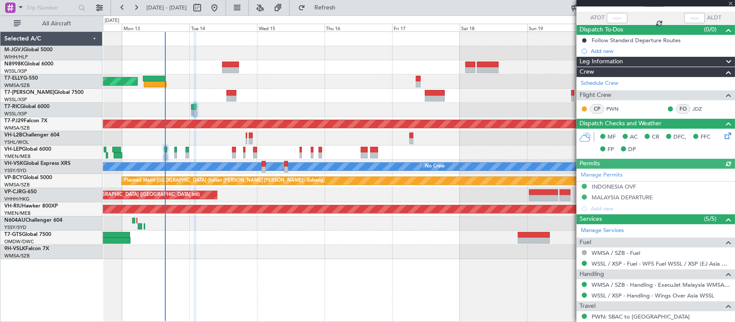
scroll to position [95, 0]
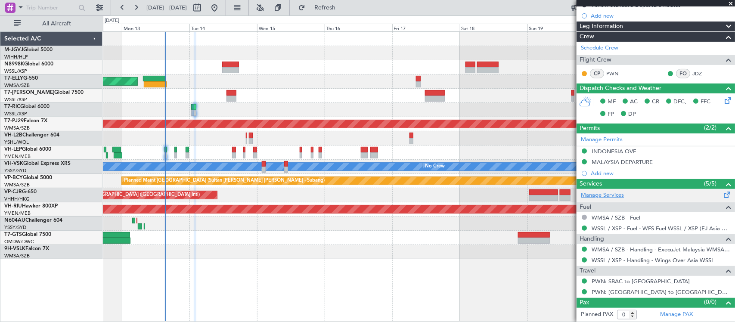
click at [596, 191] on link "Manage Services" at bounding box center [602, 195] width 43 height 9
click at [606, 195] on link "Manage Services" at bounding box center [602, 195] width 43 height 9
type input "[PERSON_NAME] (BTA)"
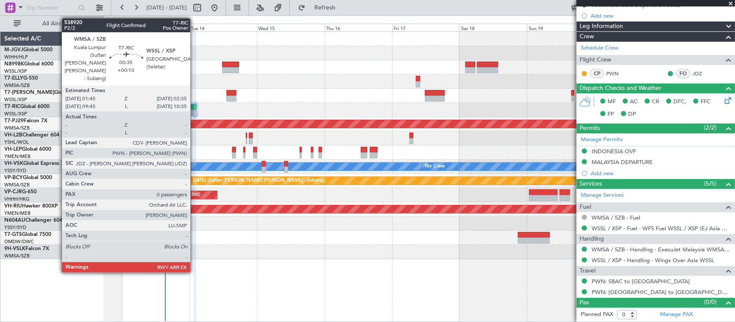
click at [195, 112] on div at bounding box center [195, 113] width 3 height 6
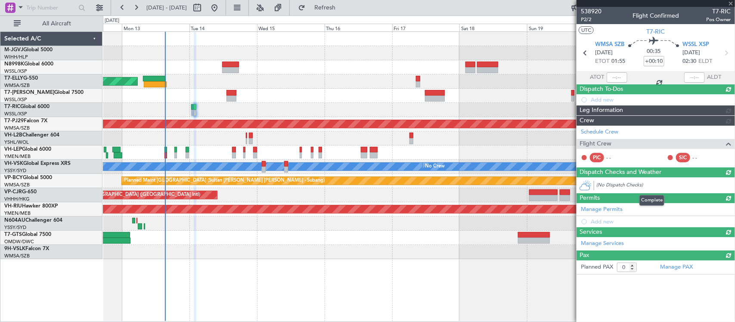
scroll to position [0, 0]
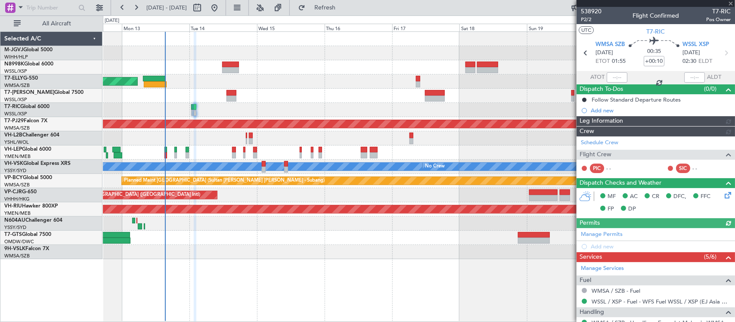
type input "[PERSON_NAME] (BTA)"
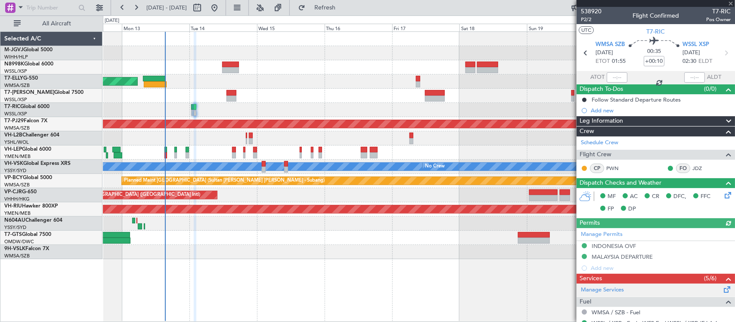
scroll to position [106, 0]
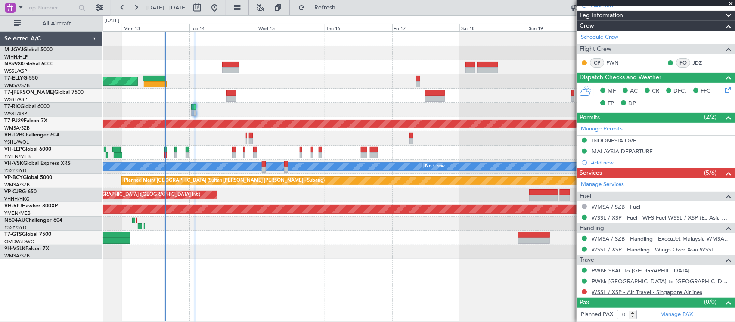
click at [605, 291] on link "WSSL / XSP - Air Travel - Singapore Airlines" at bounding box center [647, 291] width 111 height 7
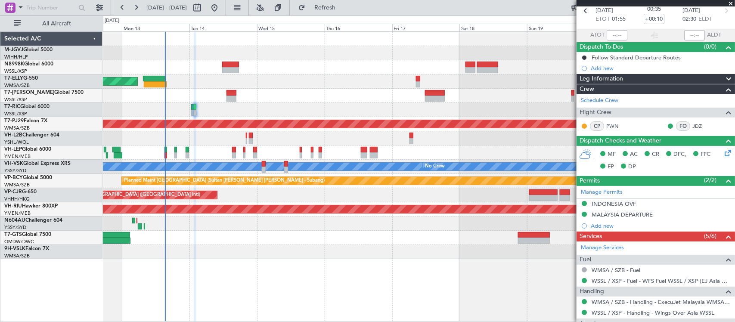
scroll to position [0, 0]
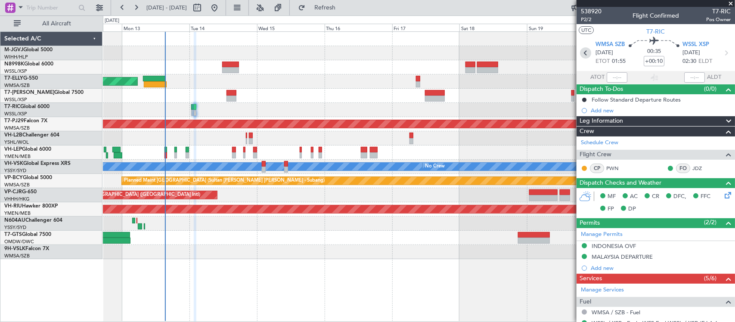
click at [584, 55] on icon at bounding box center [585, 52] width 11 height 11
type input "+00:15"
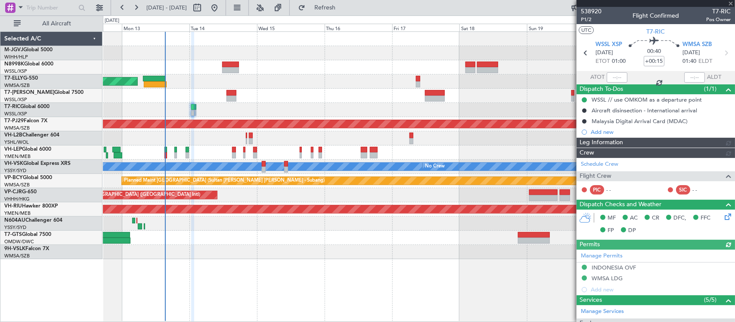
type input "[PERSON_NAME] (BTA)"
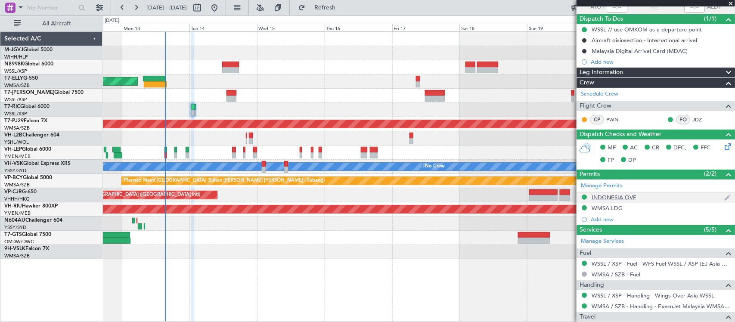
scroll to position [117, 0]
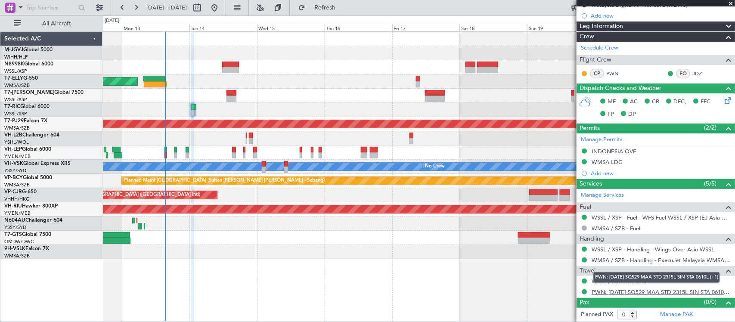
click at [683, 291] on link "PWN: [DATE] SQ529 MAA STD 2315L SIN STA 0610L (+1)" at bounding box center [661, 291] width 139 height 7
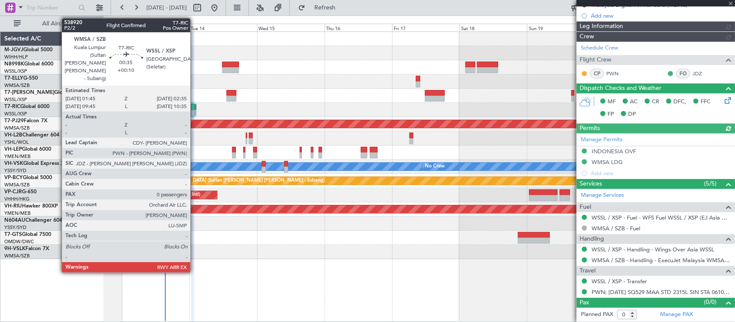
type input "[PERSON_NAME] (BTA)"
click at [195, 109] on div at bounding box center [195, 107] width 3 height 6
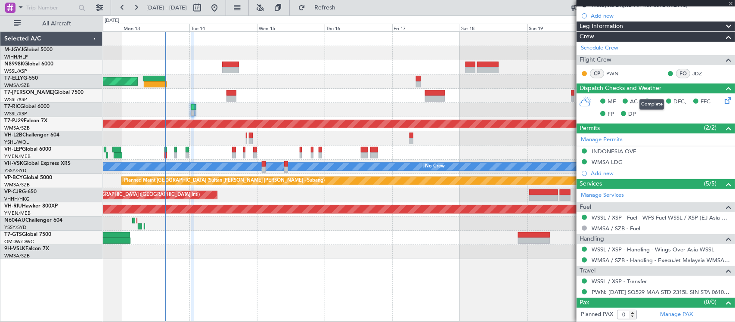
type input "+00:10"
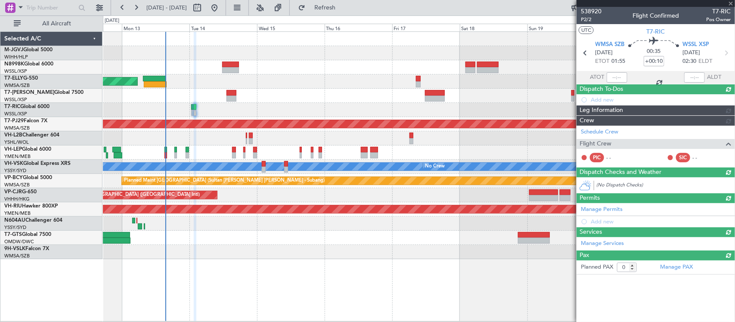
type input "[PERSON_NAME] (BTA)"
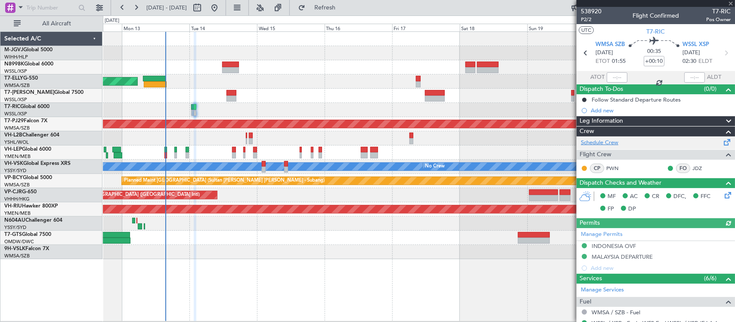
click at [611, 139] on link "Schedule Crew" at bounding box center [599, 143] width 37 height 9
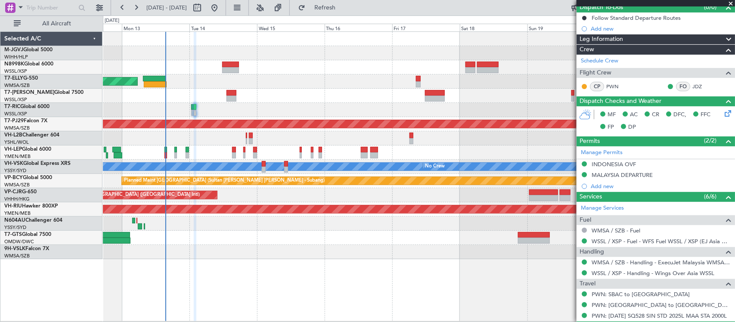
scroll to position [106, 0]
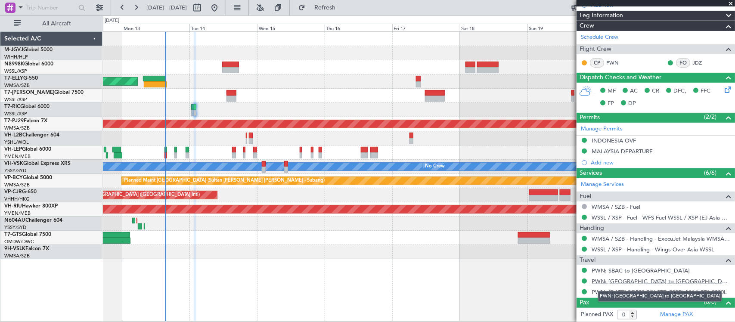
click at [686, 281] on link "PWN: [GEOGRAPHIC_DATA] to [GEOGRAPHIC_DATA]" at bounding box center [661, 281] width 139 height 7
type input "[PERSON_NAME] (BTA)"
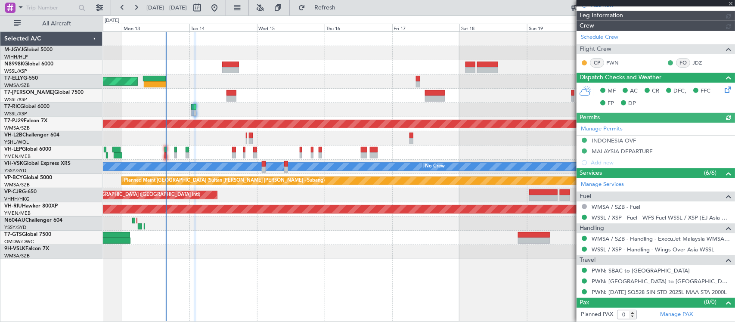
type input "[PERSON_NAME] (BTA)"
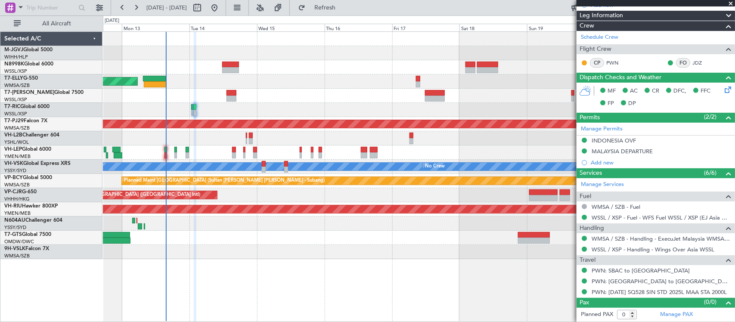
type input "[PERSON_NAME] (BTA)"
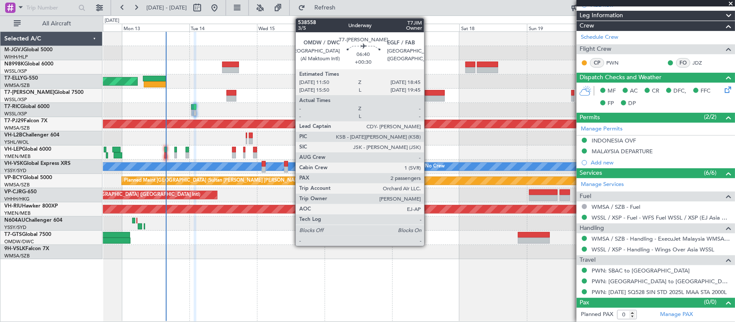
click at [428, 96] on div at bounding box center [435, 99] width 20 height 6
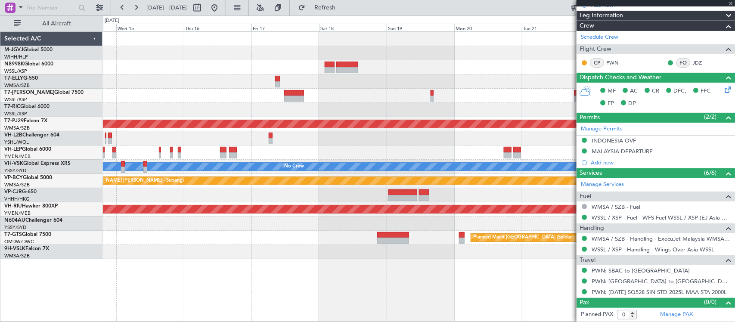
click at [329, 104] on div "Planned Maint [GEOGRAPHIC_DATA] ([GEOGRAPHIC_DATA] Intl) Planned Maint [GEOGRAP…" at bounding box center [419, 145] width 632 height 227
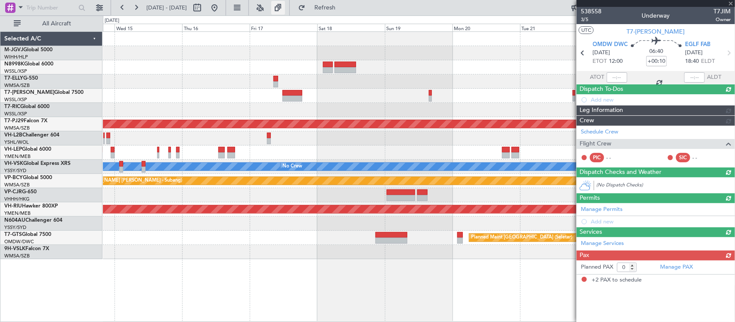
type input "+00:30"
type input "2"
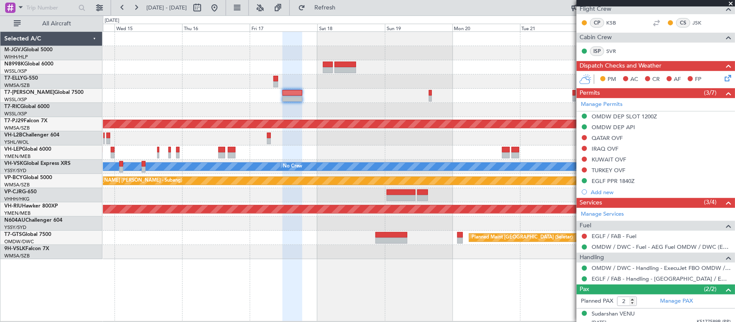
scroll to position [182, 0]
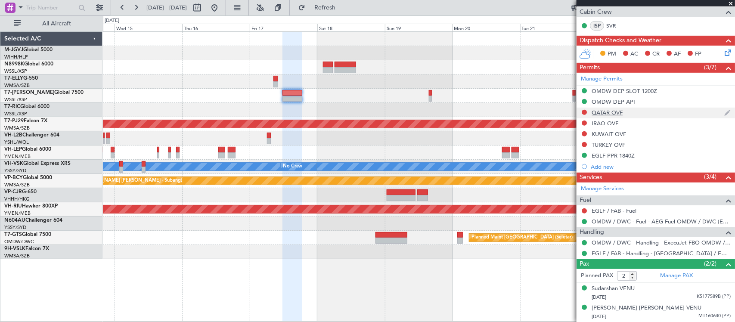
click at [616, 112] on div "QATAR OVF" at bounding box center [607, 112] width 31 height 7
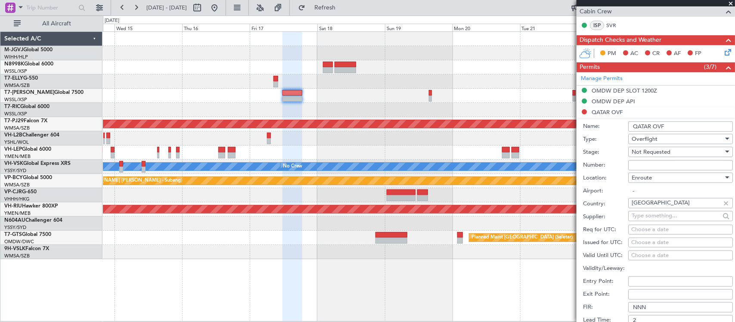
scroll to position [272, 0]
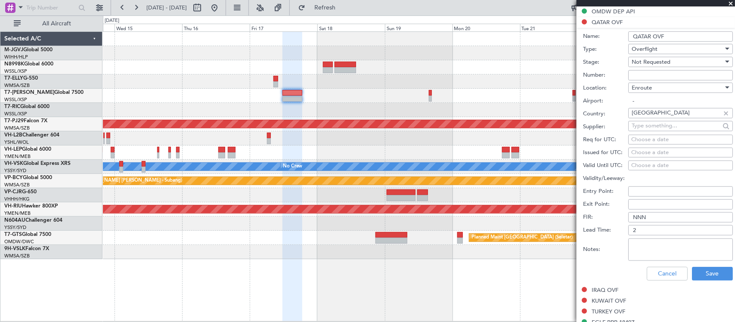
click at [655, 245] on textarea "Notes:" at bounding box center [680, 250] width 105 height 22
paste textarea "Tracking ID: 1760370556123"
click at [632, 242] on textarea "Tracking ID: 1760370556123" at bounding box center [680, 250] width 105 height 22
type textarea "Tracking ID: 1760370556123"
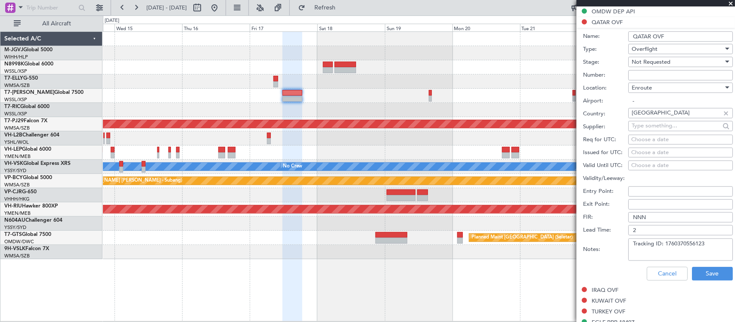
click at [681, 39] on input "QATAR OVF" at bounding box center [680, 36] width 105 height 10
type input "QATAR OVF NOTIFICATION"
click at [667, 65] on span "Not Requested" at bounding box center [651, 62] width 39 height 8
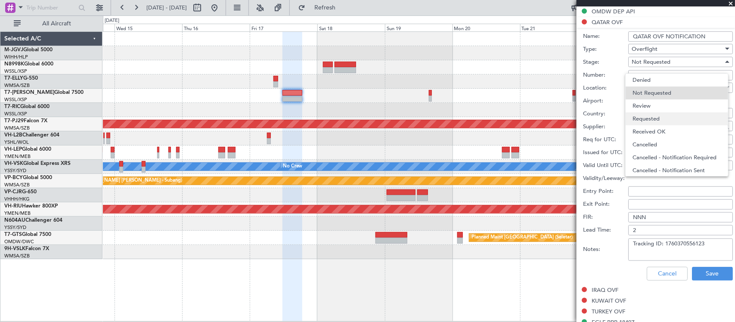
click at [666, 115] on span "Requested" at bounding box center [677, 118] width 89 height 13
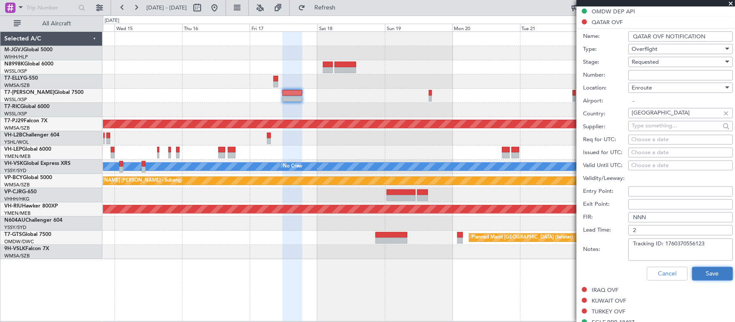
click at [706, 276] on button "Save" at bounding box center [712, 274] width 41 height 14
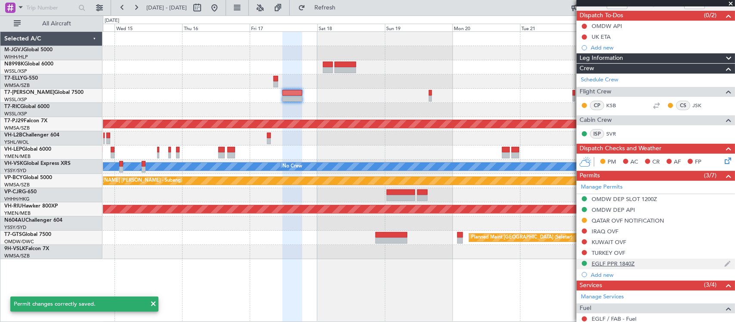
scroll to position [182, 0]
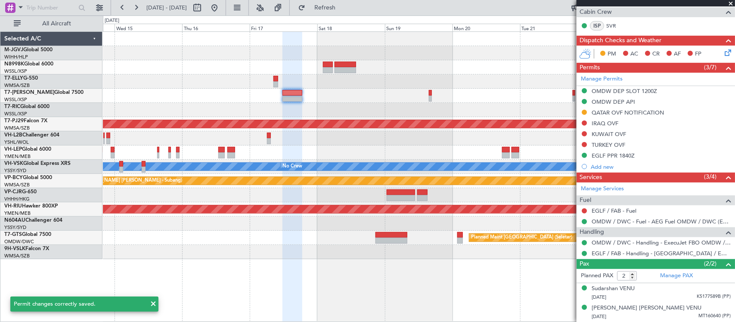
click at [424, 168] on div "[PERSON_NAME] No Crew" at bounding box center [419, 167] width 632 height 14
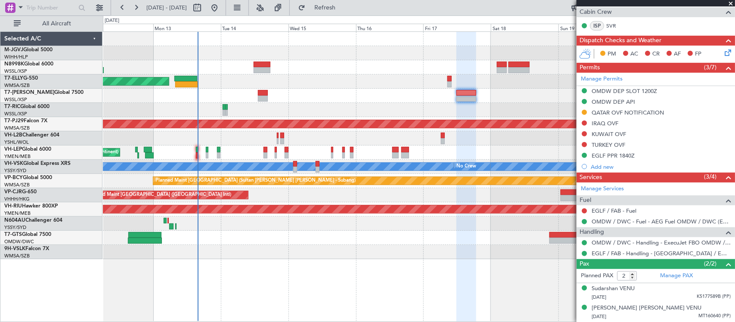
click at [452, 136] on div at bounding box center [419, 138] width 632 height 14
click at [614, 112] on div "QATAR OVF NOTIFICATION" at bounding box center [628, 112] width 72 height 7
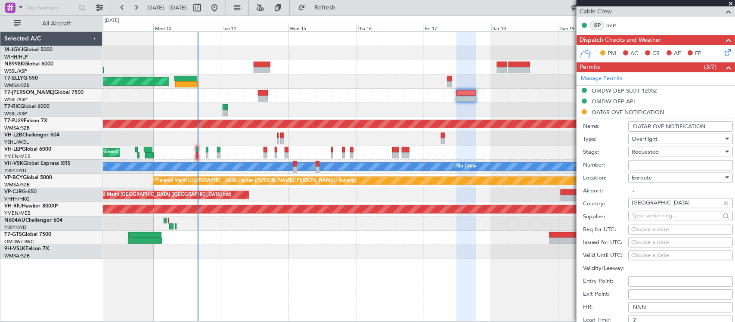
click at [651, 162] on input "Number:" at bounding box center [680, 165] width 105 height 10
paste input "FN2925"
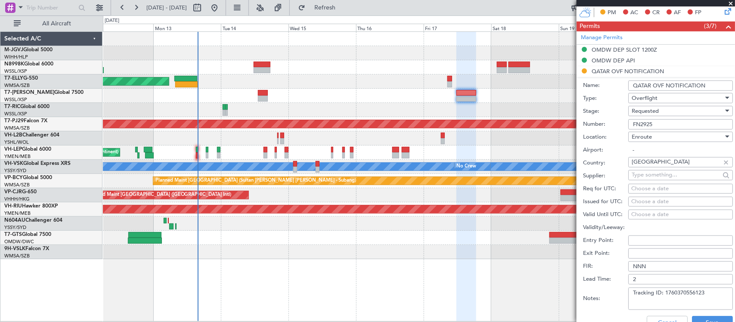
scroll to position [272, 0]
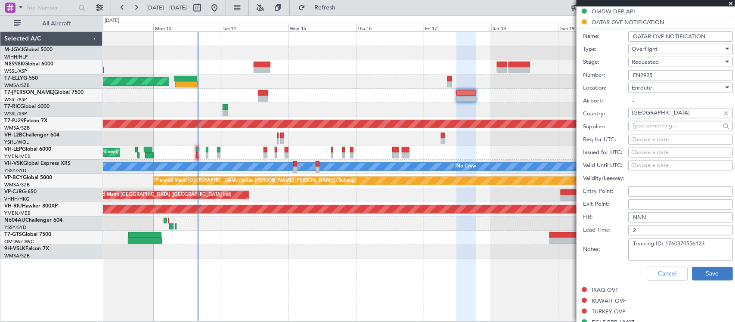
type input "FN2925"
click at [692, 276] on button "Save" at bounding box center [712, 274] width 41 height 14
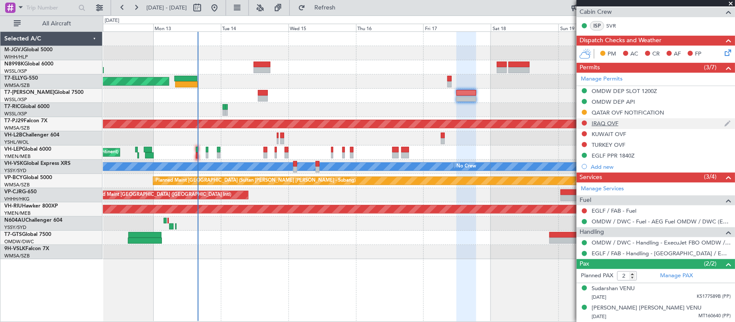
scroll to position [0, 0]
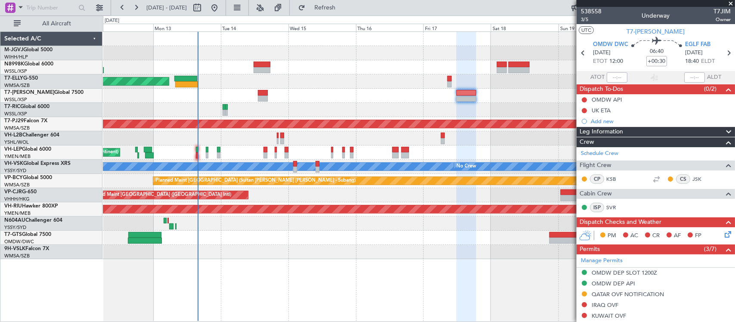
click at [732, 3] on span at bounding box center [730, 4] width 9 height 8
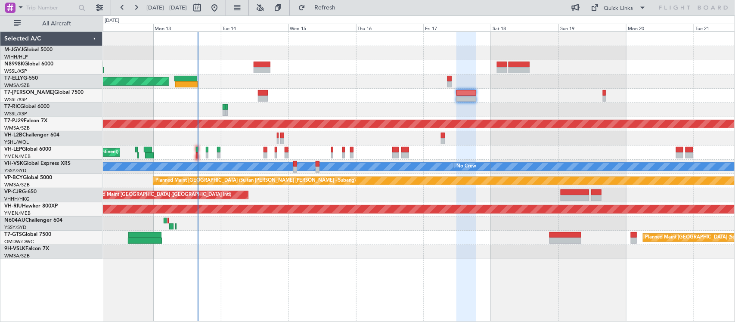
type input "0"
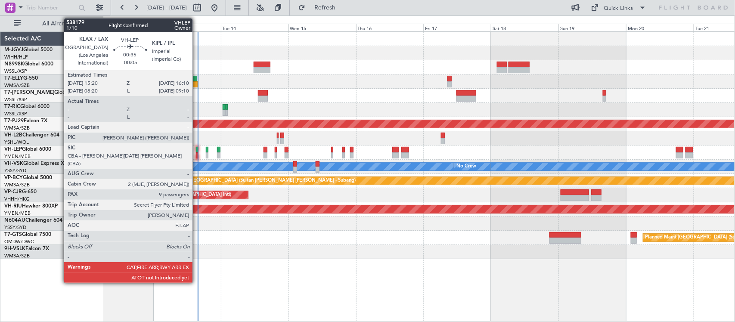
click at [197, 153] on div at bounding box center [197, 155] width 3 height 6
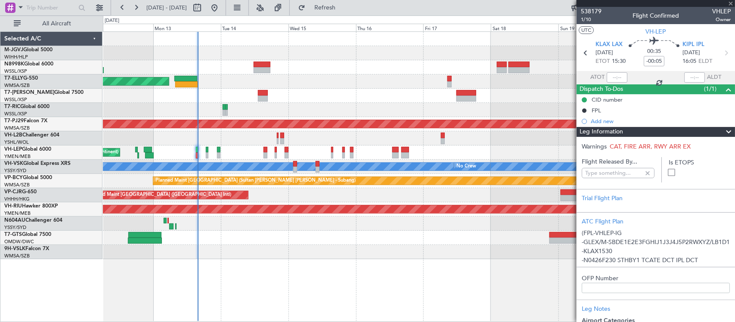
type input "Kennis Yau (KYA)"
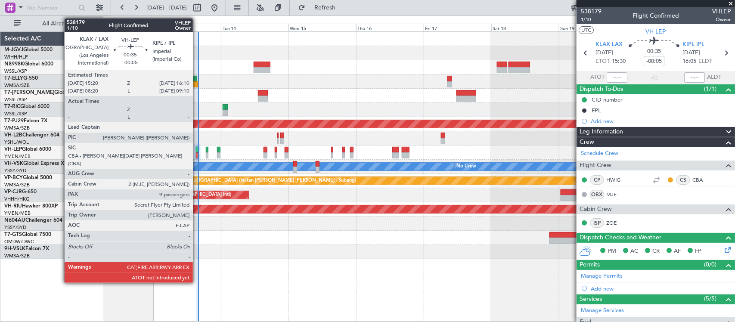
click at [197, 152] on div at bounding box center [197, 150] width 3 height 6
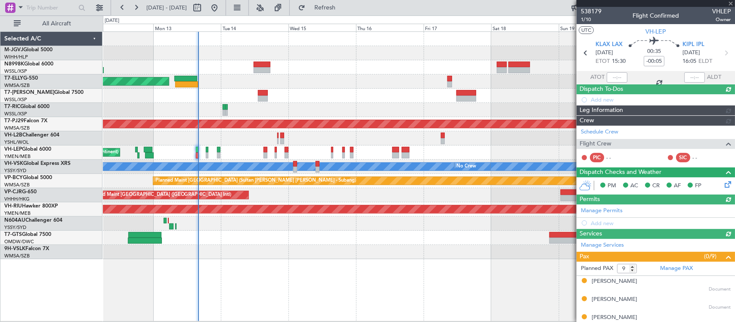
type input "Kennis Yau (KYA)"
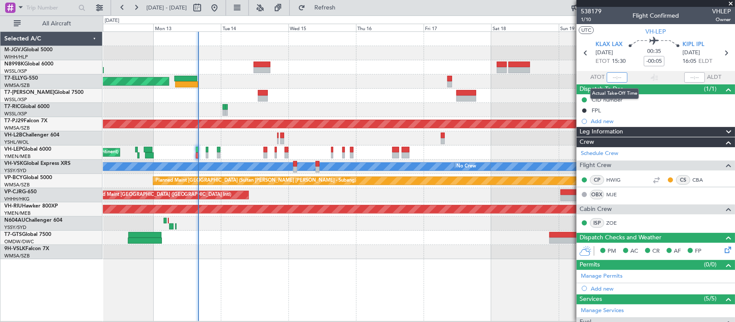
click at [612, 76] on input "text" at bounding box center [617, 77] width 21 height 10
click at [616, 76] on input "text" at bounding box center [617, 77] width 21 height 10
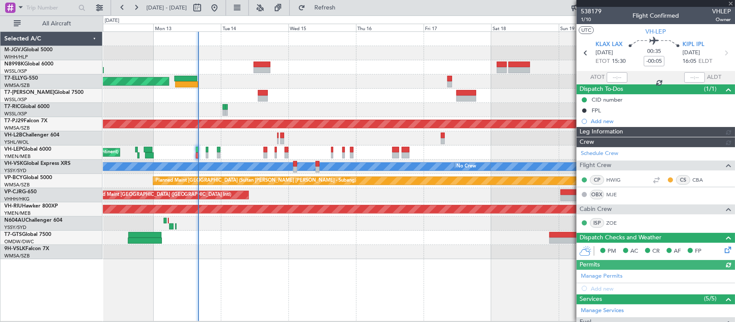
type input "Kennis Yau (KYA)"
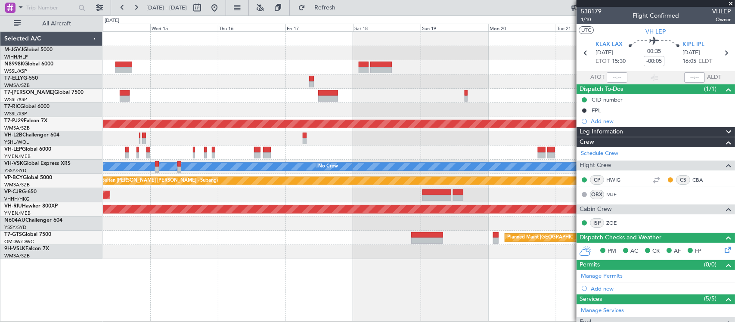
click at [240, 155] on div "Unplanned Maint Wichita (Wichita Mid-continent)" at bounding box center [419, 153] width 632 height 14
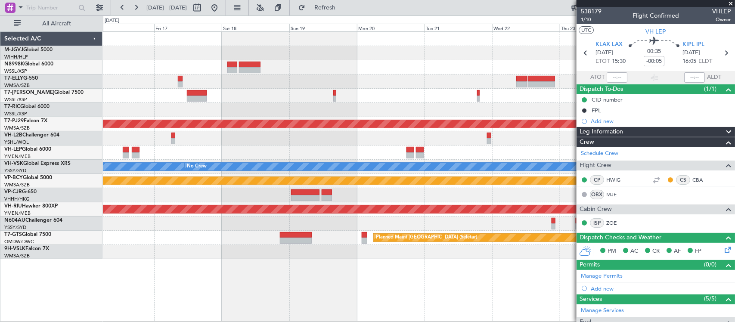
click at [200, 154] on div at bounding box center [419, 153] width 632 height 14
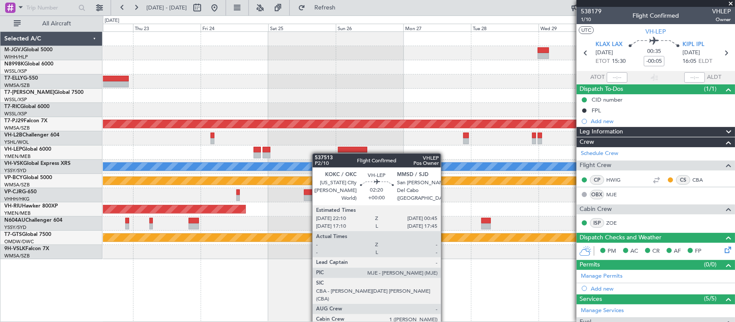
click at [251, 155] on div at bounding box center [419, 153] width 632 height 14
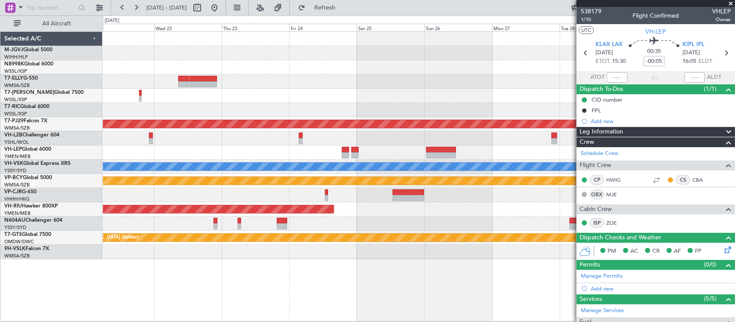
click at [428, 209] on div "Planned Maint [GEOGRAPHIC_DATA] ([GEOGRAPHIC_DATA])" at bounding box center [419, 209] width 632 height 14
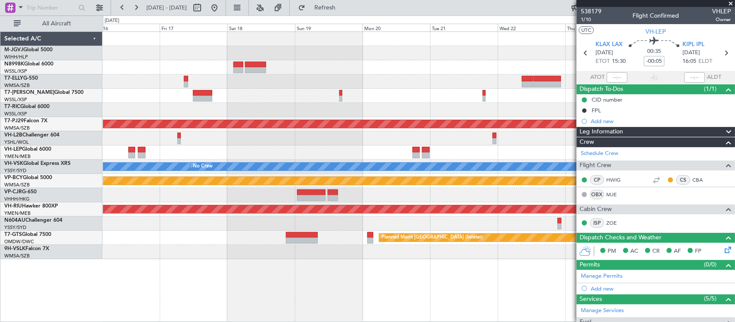
click at [464, 148] on div "Planned Maint [GEOGRAPHIC_DATA] (Sultan [PERSON_NAME] [PERSON_NAME] - Subang) […" at bounding box center [419, 145] width 632 height 227
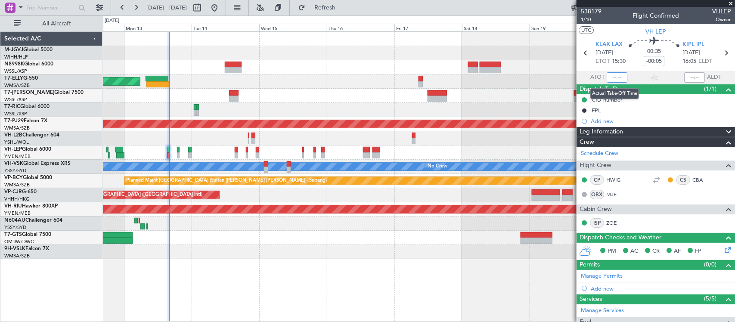
click at [617, 75] on input "text" at bounding box center [617, 77] width 21 height 10
click at [617, 78] on input "text" at bounding box center [617, 77] width 21 height 10
type input "15:54"
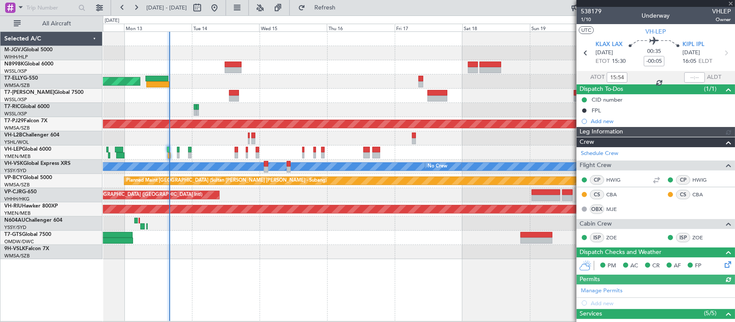
type input "Kennis Yau (KYA)"
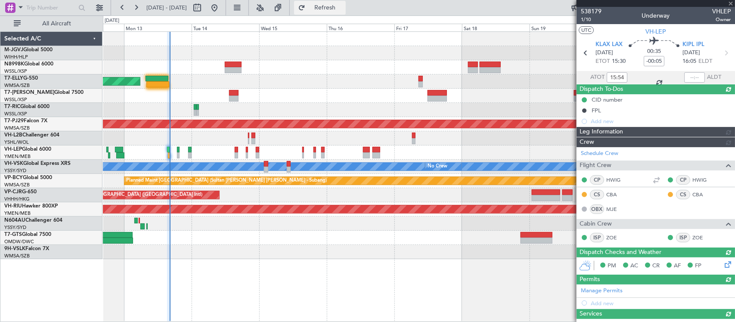
type input "Kennis Yau (KYA)"
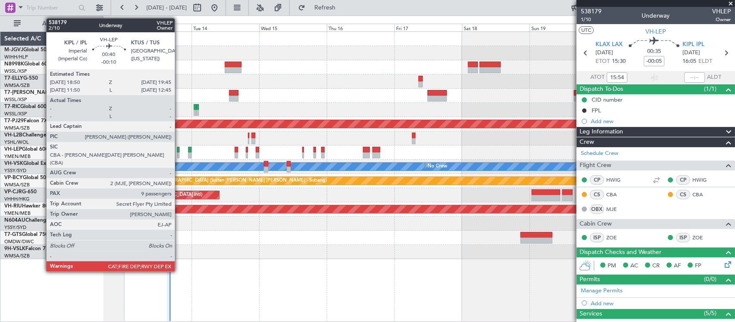
click at [179, 151] on div at bounding box center [178, 150] width 3 height 6
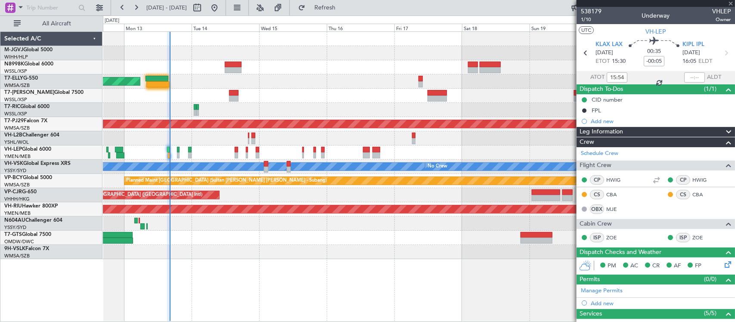
type input "-00:10"
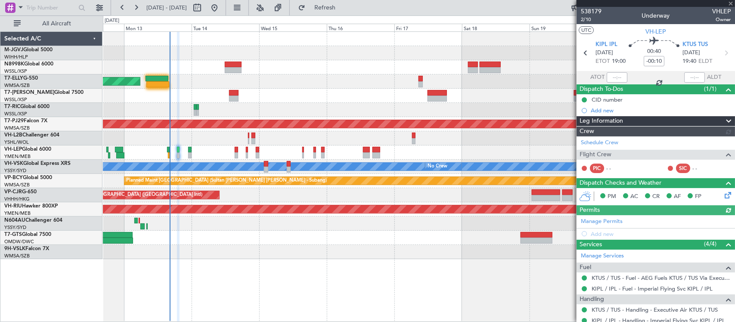
type input "Kennis Yau (KYA)"
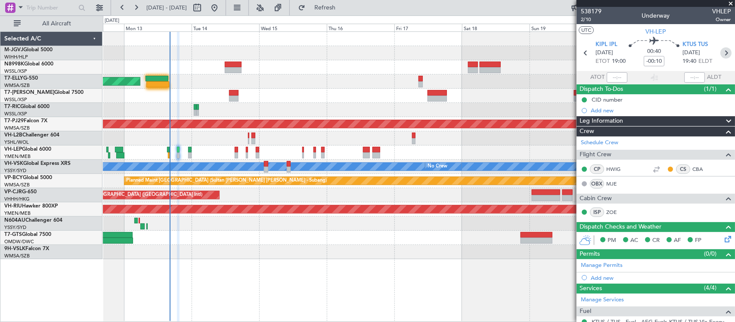
click at [722, 53] on icon at bounding box center [725, 52] width 11 height 11
type input "+00:05"
type input "8"
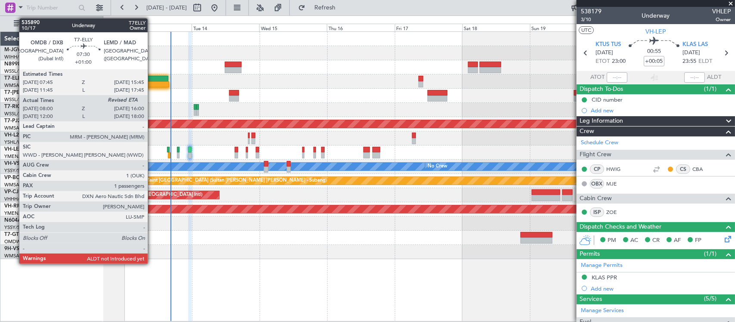
click at [152, 78] on div at bounding box center [157, 79] width 23 height 6
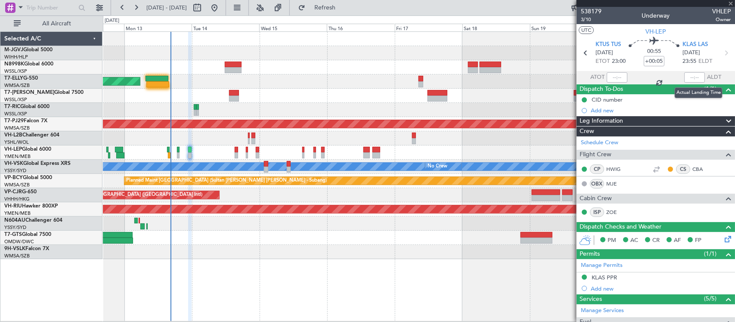
type input "+01:00"
type input "08:15"
type input "1"
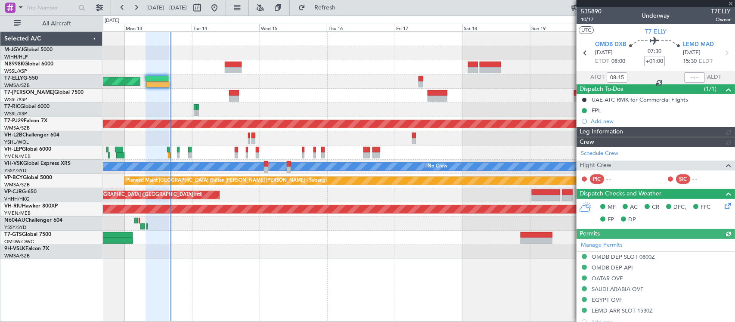
type input "[PERSON_NAME] (BTA)"
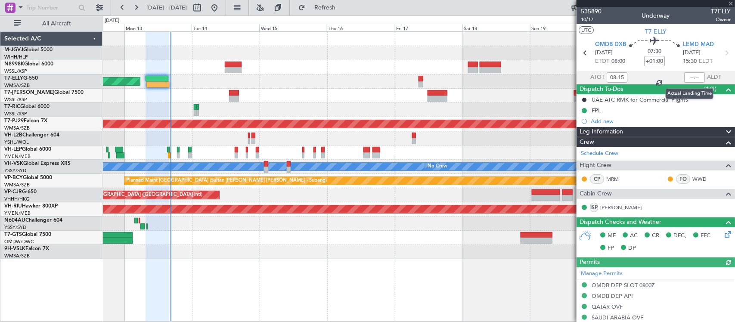
click at [689, 78] on div at bounding box center [694, 77] width 21 height 10
click at [691, 76] on input "text" at bounding box center [694, 77] width 21 height 10
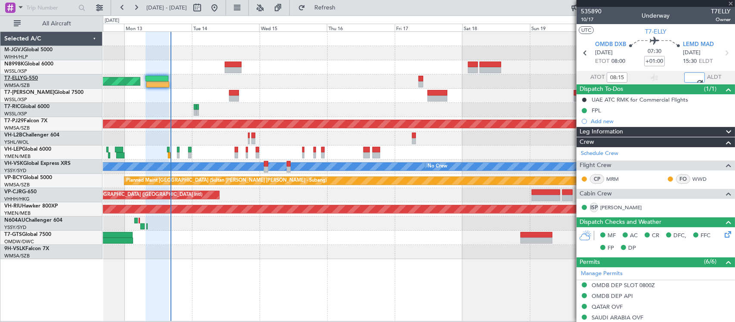
type input "15:48"
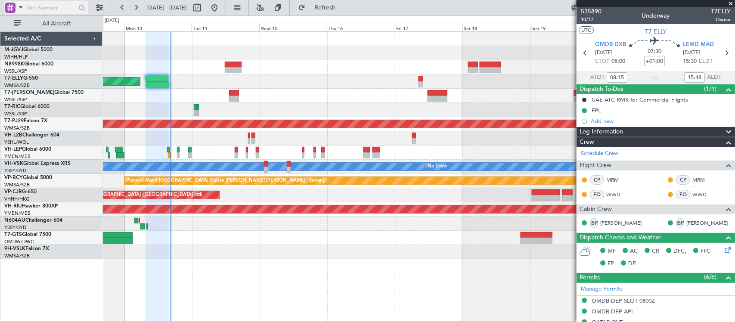
type input "[PERSON_NAME] (BTA)"
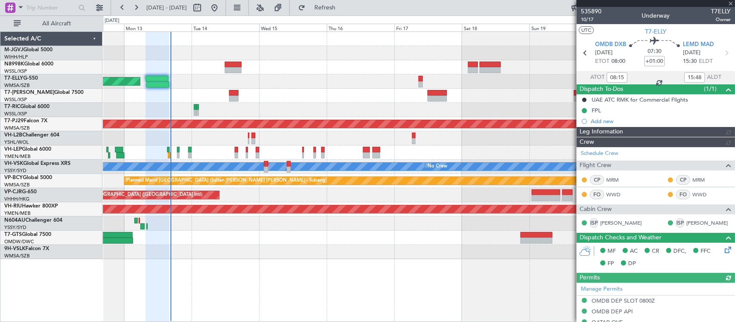
type input "[PERSON_NAME] (BTA)"
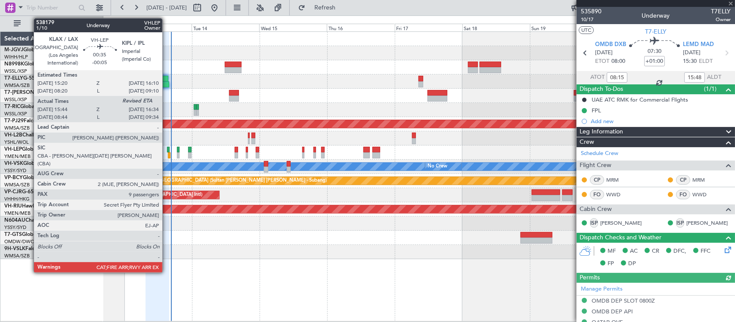
click at [167, 151] on div at bounding box center [168, 150] width 3 height 6
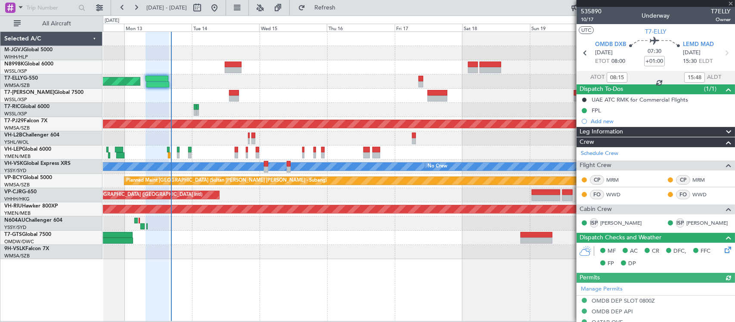
type input "-00:05"
type input "15:54"
type input "9"
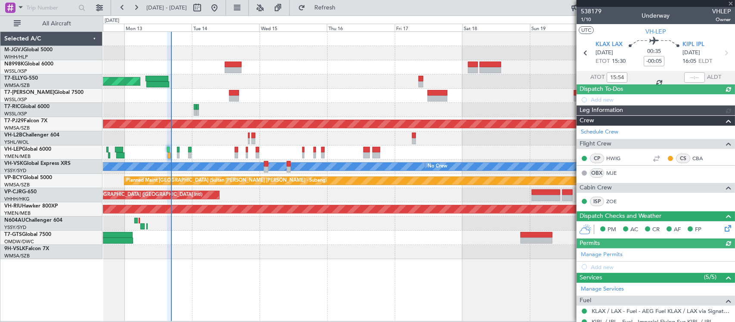
type input "Kennis Yau (KYA)"
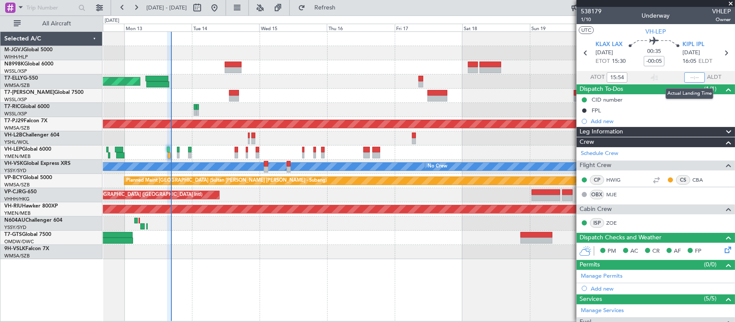
click at [690, 76] on input "text" at bounding box center [694, 77] width 21 height 10
click at [693, 78] on input "text" at bounding box center [694, 77] width 21 height 10
type input "16:33"
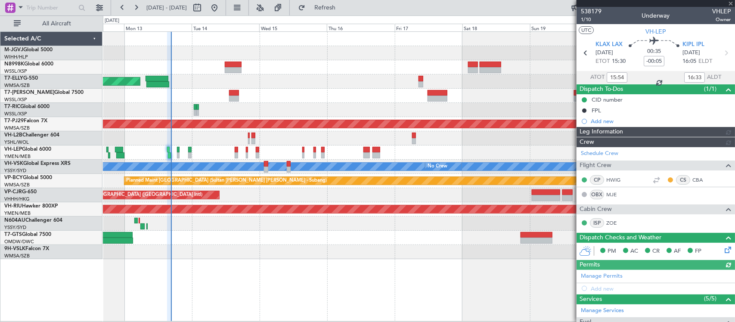
type input "Kennis Yau (KYA)"
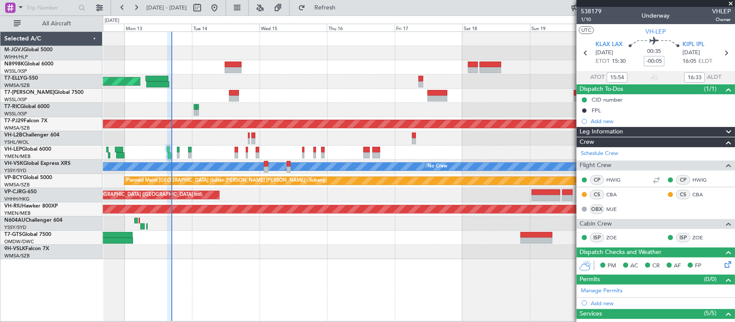
type input "Kennis Yau (KYA)"
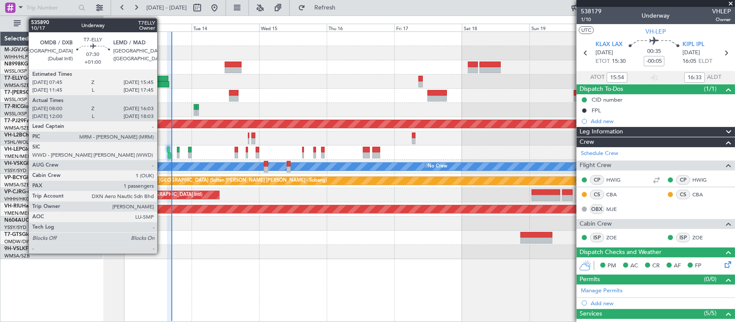
click at [161, 79] on div at bounding box center [157, 79] width 23 height 6
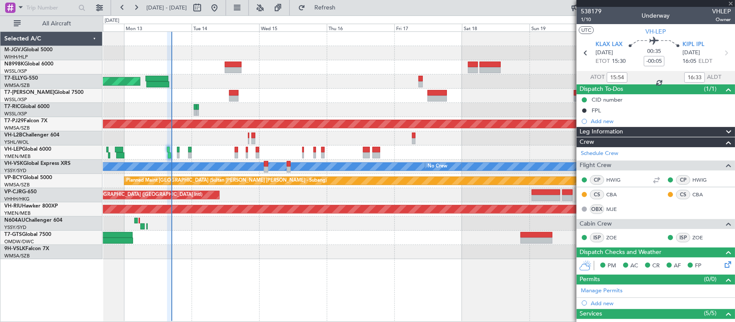
type input "+01:00"
type input "08:15"
type input "15:48"
type input "1"
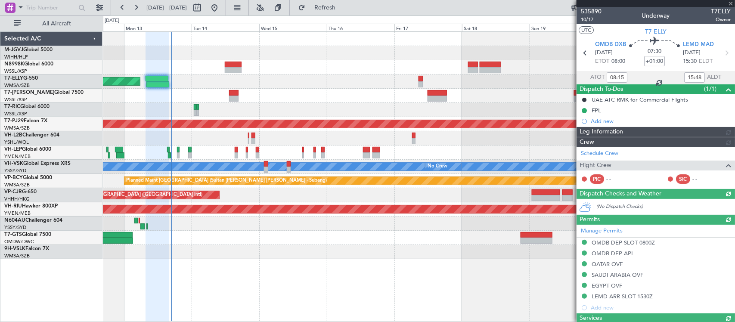
type input "[PERSON_NAME] (BTA)"
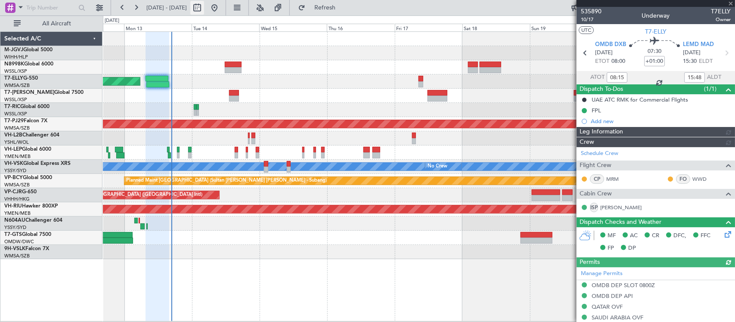
type input "[PERSON_NAME] (BTA)"
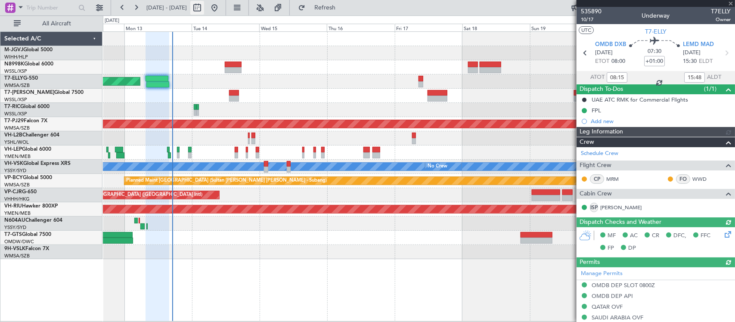
type input "[PERSON_NAME] (BTA)"
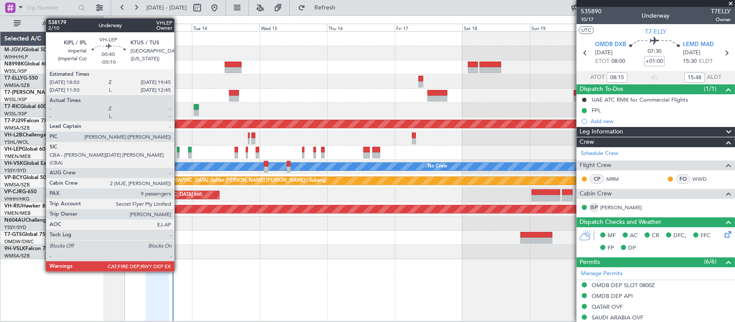
click at [179, 151] on div at bounding box center [178, 150] width 3 height 6
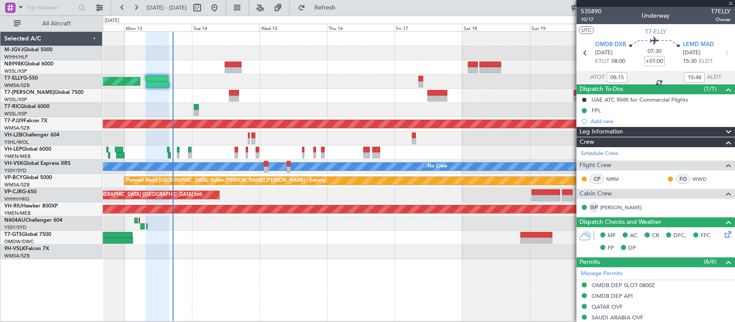
type input "-00:10"
type input "9"
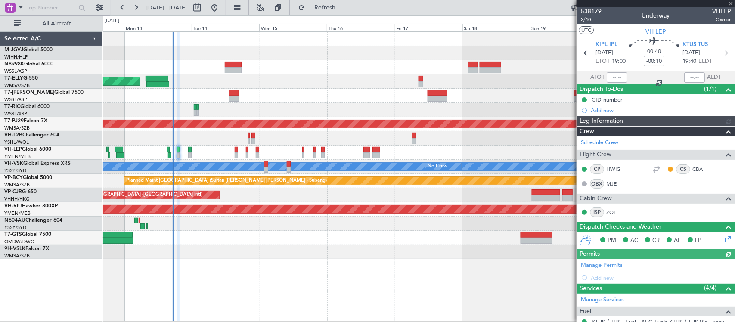
type input "Kennis Yau (KYA)"
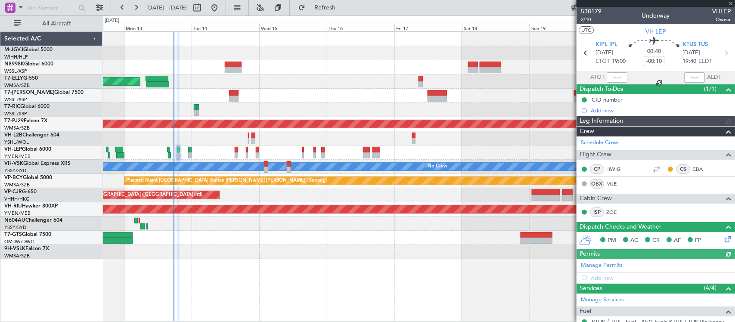
type input "Kennis Yau (KYA)"
